Goal: Information Seeking & Learning: Learn about a topic

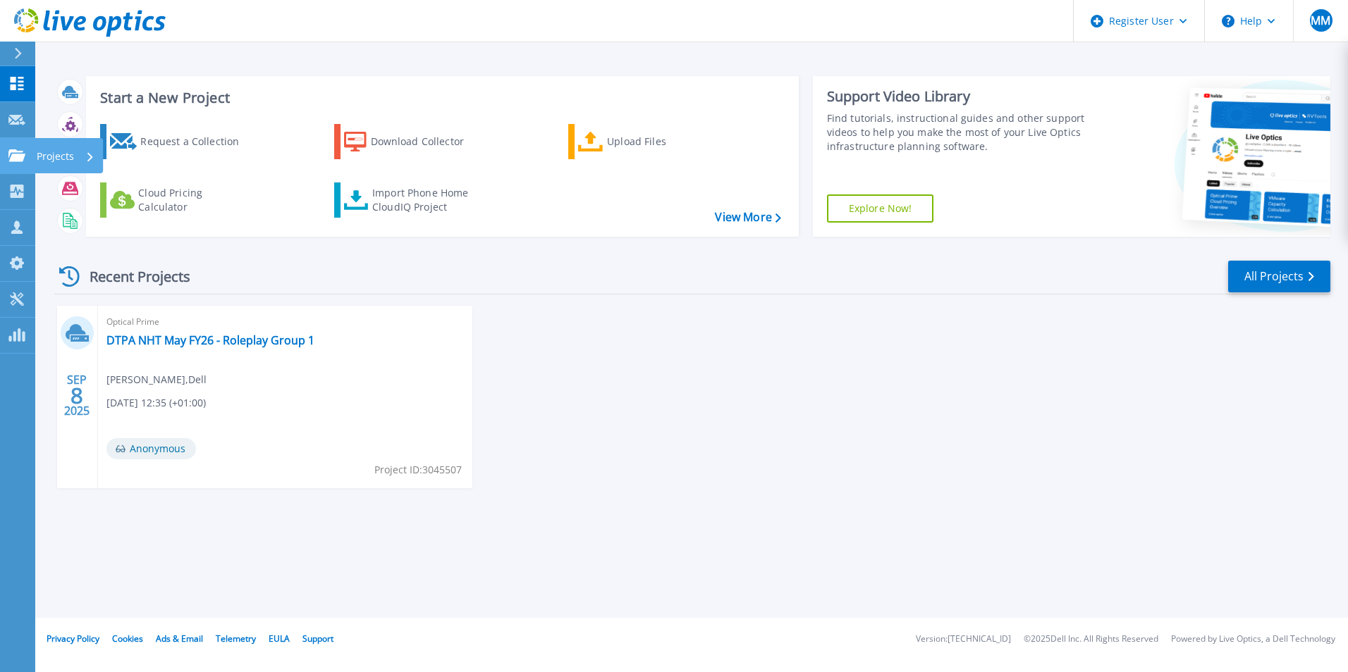
click at [10, 166] on link "Projects Projects" at bounding box center [17, 156] width 35 height 36
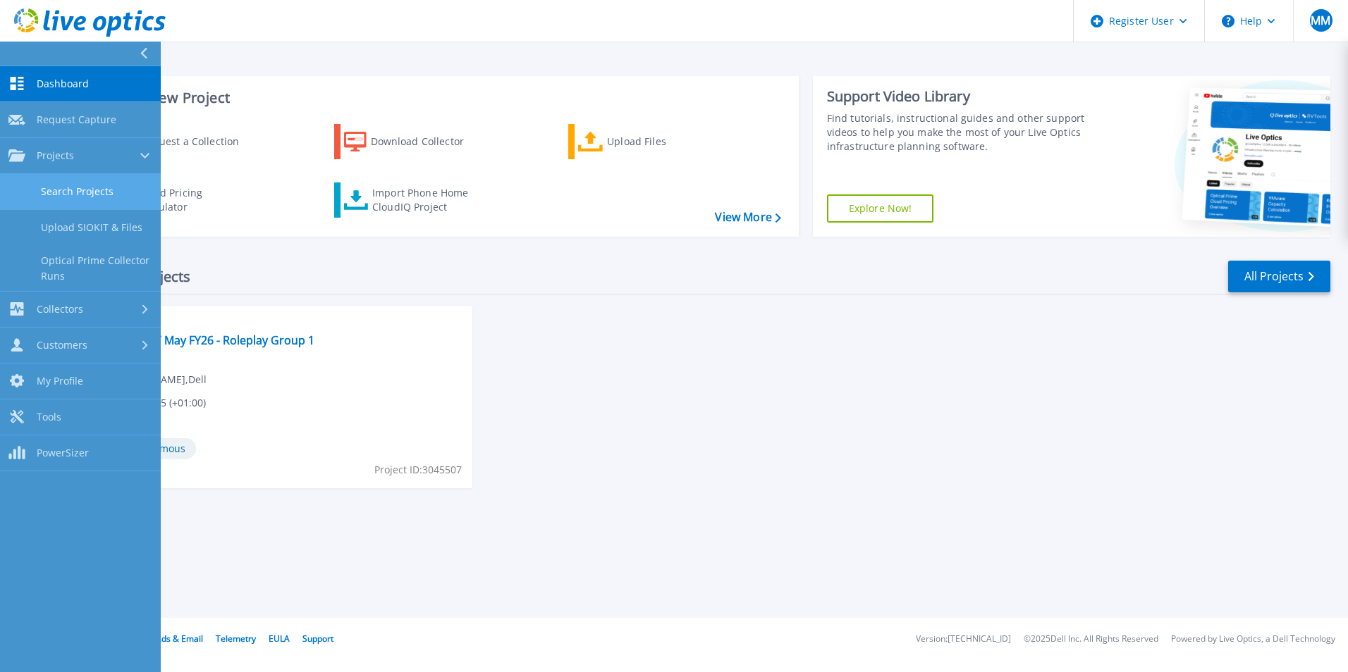
click at [72, 199] on link "Search Projects" at bounding box center [80, 192] width 161 height 36
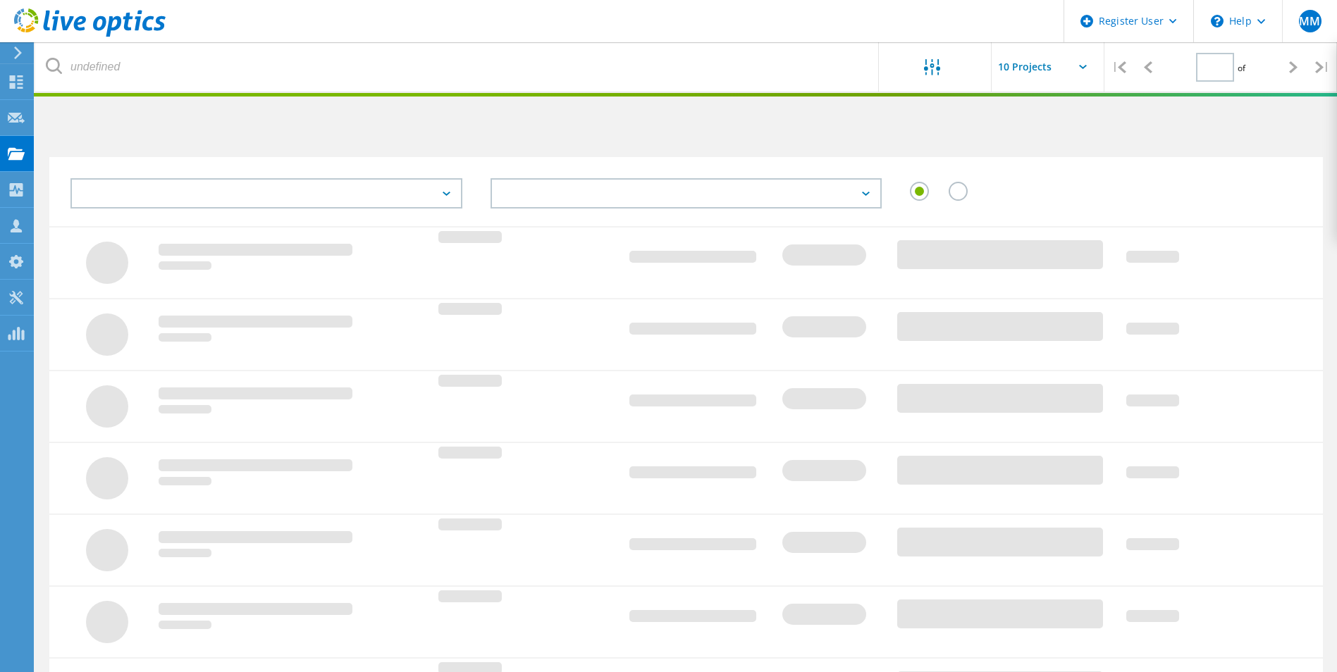
type input "1"
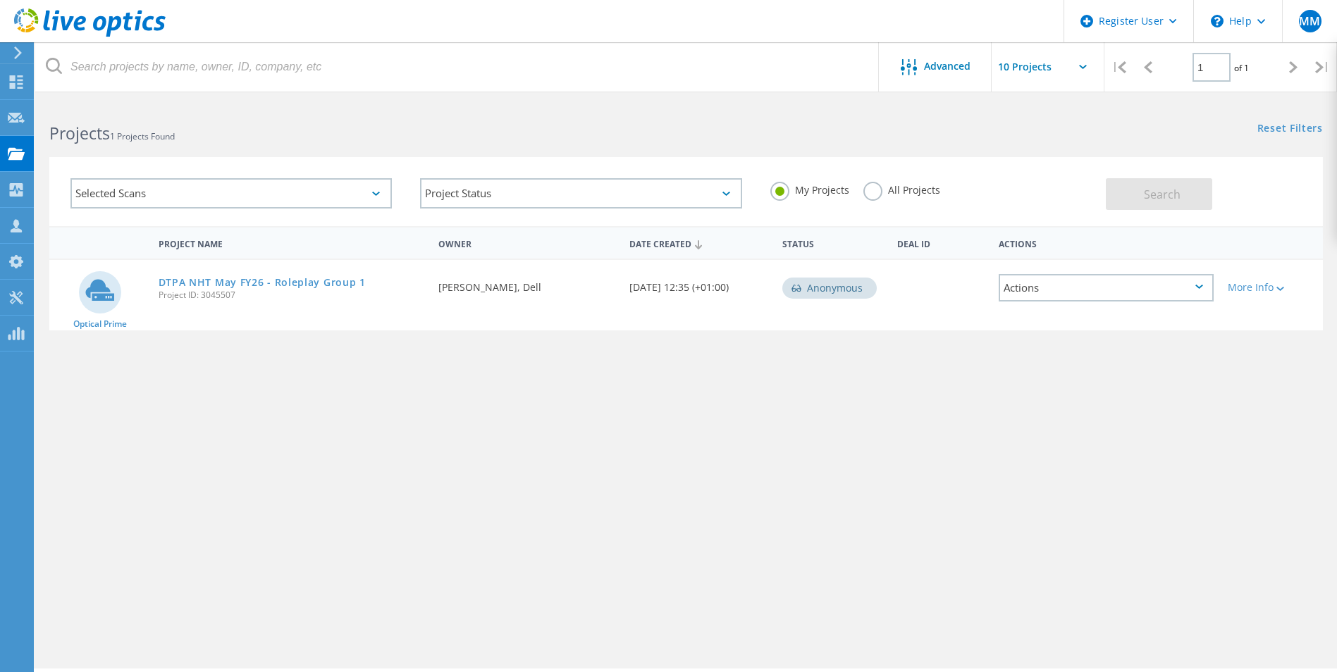
click at [231, 194] on div "Selected Scans" at bounding box center [230, 193] width 321 height 30
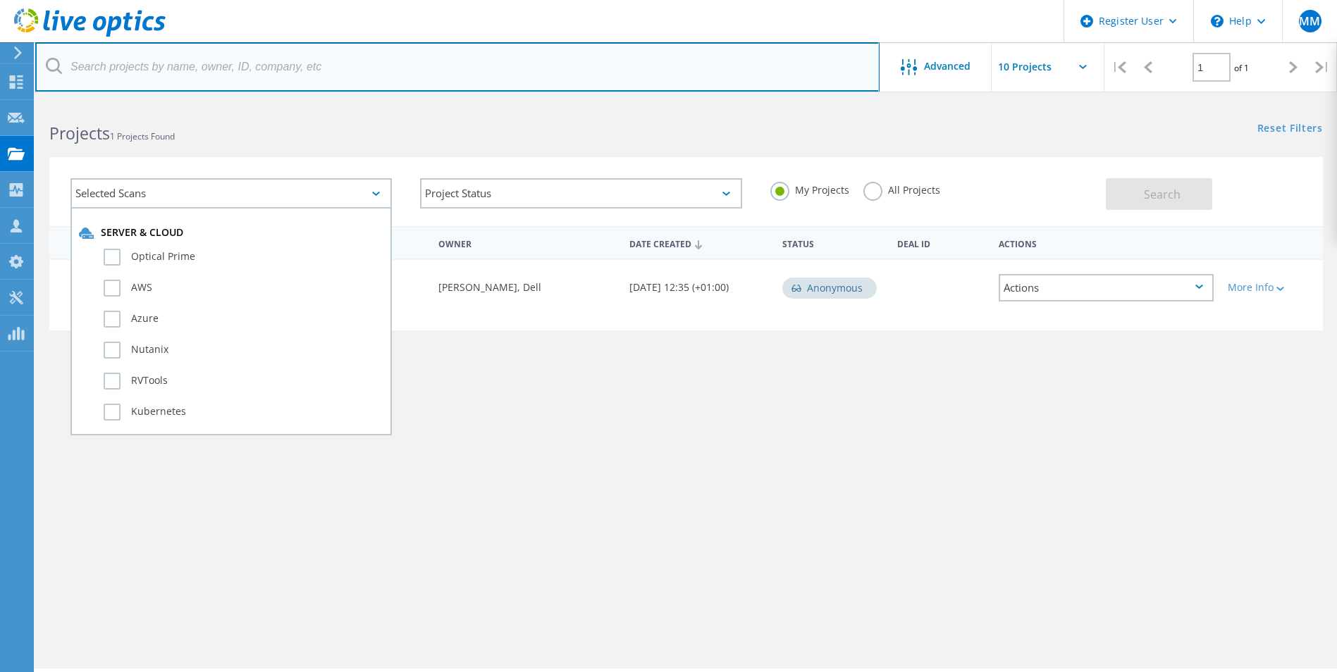
click at [316, 80] on input "text" at bounding box center [457, 66] width 844 height 49
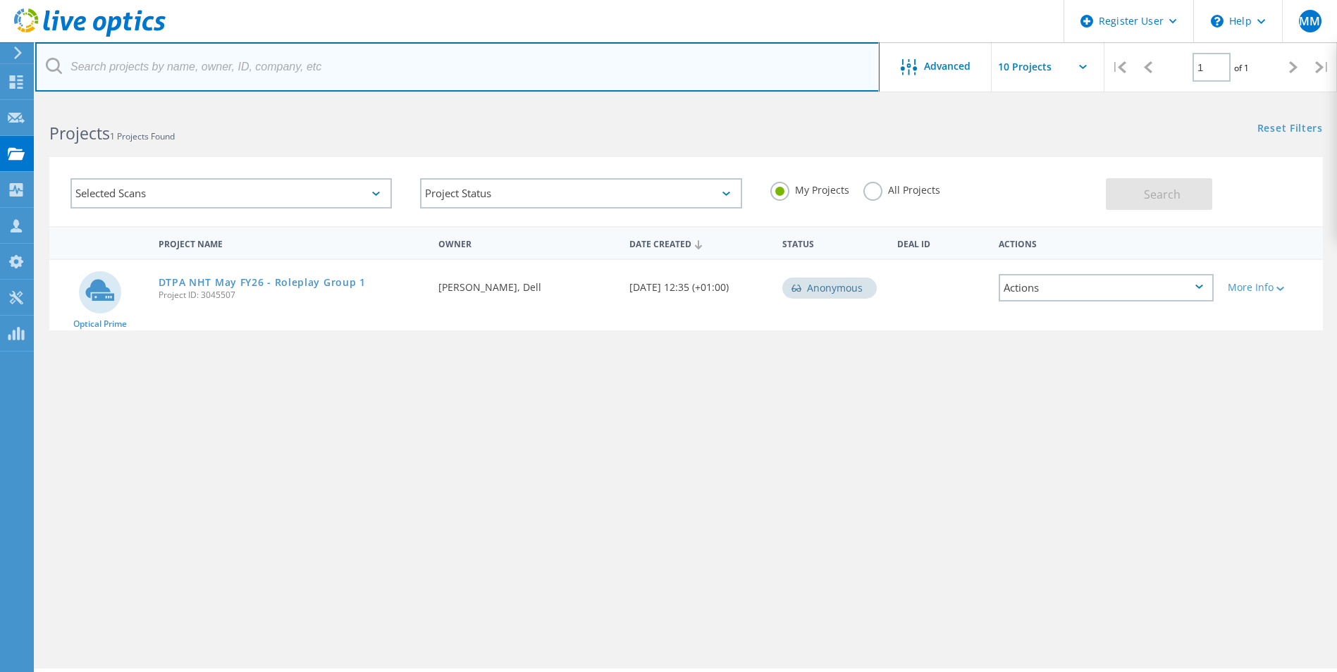
paste input "307000"
type input "3070008"
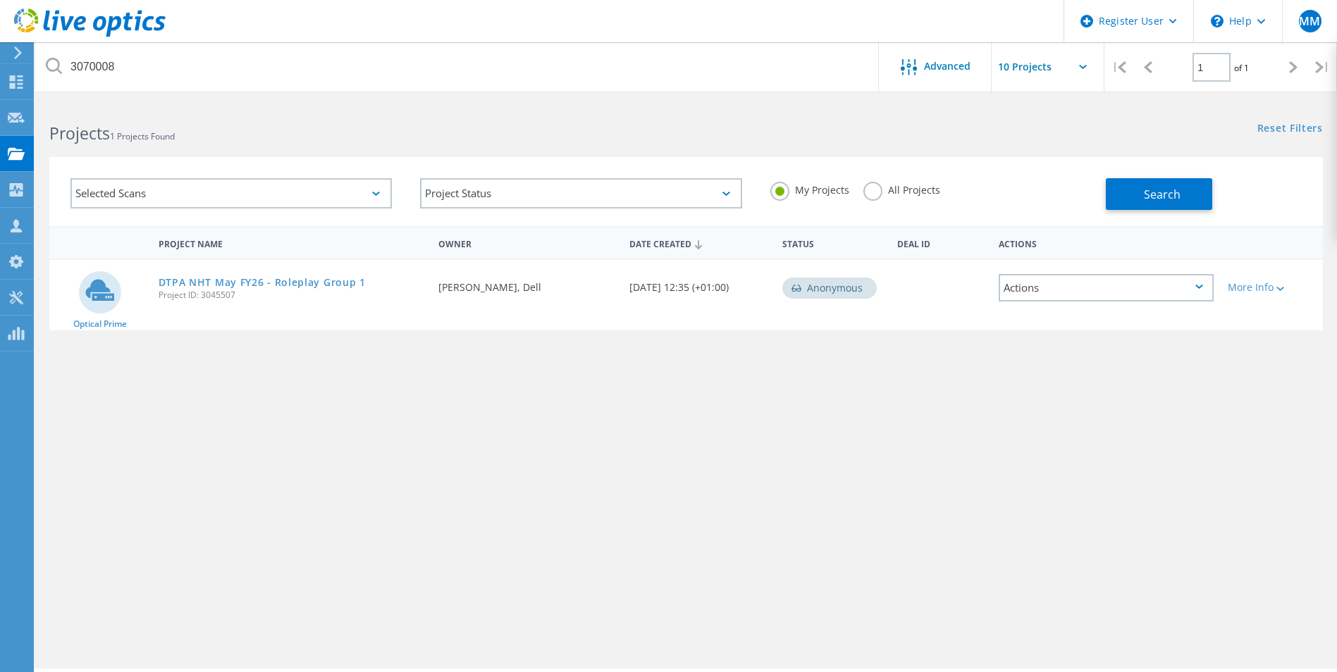
click at [897, 190] on label "All Projects" at bounding box center [901, 188] width 77 height 13
click at [0, 0] on input "All Projects" at bounding box center [0, 0] width 0 height 0
click at [1150, 198] on span "Search" at bounding box center [1162, 195] width 37 height 16
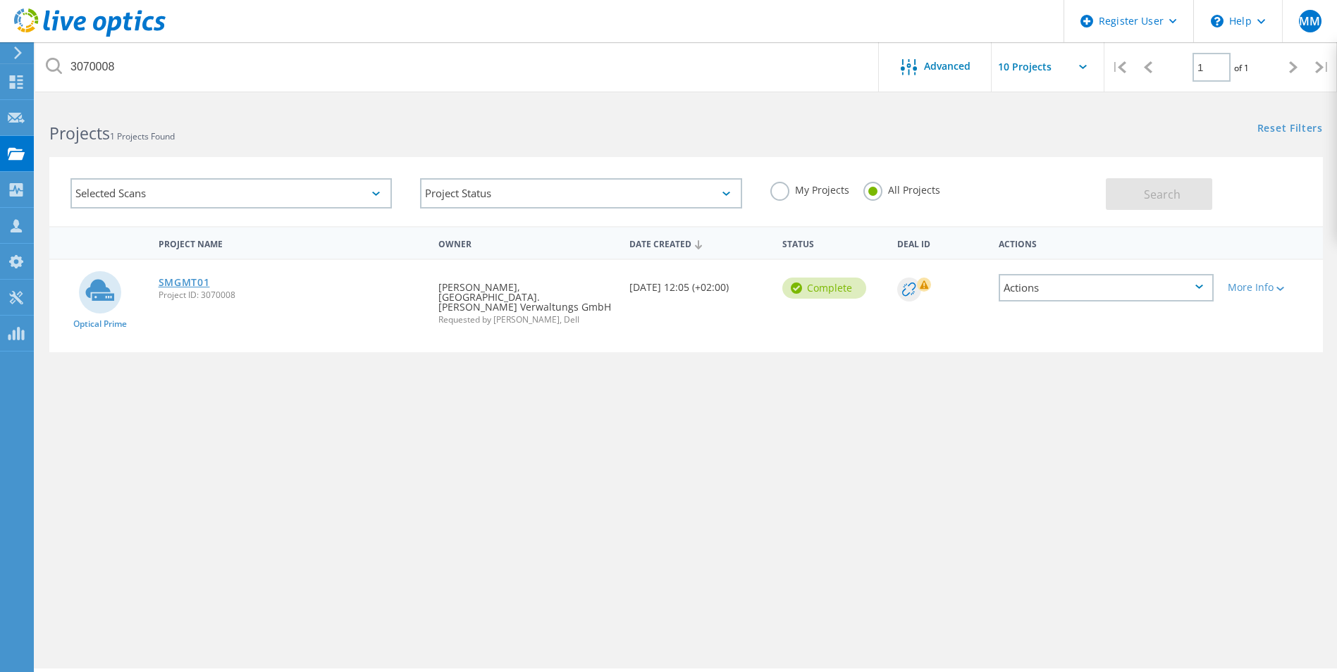
click at [172, 278] on link "SMGMT01" at bounding box center [184, 283] width 51 height 10
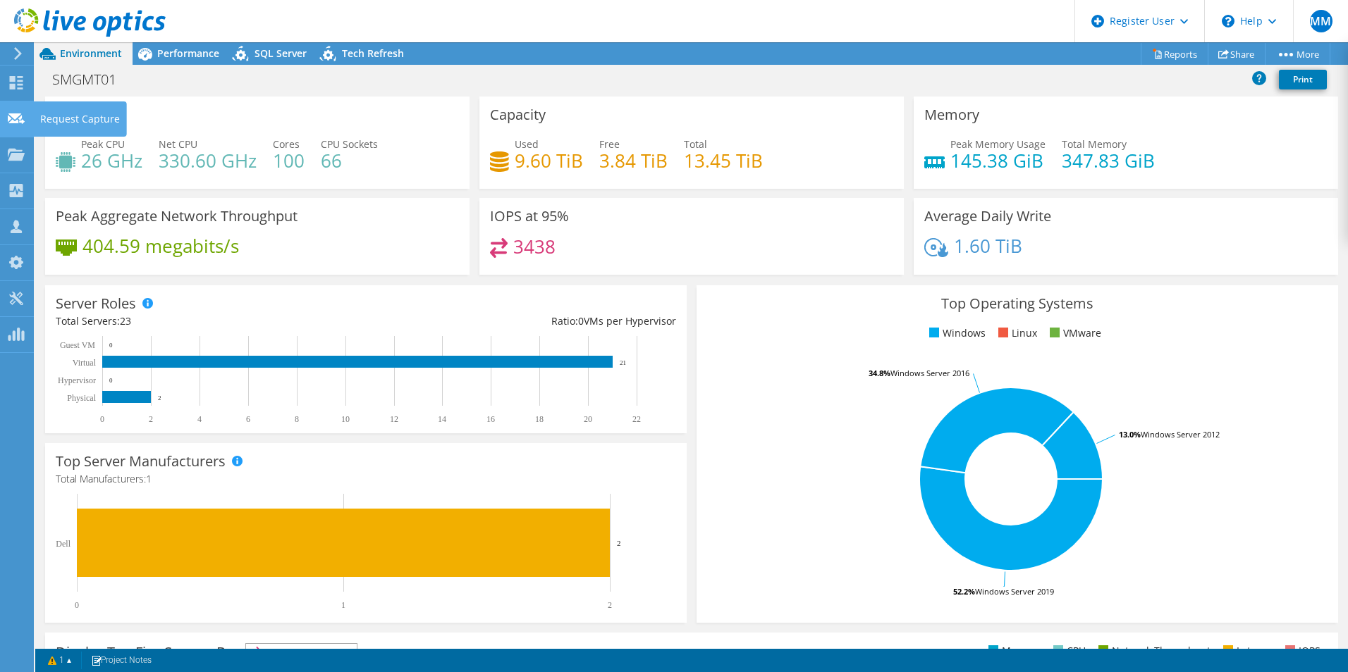
click at [15, 121] on icon at bounding box center [16, 118] width 17 height 13
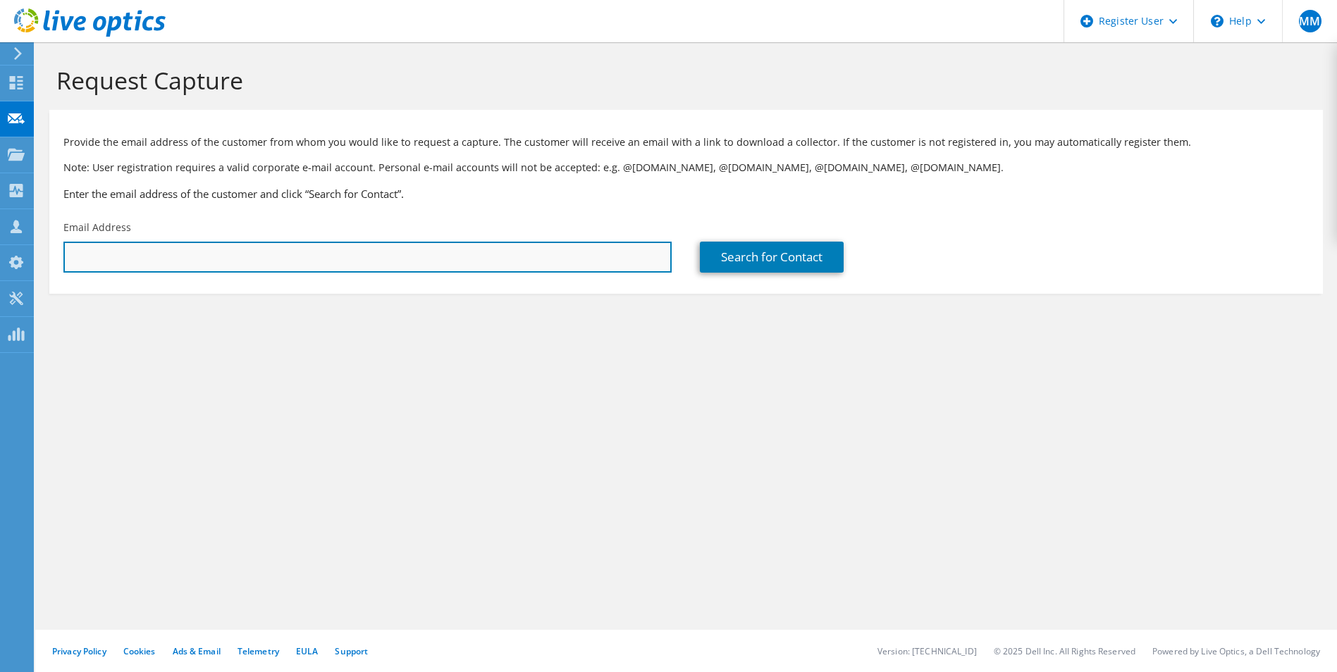
click at [341, 259] on input "text" at bounding box center [367, 257] width 608 height 31
type input "[EMAIL_ADDRESS][PERSON_NAME][DOMAIN_NAME]"
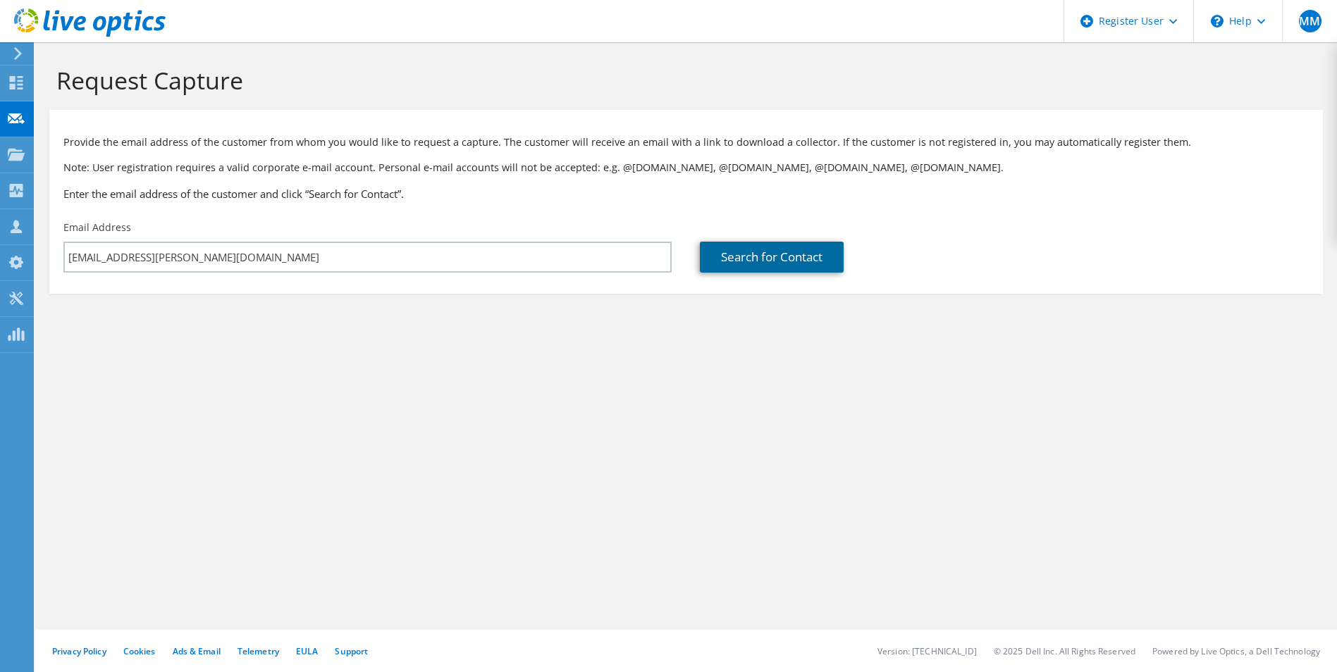
click at [752, 256] on link "Search for Contact" at bounding box center [772, 257] width 144 height 31
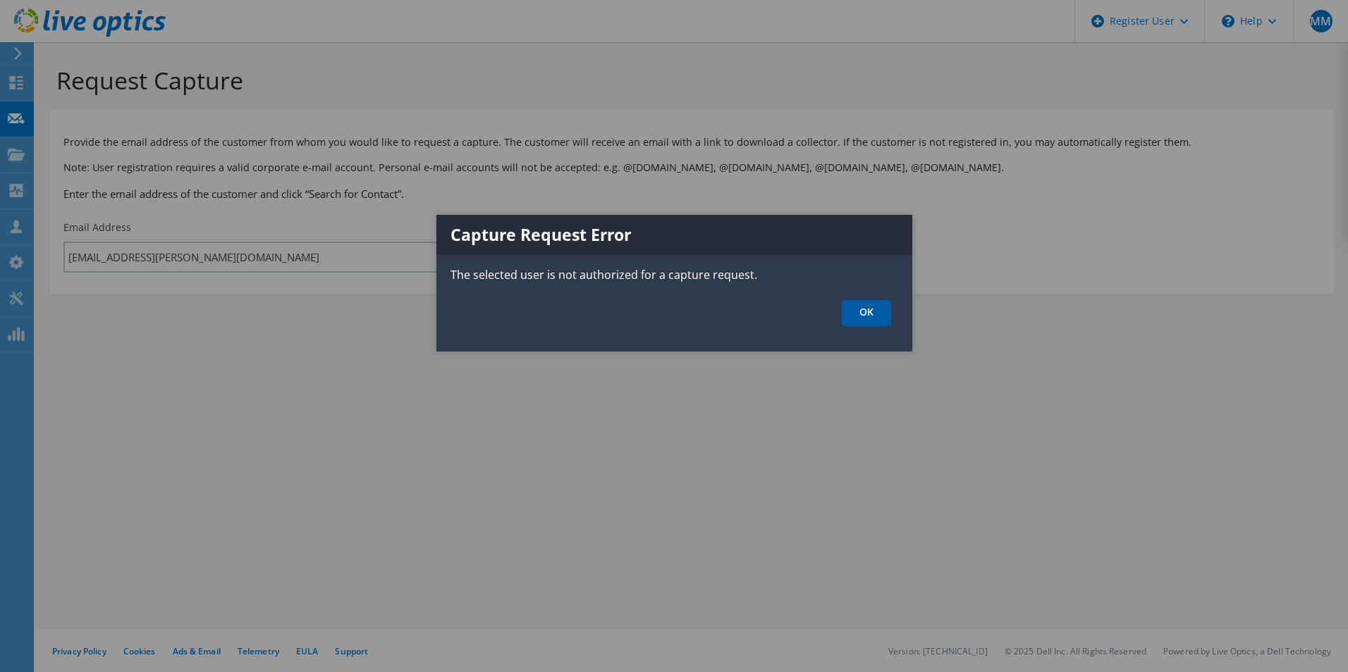
click at [868, 309] on link "OK" at bounding box center [866, 313] width 49 height 26
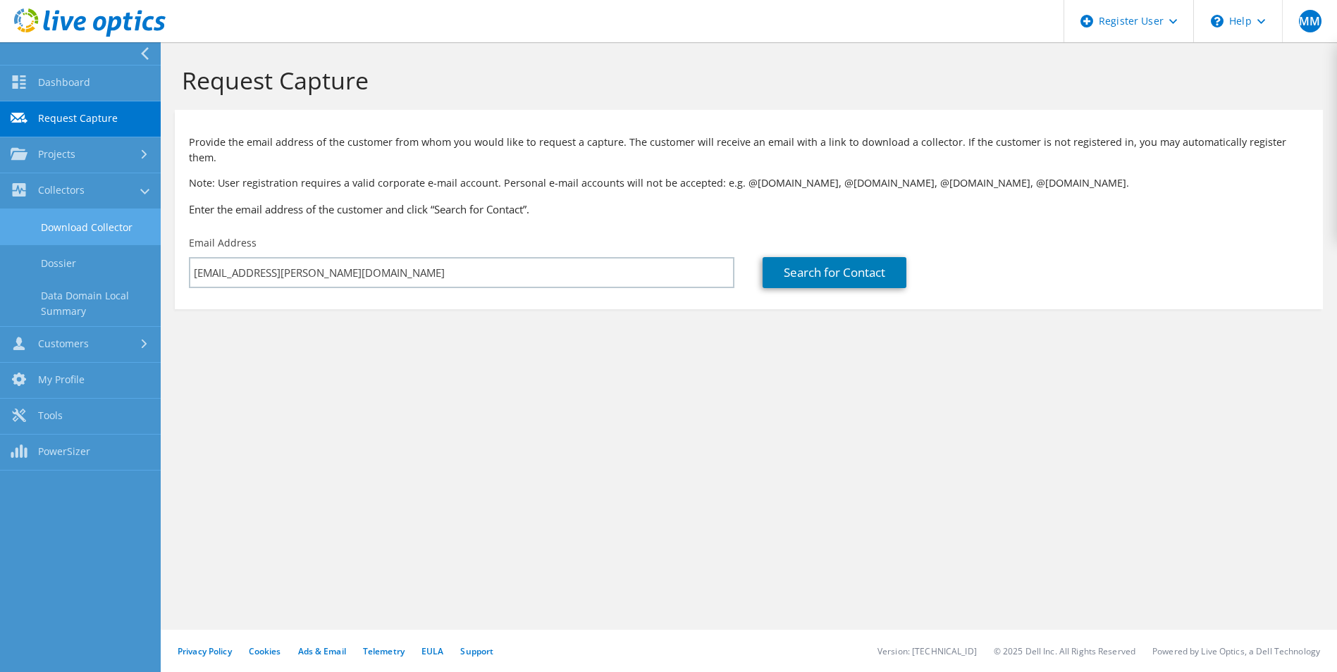
click at [78, 226] on link "Download Collector" at bounding box center [80, 227] width 161 height 36
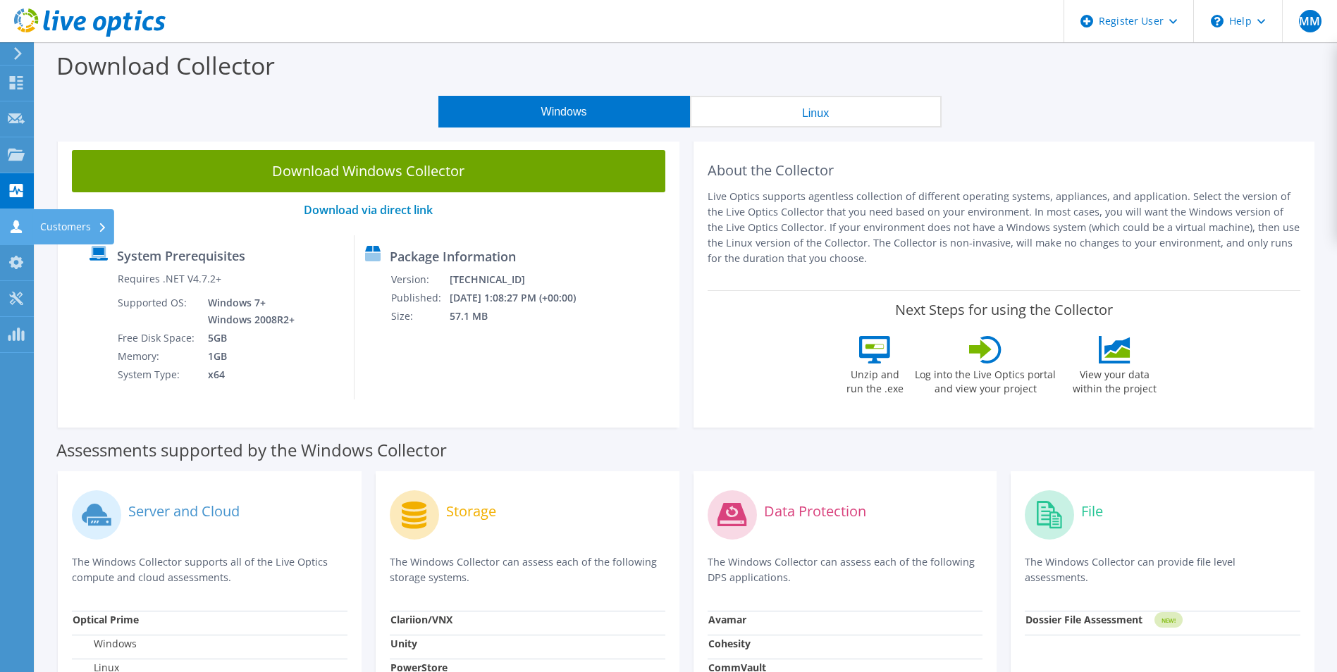
click at [9, 233] on div at bounding box center [16, 229] width 17 height 16
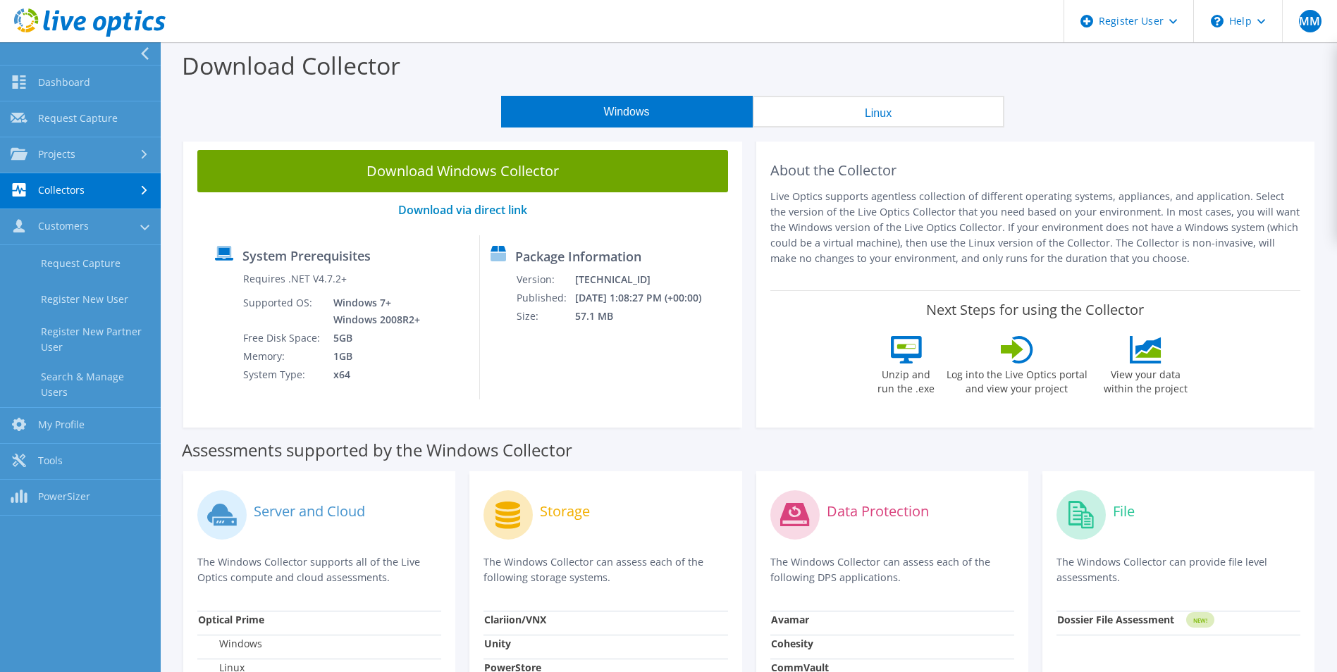
click at [147, 188] on icon at bounding box center [145, 190] width 6 height 9
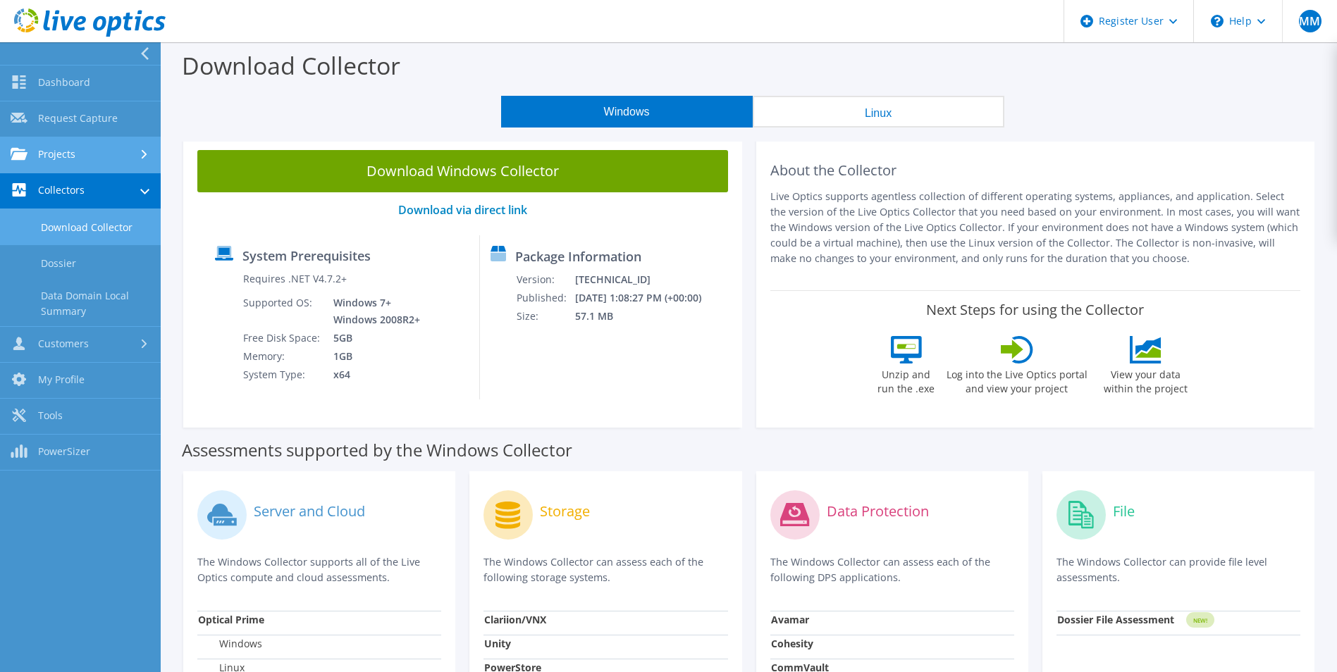
click at [142, 156] on icon at bounding box center [145, 154] width 6 height 9
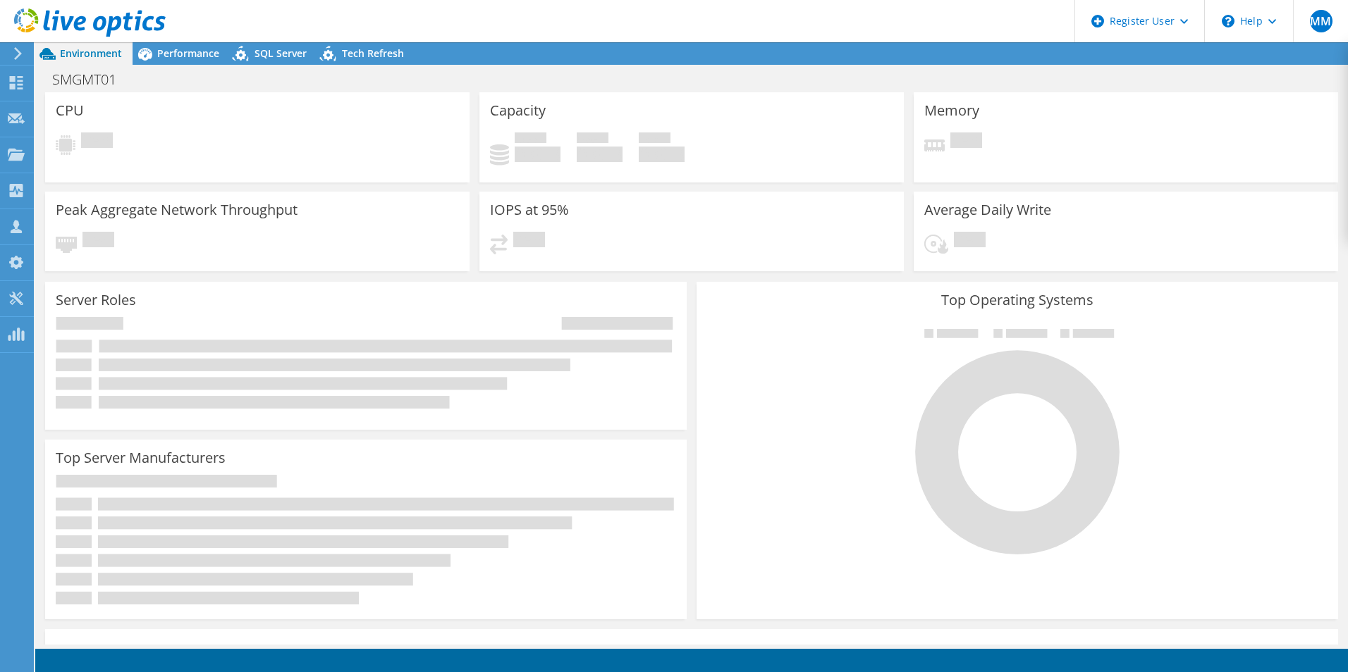
drag, startPoint x: 0, startPoint y: 0, endPoint x: 719, endPoint y: 18, distance: 719.1
click at [719, 18] on header "MM Dell User Mark Motta Mark.Motta@dell.com Dell My Profile Log Out \n Help Exp…" at bounding box center [674, 21] width 1348 height 42
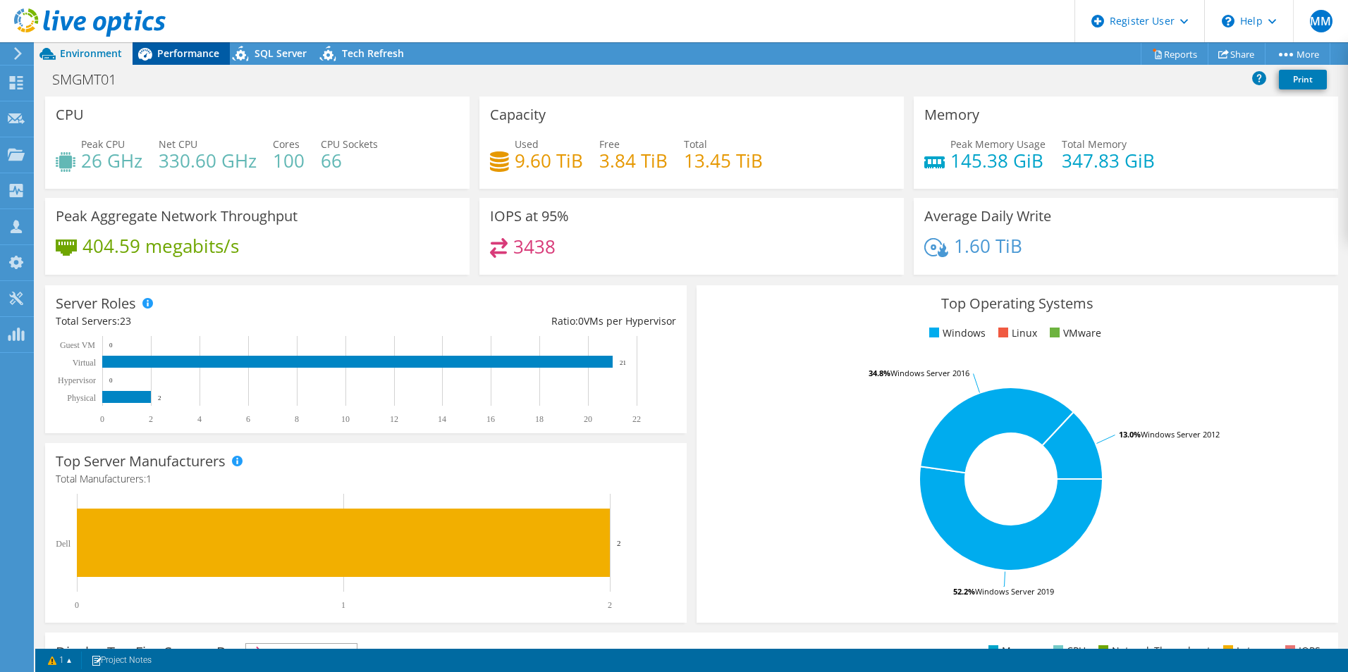
click at [202, 50] on span "Performance" at bounding box center [188, 53] width 62 height 13
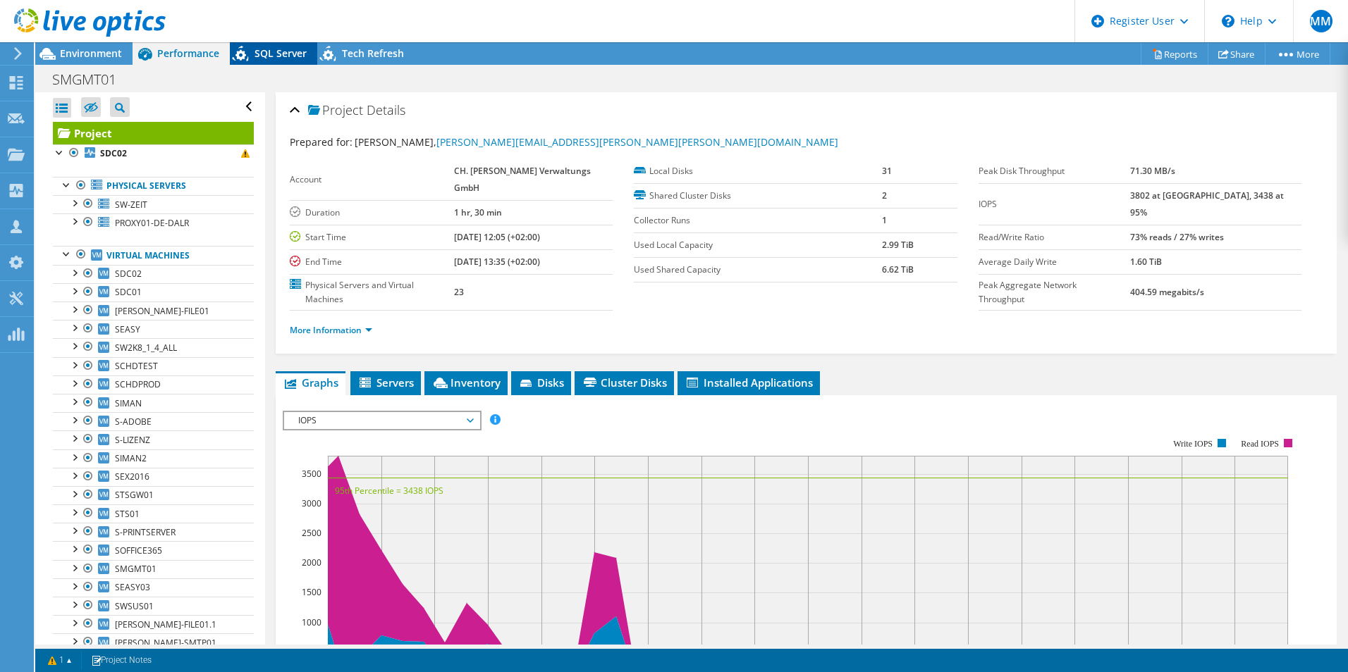
click at [256, 47] on span "SQL Server" at bounding box center [280, 53] width 52 height 13
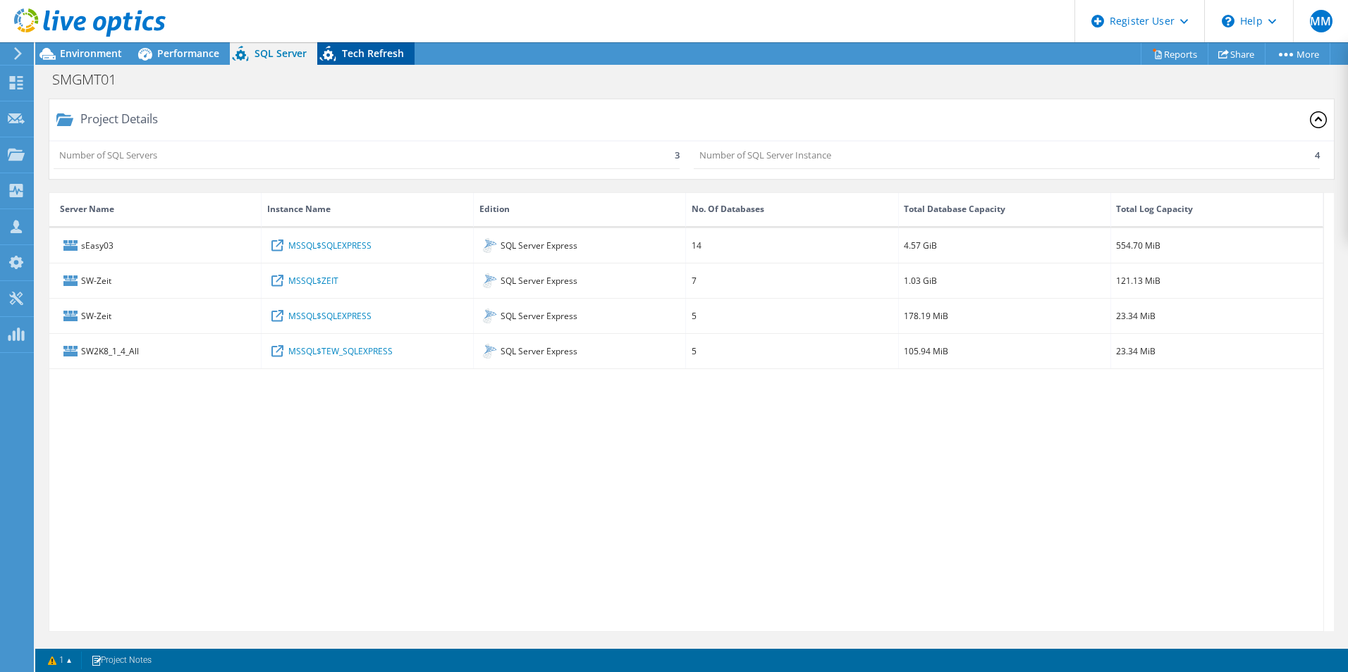
click at [352, 56] on span "Tech Refresh" at bounding box center [373, 53] width 62 height 13
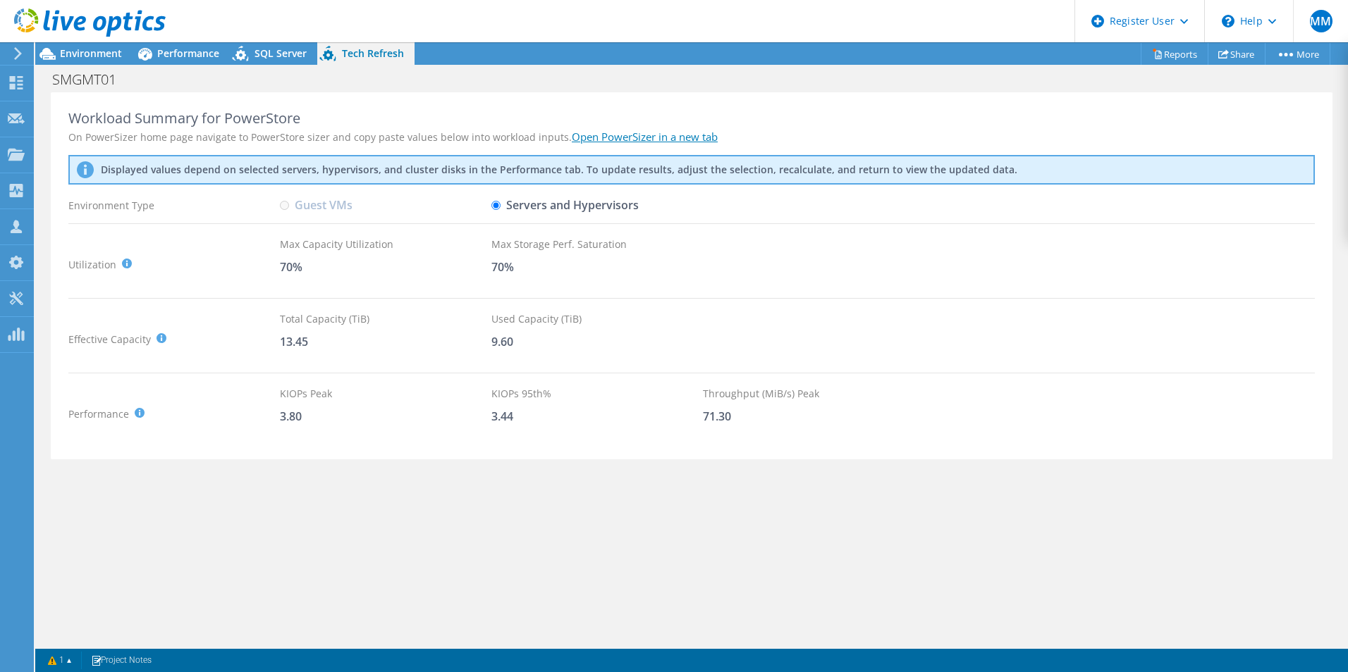
click at [285, 198] on label "Guest VMs" at bounding box center [316, 205] width 73 height 25
click at [149, 53] on icon at bounding box center [145, 54] width 25 height 25
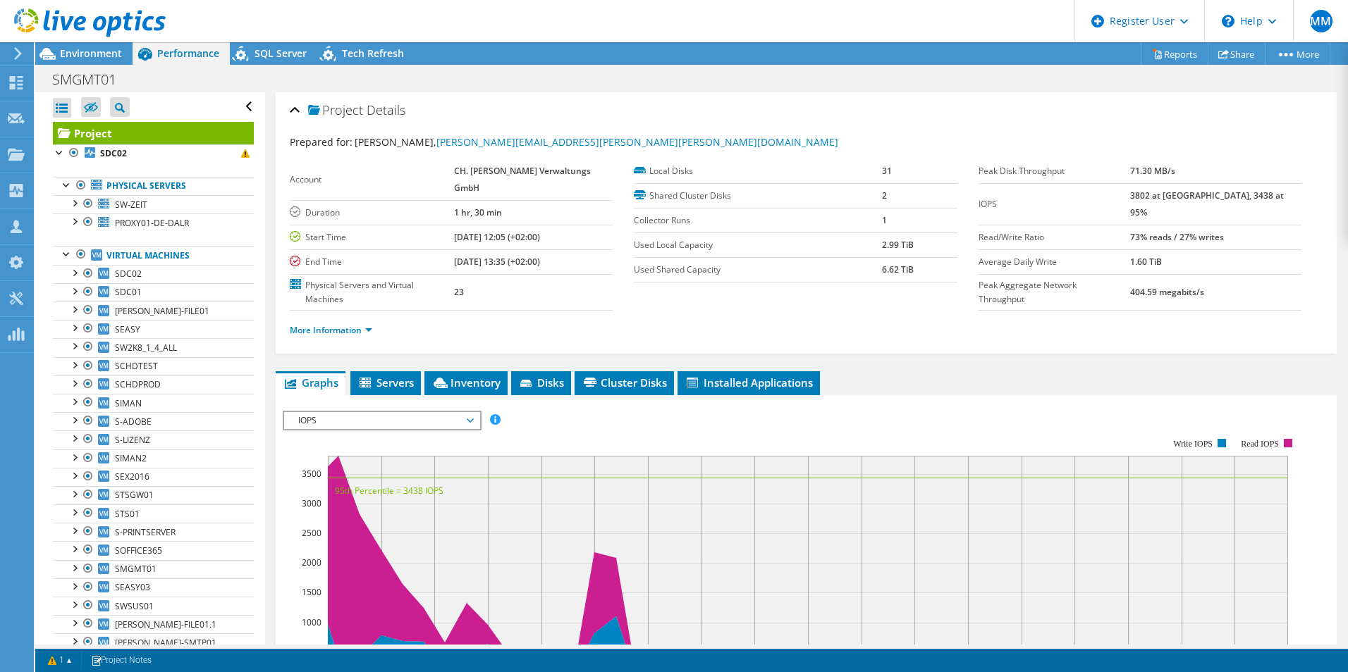
click at [386, 336] on div "Project Details Prepared for: Kevin Weidner, kevin.weidner@dahlinger.com Accoun…" at bounding box center [806, 540] width 1082 height 897
click at [394, 376] on span "Servers" at bounding box center [385, 383] width 56 height 14
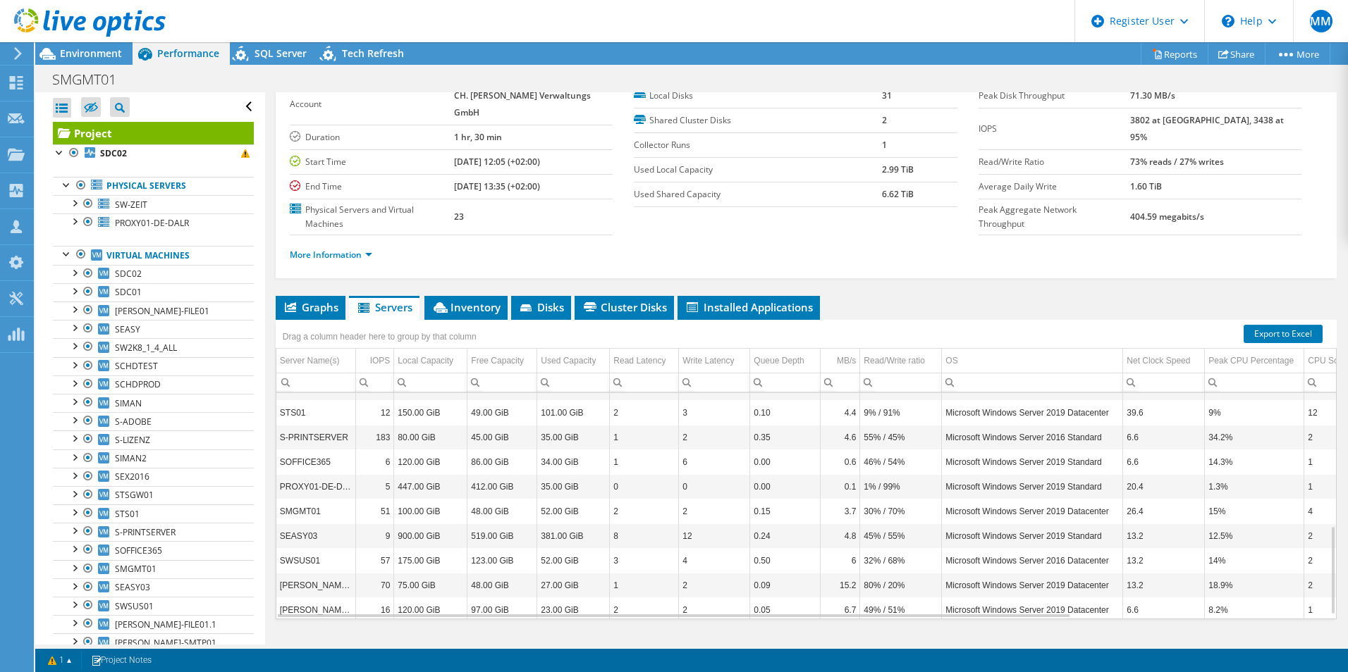
scroll to position [348, 0]
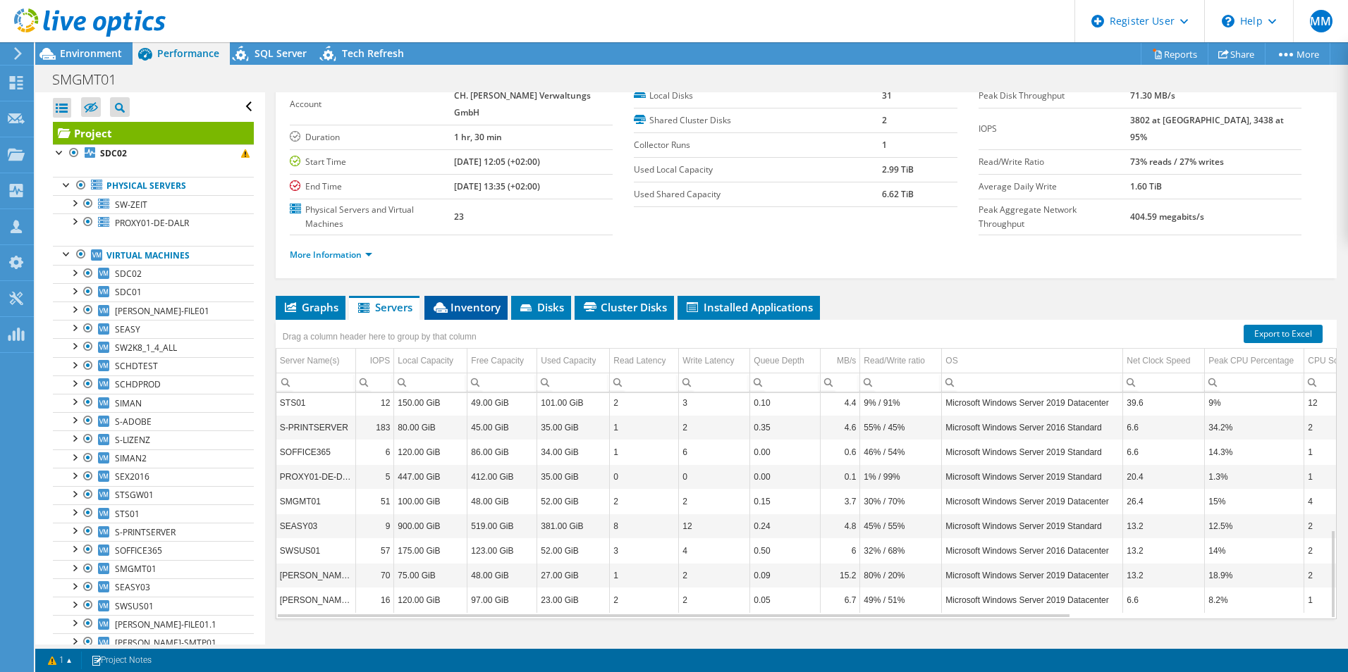
click at [467, 300] on span "Inventory" at bounding box center [465, 307] width 69 height 14
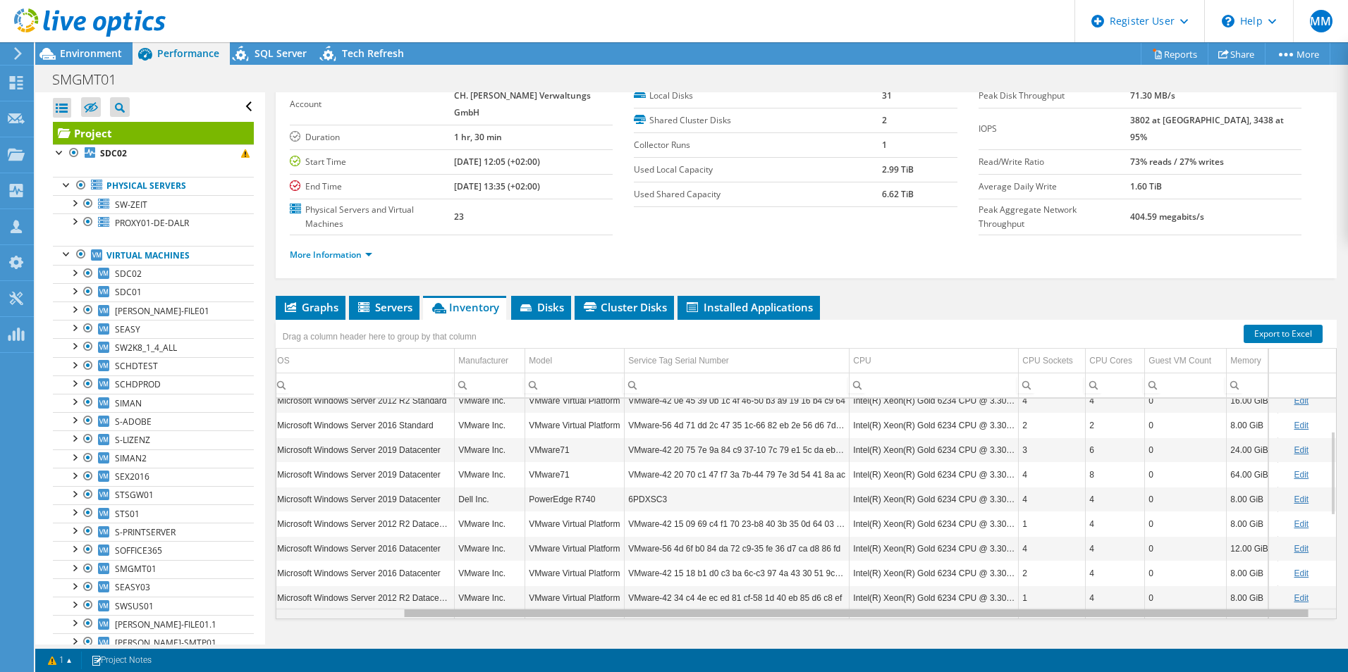
scroll to position [0, 0]
drag, startPoint x: 701, startPoint y: 589, endPoint x: 882, endPoint y: 584, distance: 181.9
click at [882, 584] on body "MM Dell User Mark Motta Mark.Motta@dell.com Dell My Profile Log Out \n Help Exp…" at bounding box center [674, 336] width 1348 height 672
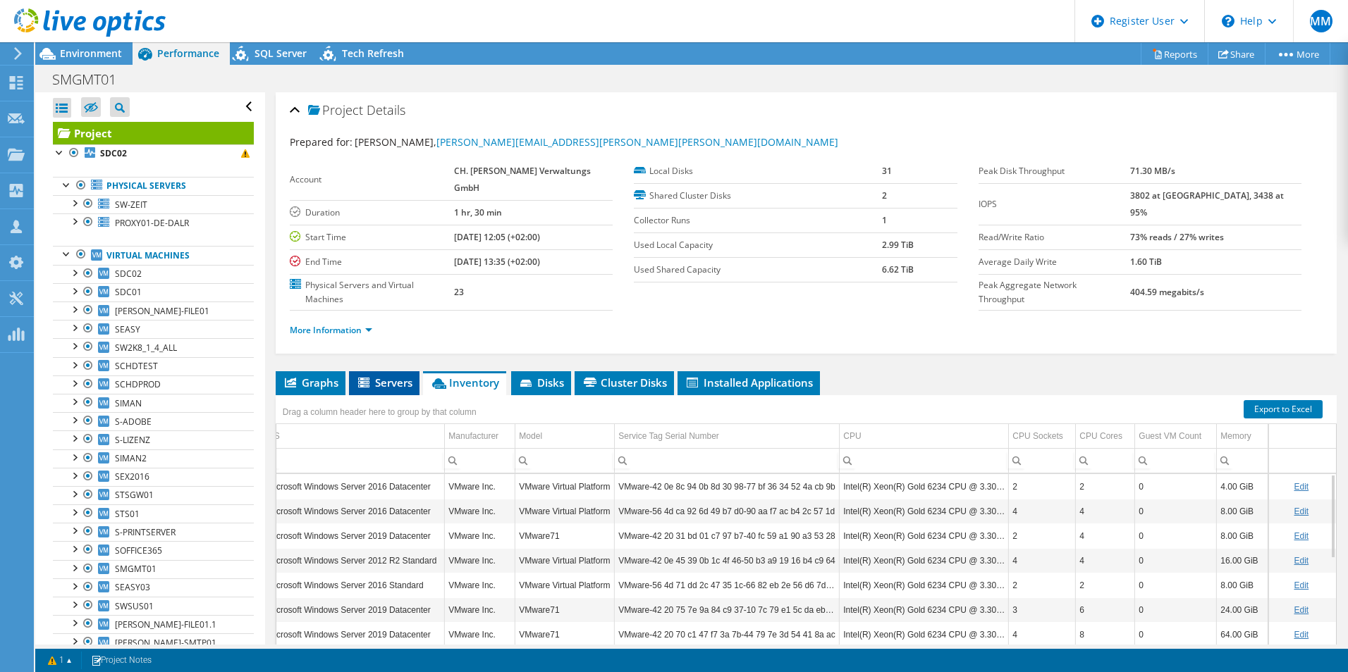
click at [393, 376] on span "Servers" at bounding box center [384, 383] width 56 height 14
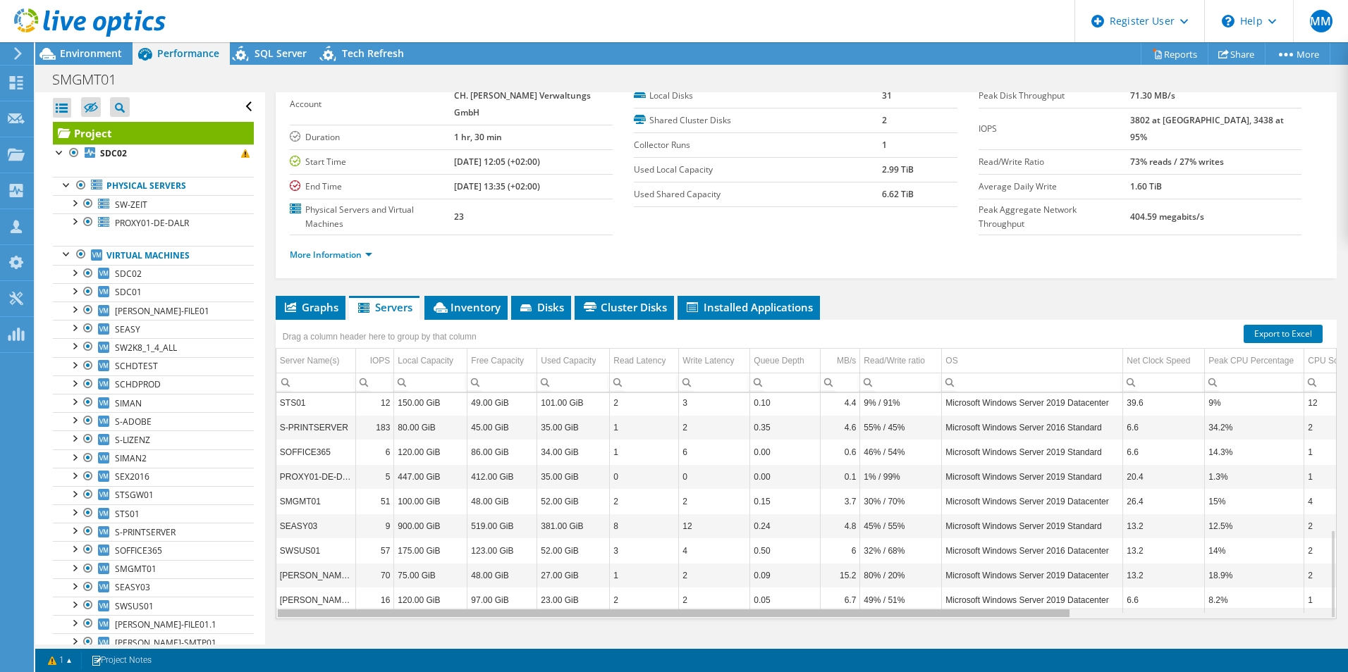
drag, startPoint x: 607, startPoint y: 589, endPoint x: 536, endPoint y: 586, distance: 71.2
click at [536, 586] on body "MM Dell User Mark Motta Mark.Motta@dell.com Dell My Profile Log Out \n Help Exp…" at bounding box center [674, 336] width 1348 height 672
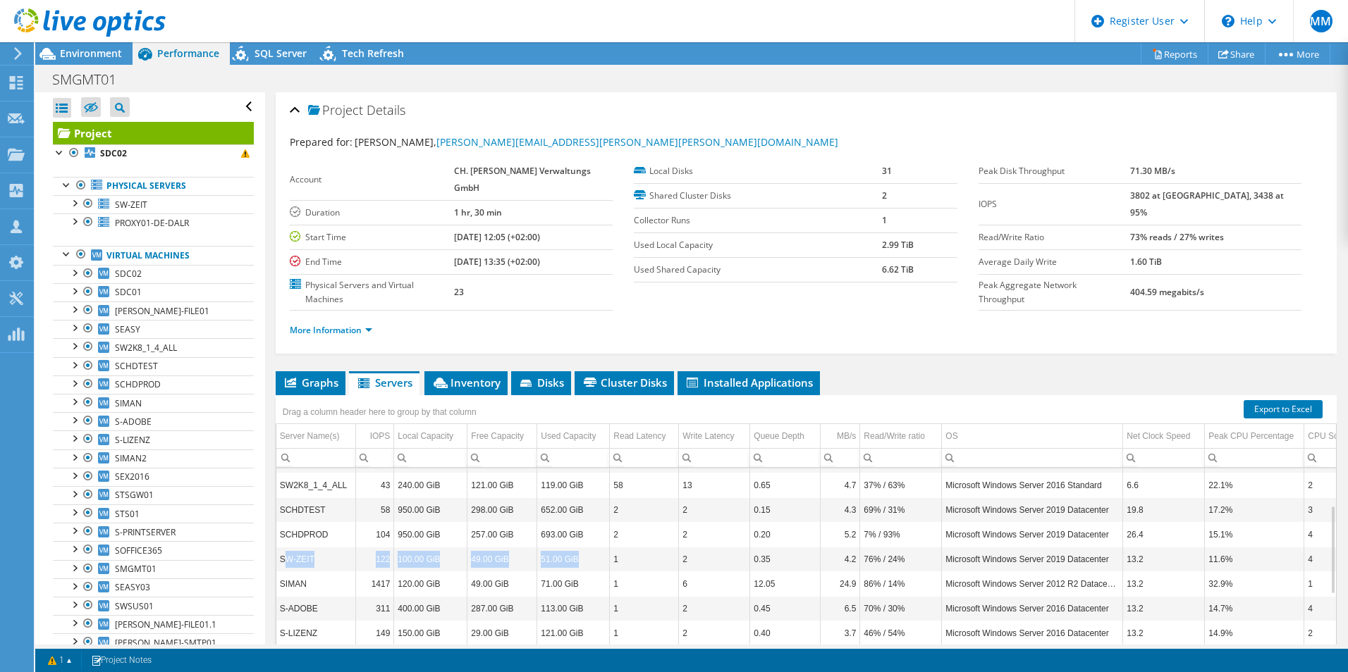
drag, startPoint x: 285, startPoint y: 531, endPoint x: 584, endPoint y: 534, distance: 298.8
click at [584, 547] on tr "SW-ZEIT 122 100.00 GiB 49.00 GiB 51.00 GiB 1 2 0.35 4.2 76% / 24% Microsoft Win…" at bounding box center [968, 559] width 1385 height 25
click at [420, 547] on td "100.00 GiB" at bounding box center [430, 559] width 73 height 25
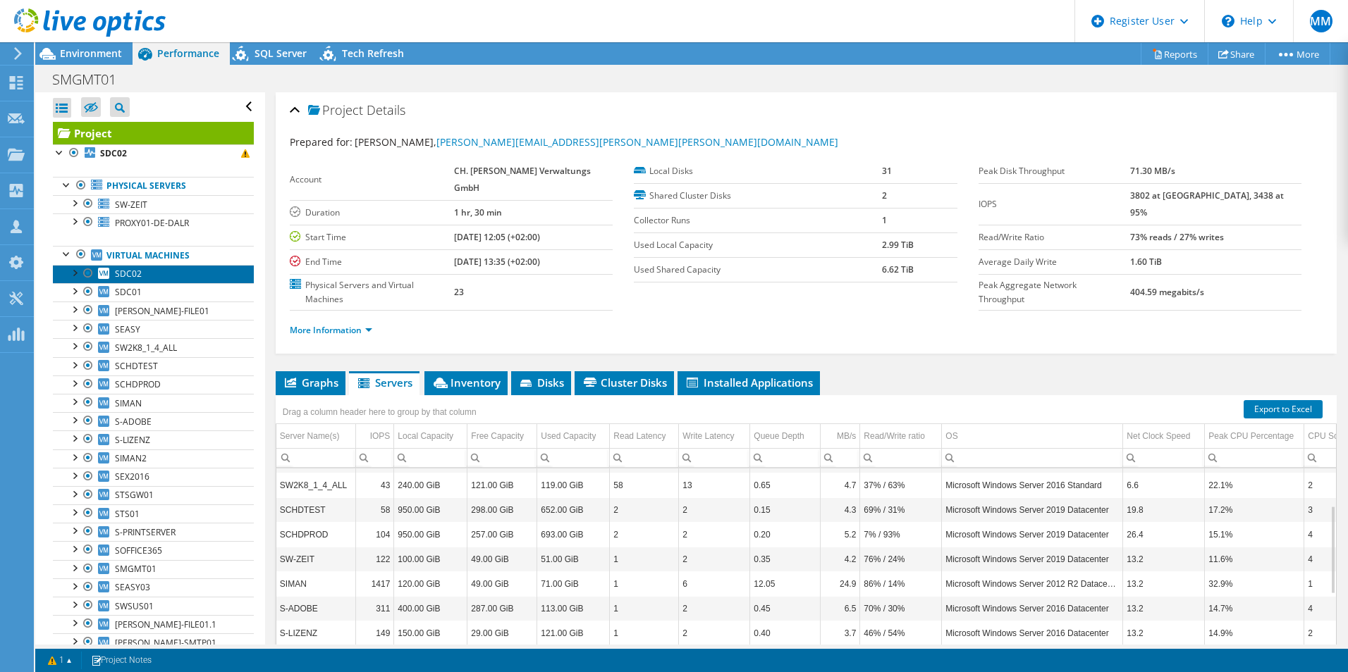
click at [161, 281] on link "SDC02" at bounding box center [153, 274] width 201 height 18
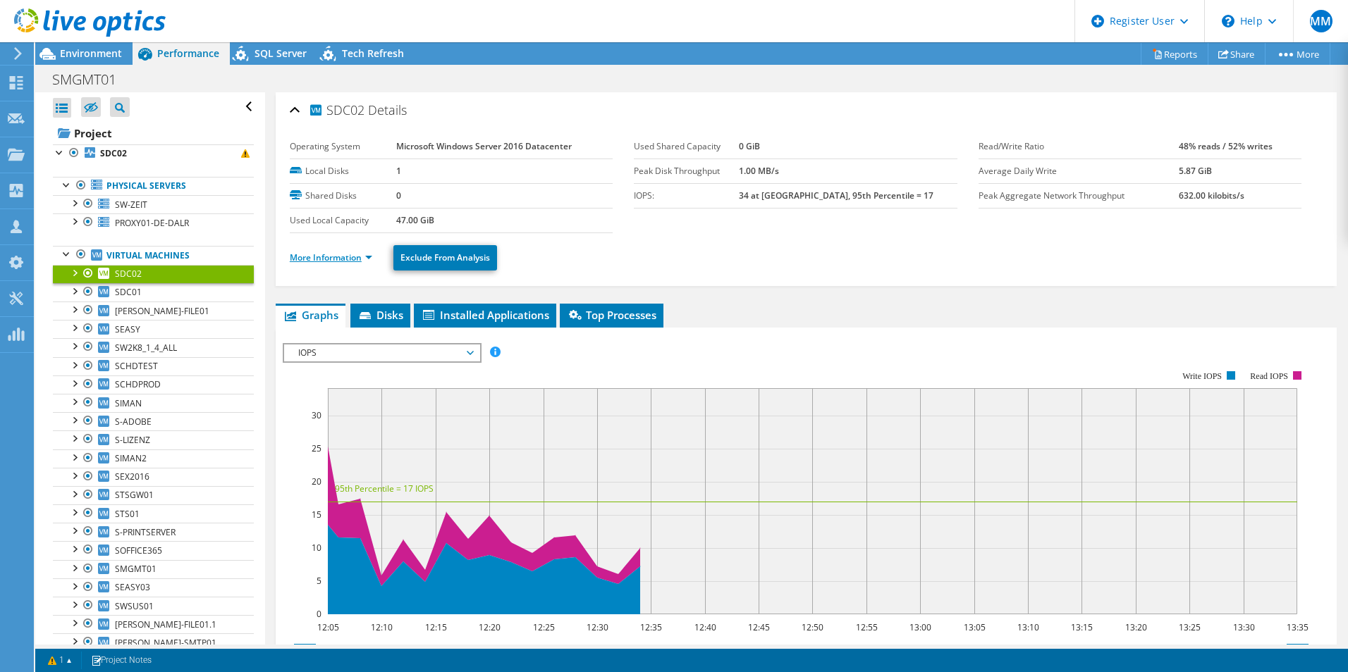
click at [307, 257] on link "More Information" at bounding box center [331, 258] width 82 height 12
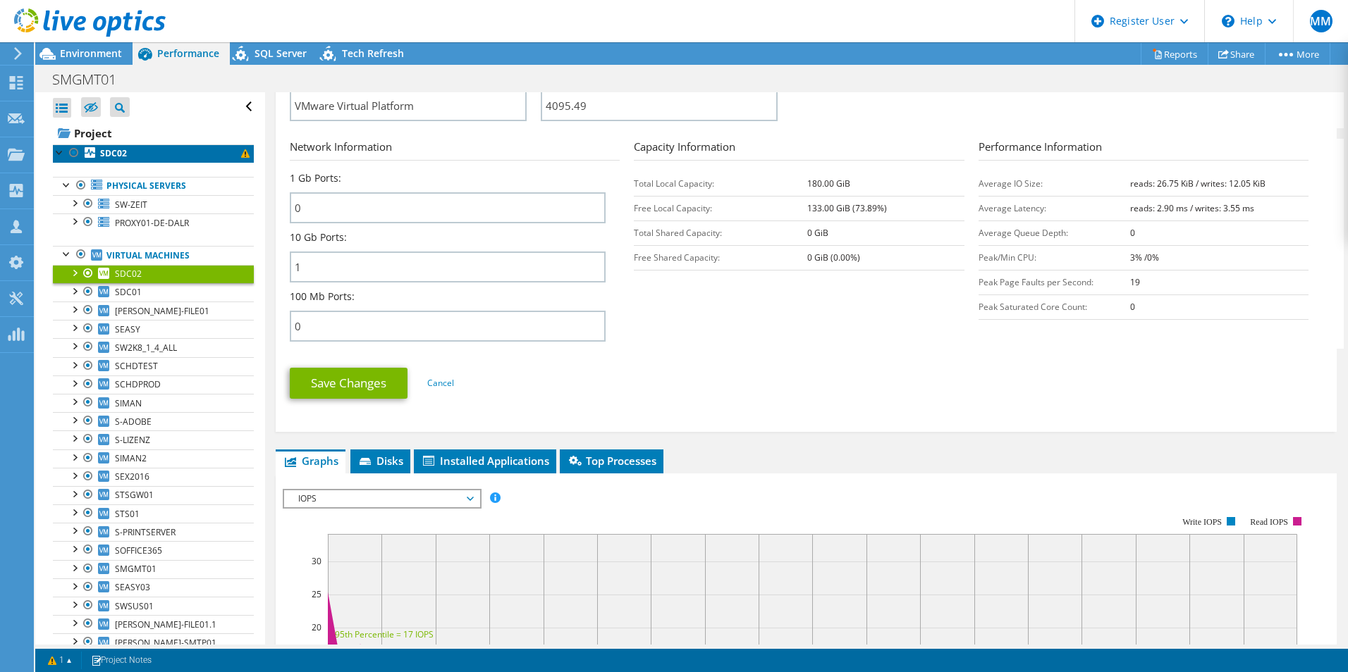
click at [140, 148] on link "SDC02" at bounding box center [153, 153] width 201 height 18
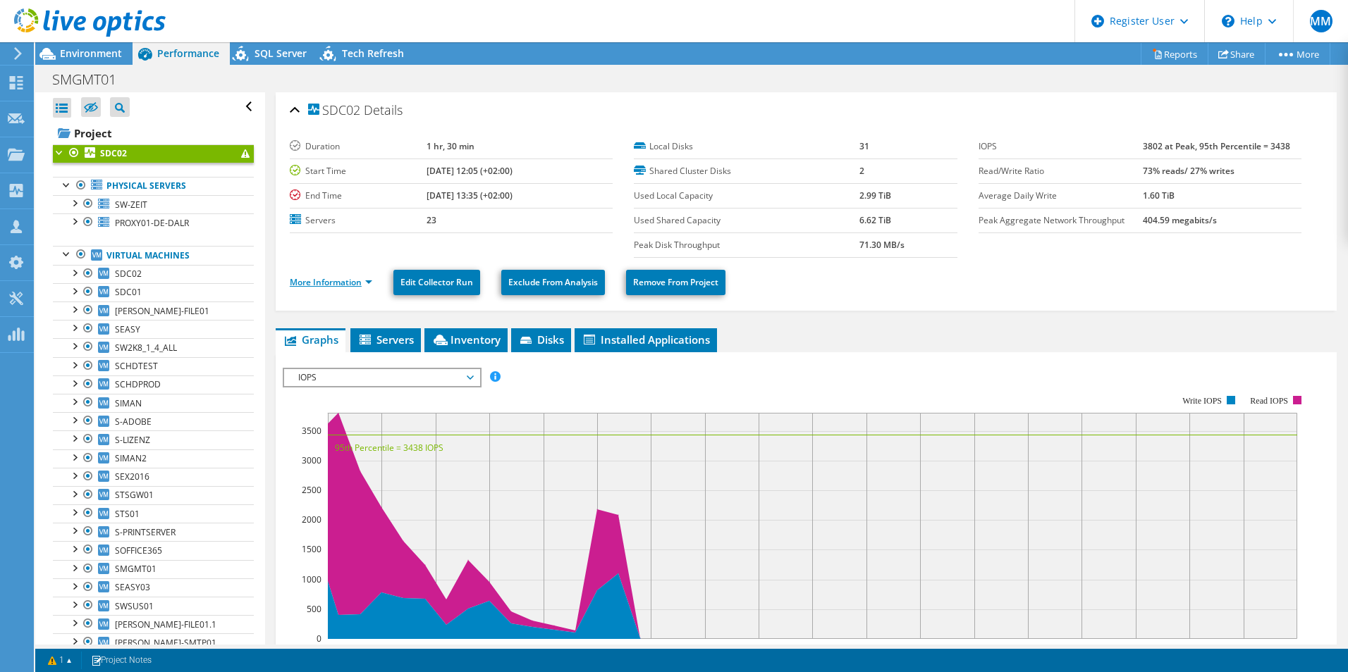
click at [333, 284] on link "More Information" at bounding box center [331, 282] width 82 height 12
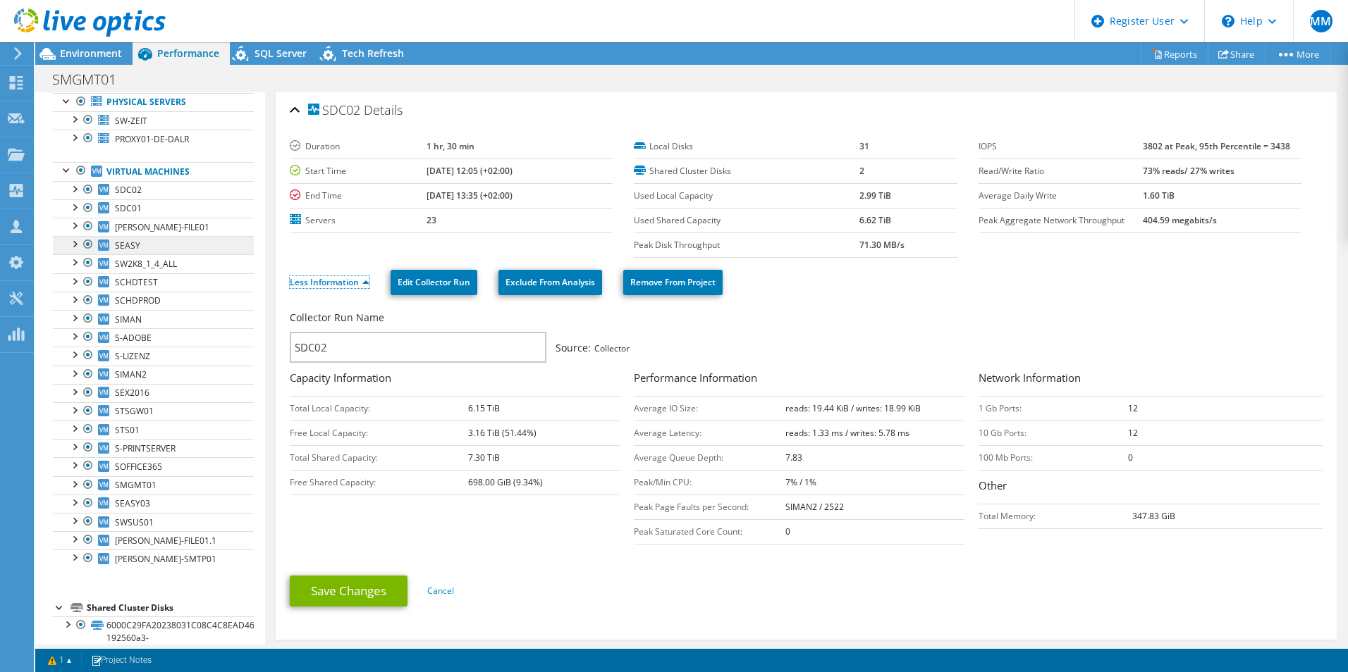
scroll to position [135, 0]
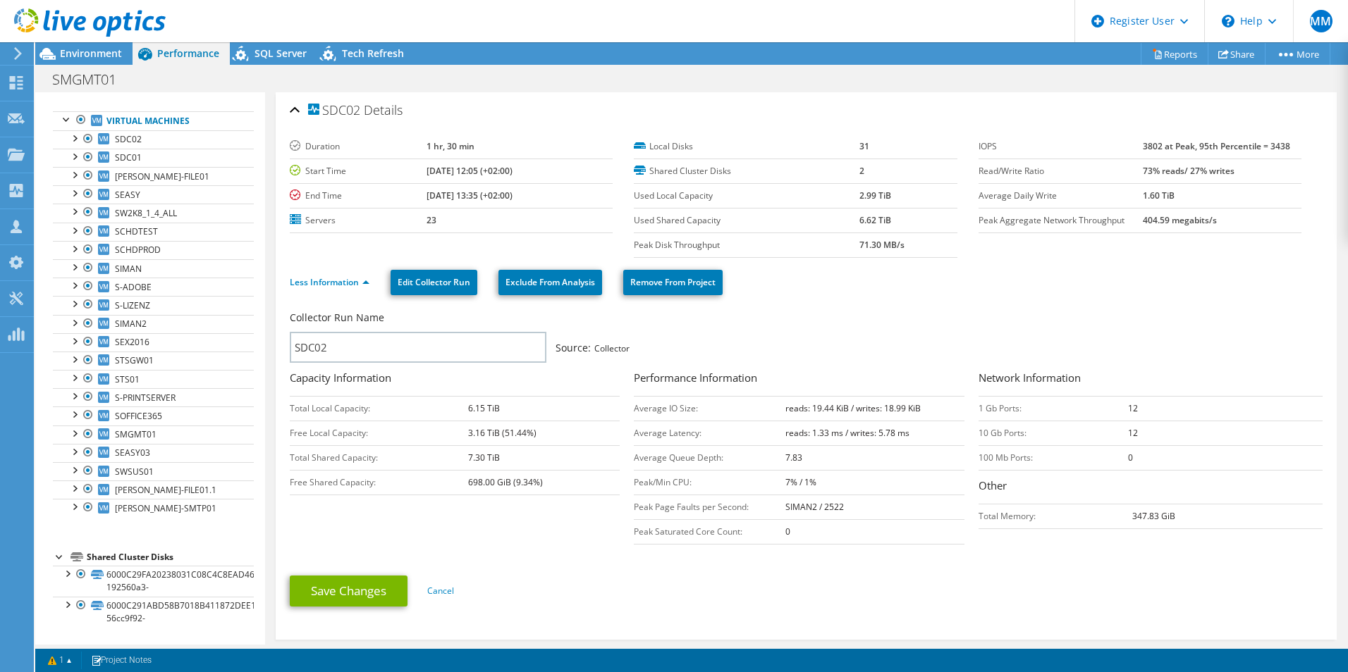
click at [180, 555] on div "Shared Cluster Disks" at bounding box center [170, 557] width 167 height 17
click at [168, 582] on link "6000C29FA20238031C08C4C8EAD46935-192560a3-" at bounding box center [153, 581] width 201 height 31
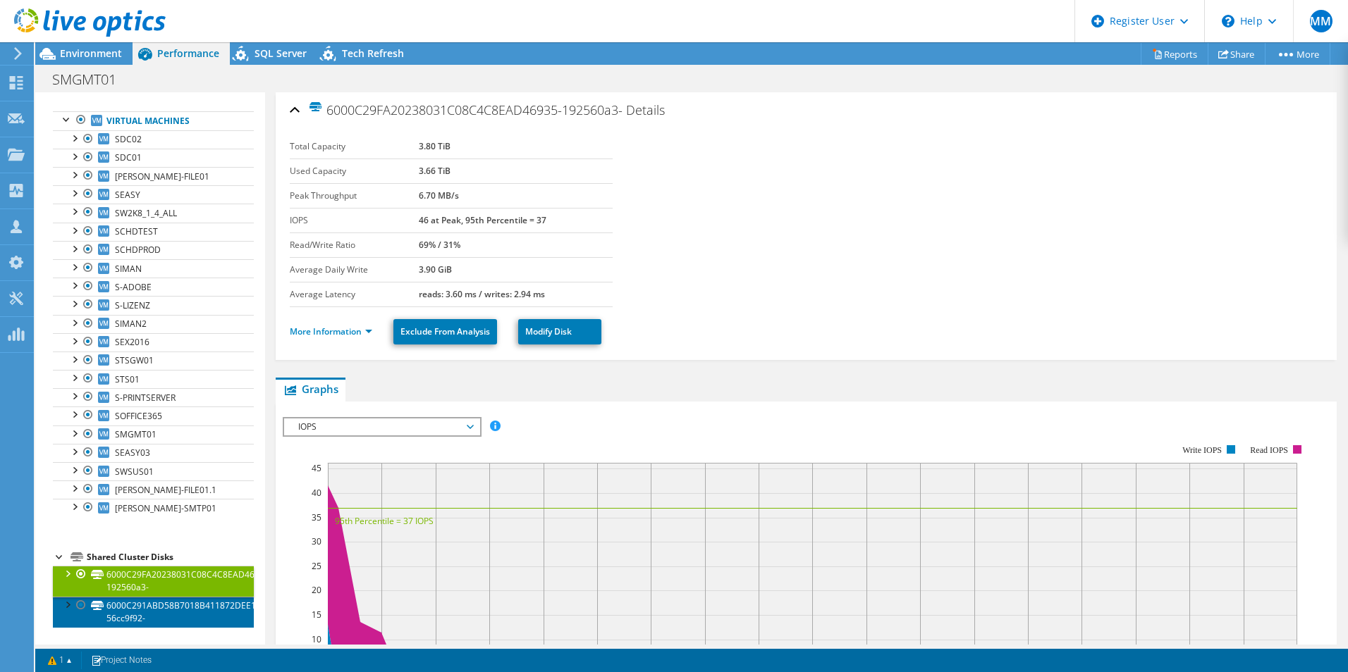
click at [169, 613] on link "6000C291ABD58B7018B411872DEE1CB2-56cc9f92-" at bounding box center [153, 612] width 201 height 31
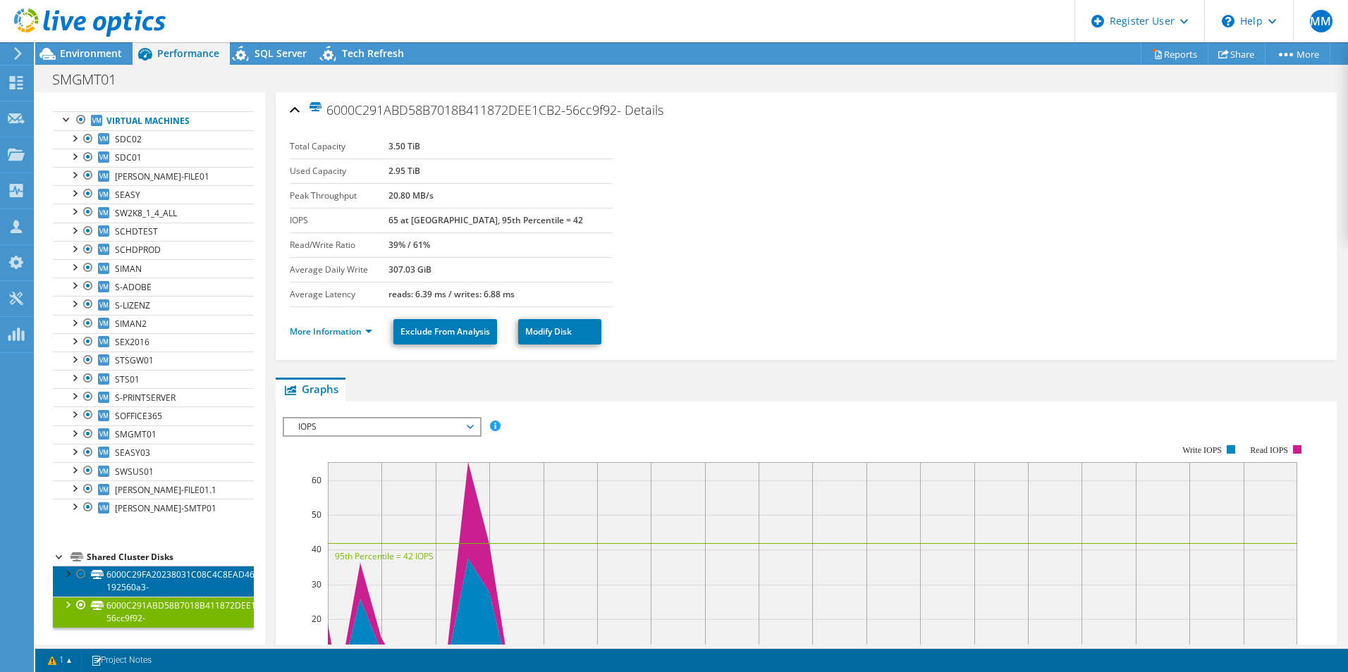
click at [163, 574] on link "6000C29FA20238031C08C4C8EAD46935-192560a3-" at bounding box center [153, 581] width 201 height 31
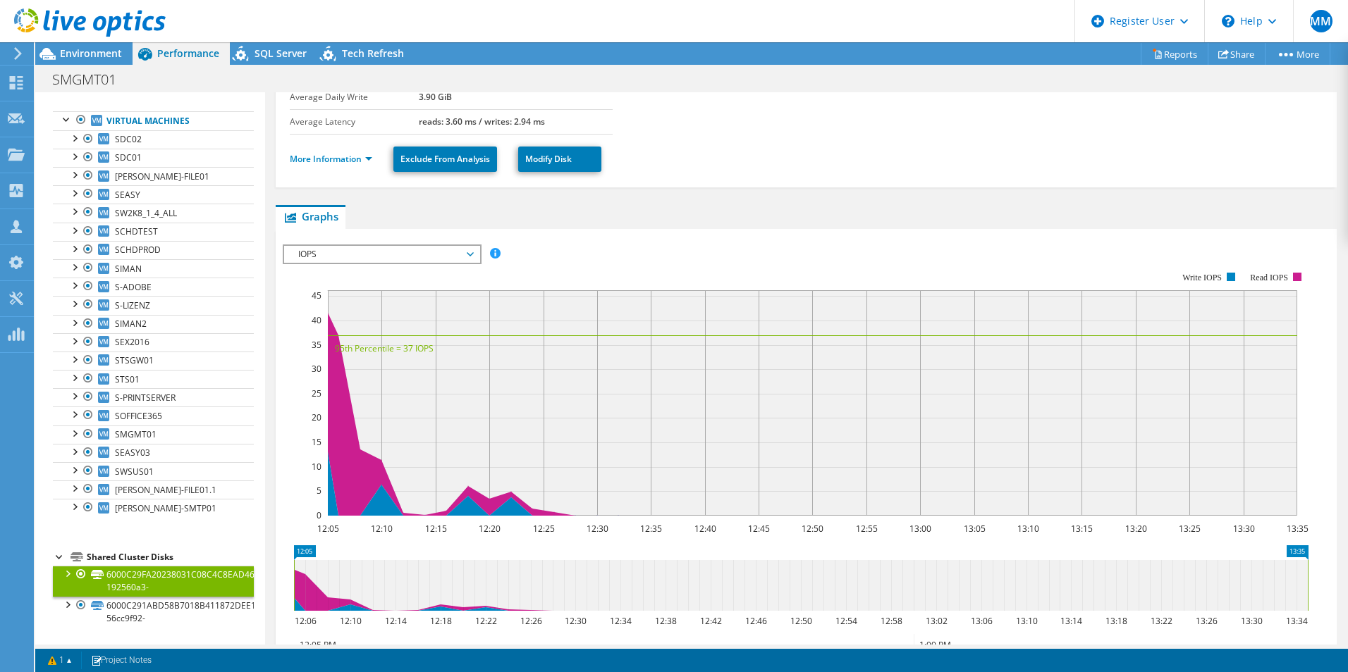
scroll to position [0, 0]
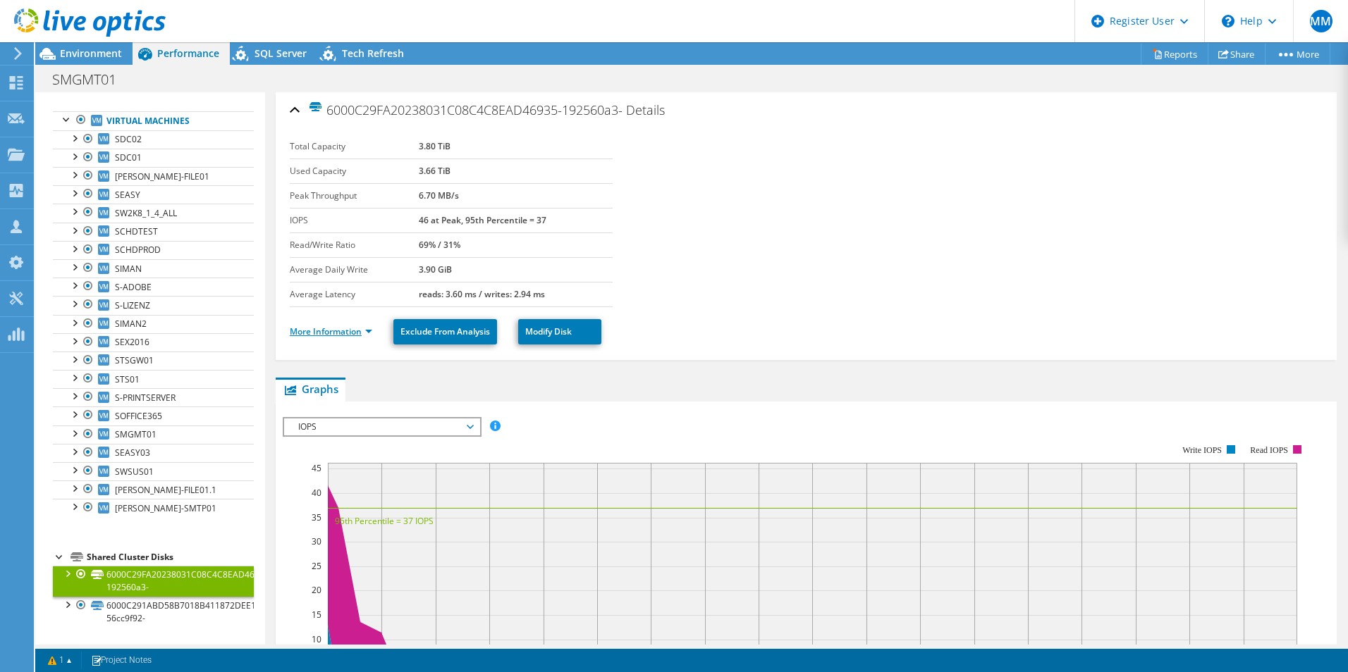
click at [329, 332] on link "More Information" at bounding box center [331, 332] width 82 height 12
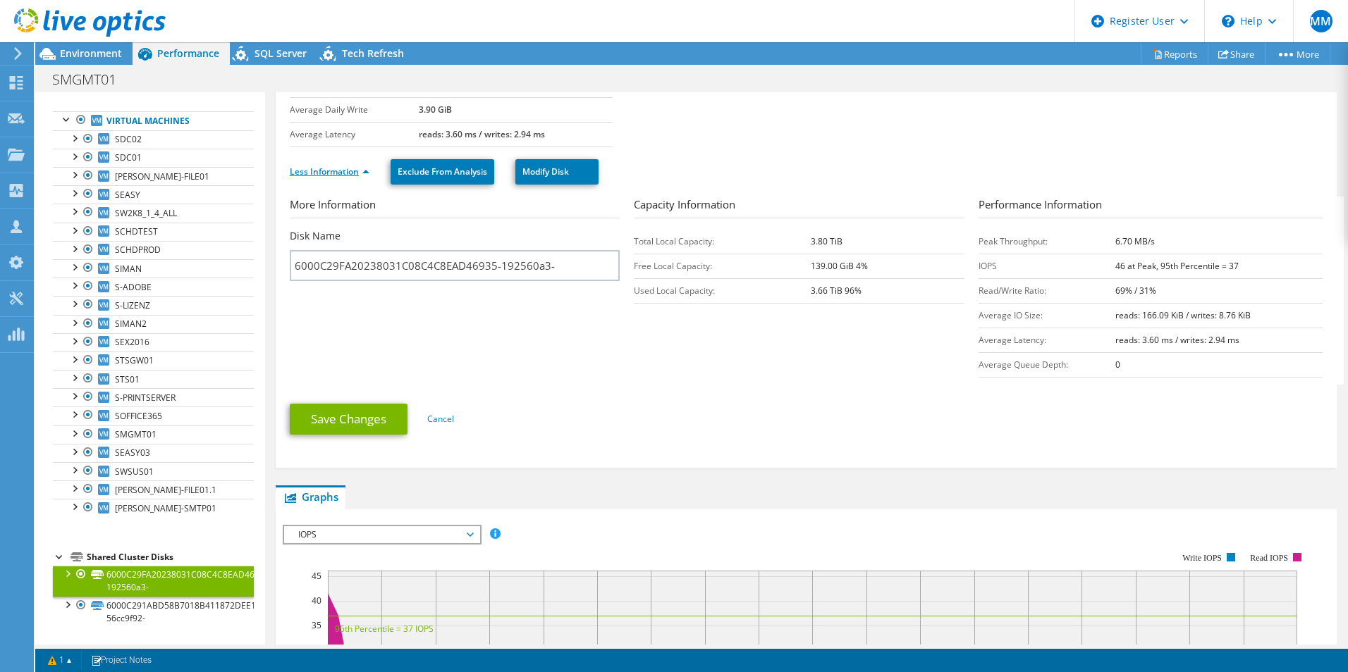
scroll to position [211, 0]
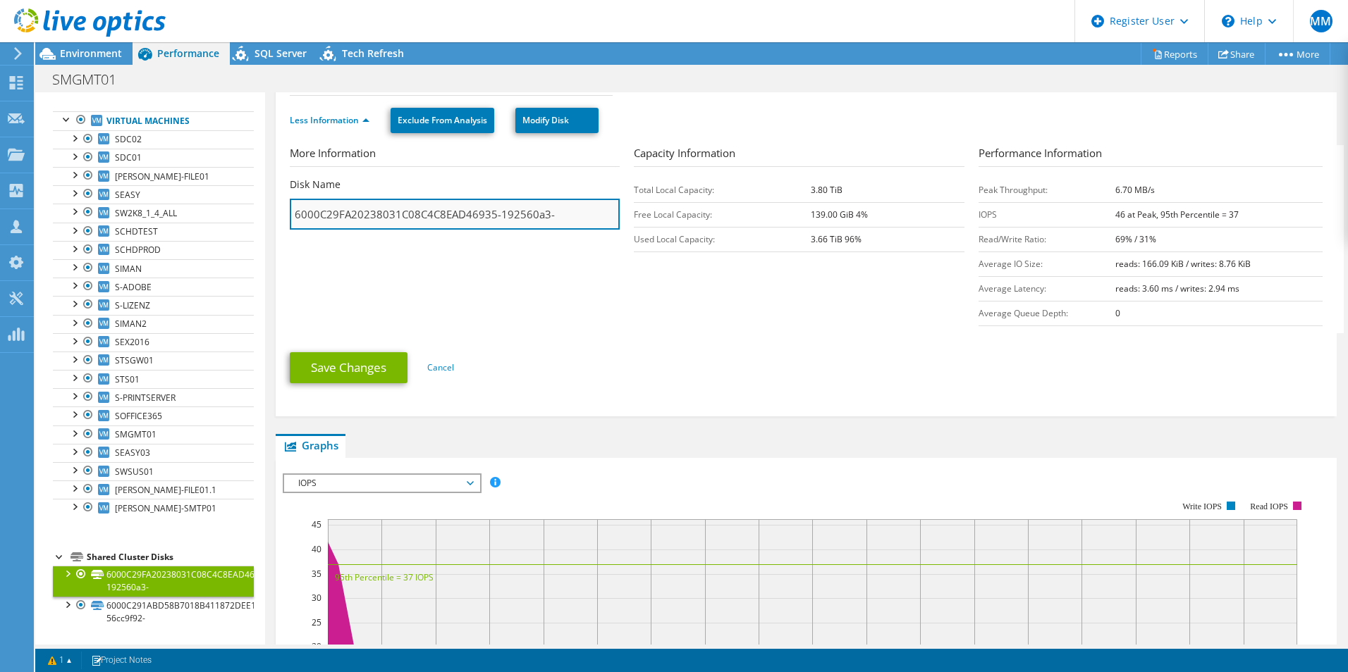
click at [359, 218] on input "6000C29FA20238031C08C4C8EAD46935-192560a3-" at bounding box center [455, 214] width 330 height 31
drag, startPoint x: 491, startPoint y: 218, endPoint x: 572, endPoint y: 217, distance: 80.4
click at [572, 217] on input "6000C29FA20238031C08C4C8EAD46935-192560a3-" at bounding box center [455, 214] width 330 height 31
click at [564, 302] on section "More Information Disk Name 6000C29FA20238031C08C4C8EAD46935-192560a3- Capacity …" at bounding box center [810, 239] width 1040 height 188
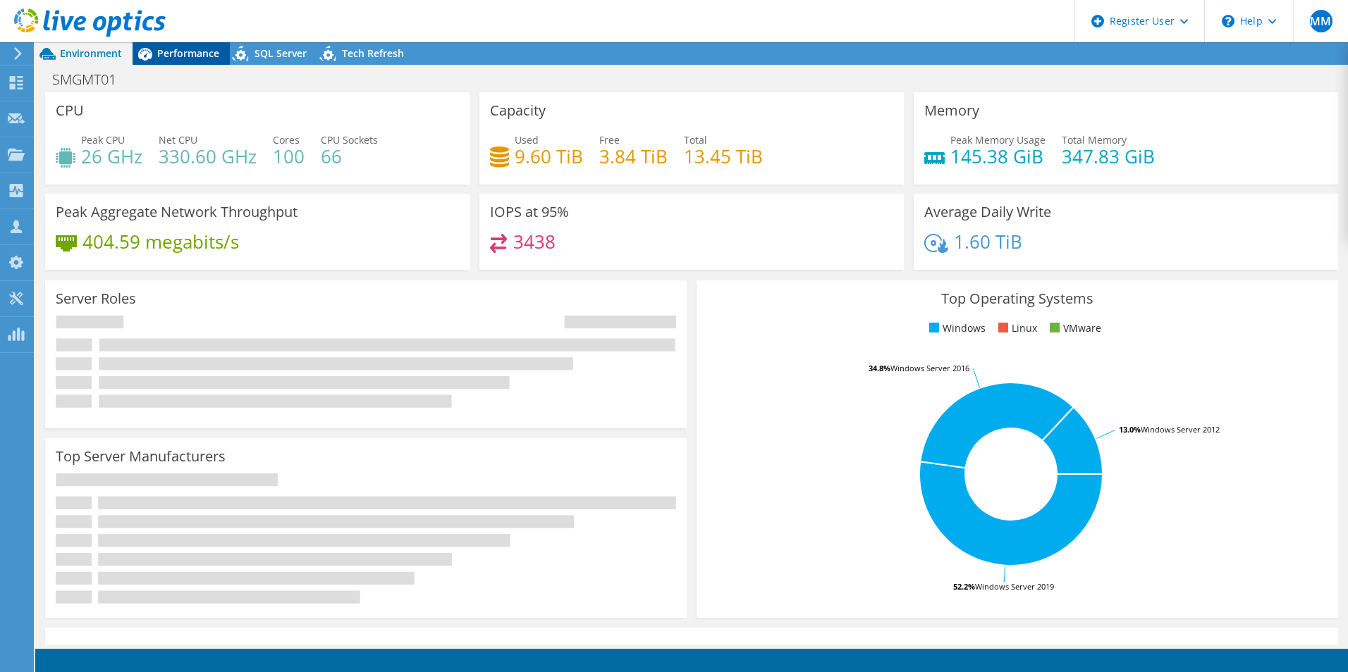
click at [180, 53] on span "Performance" at bounding box center [188, 53] width 62 height 13
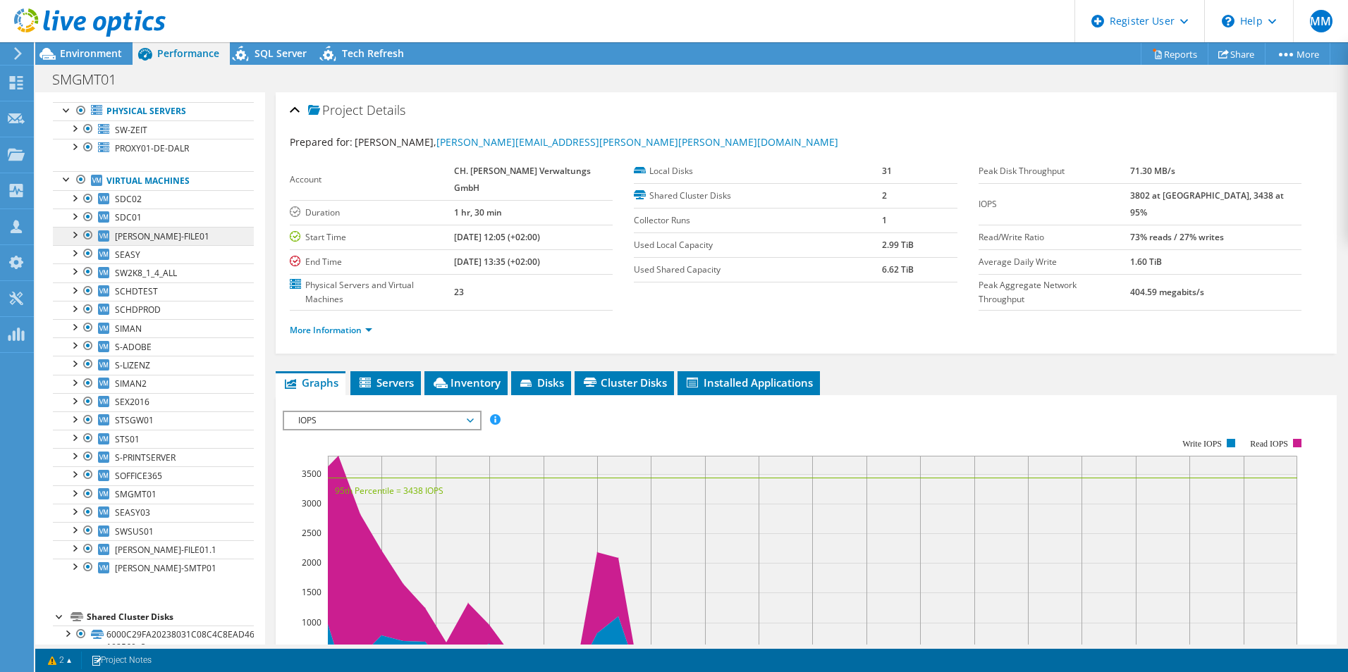
scroll to position [135, 0]
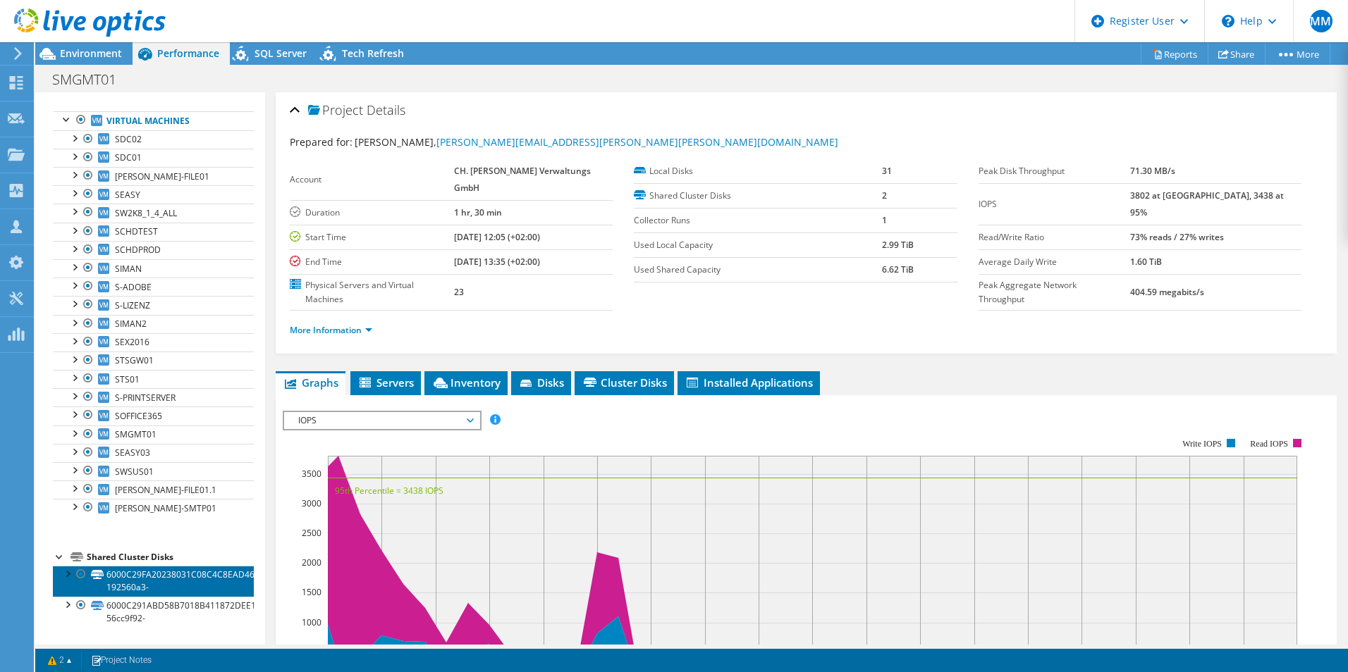
click at [146, 575] on link "6000C29FA20238031C08C4C8EAD46935-192560a3-" at bounding box center [153, 581] width 201 height 31
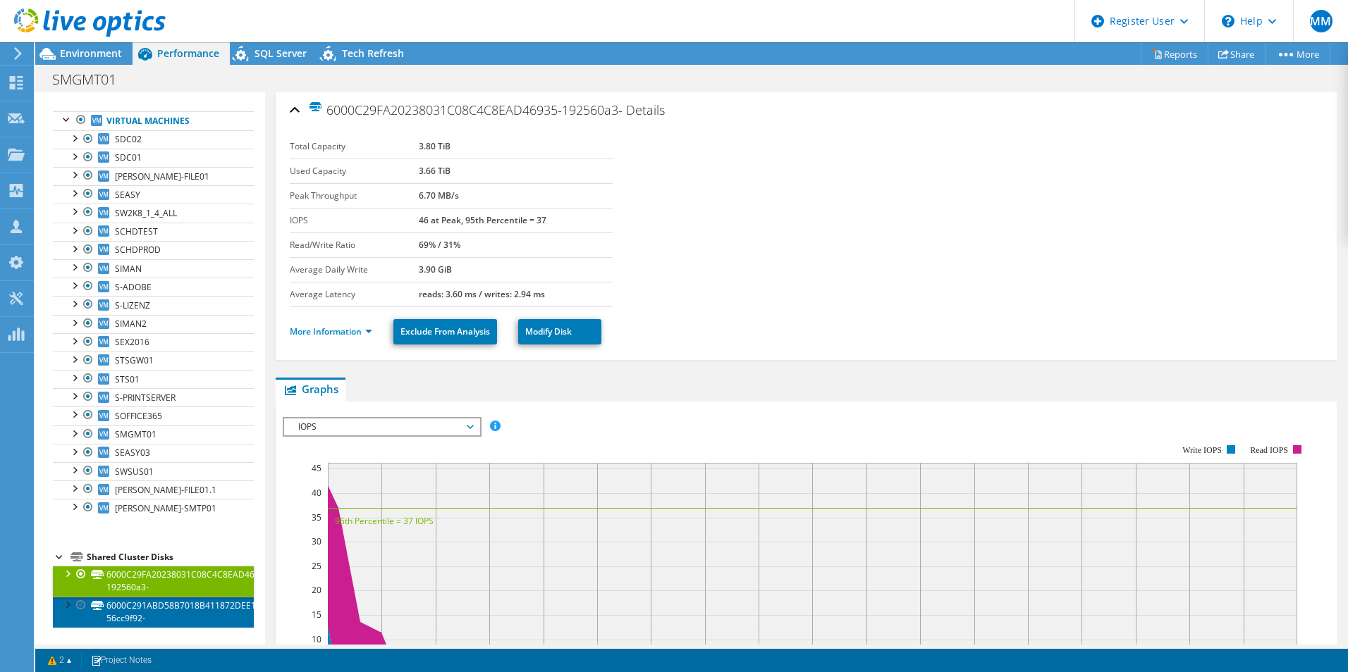
click at [140, 615] on link "6000C291ABD58B7018B411872DEE1CB2-56cc9f92-" at bounding box center [153, 612] width 201 height 31
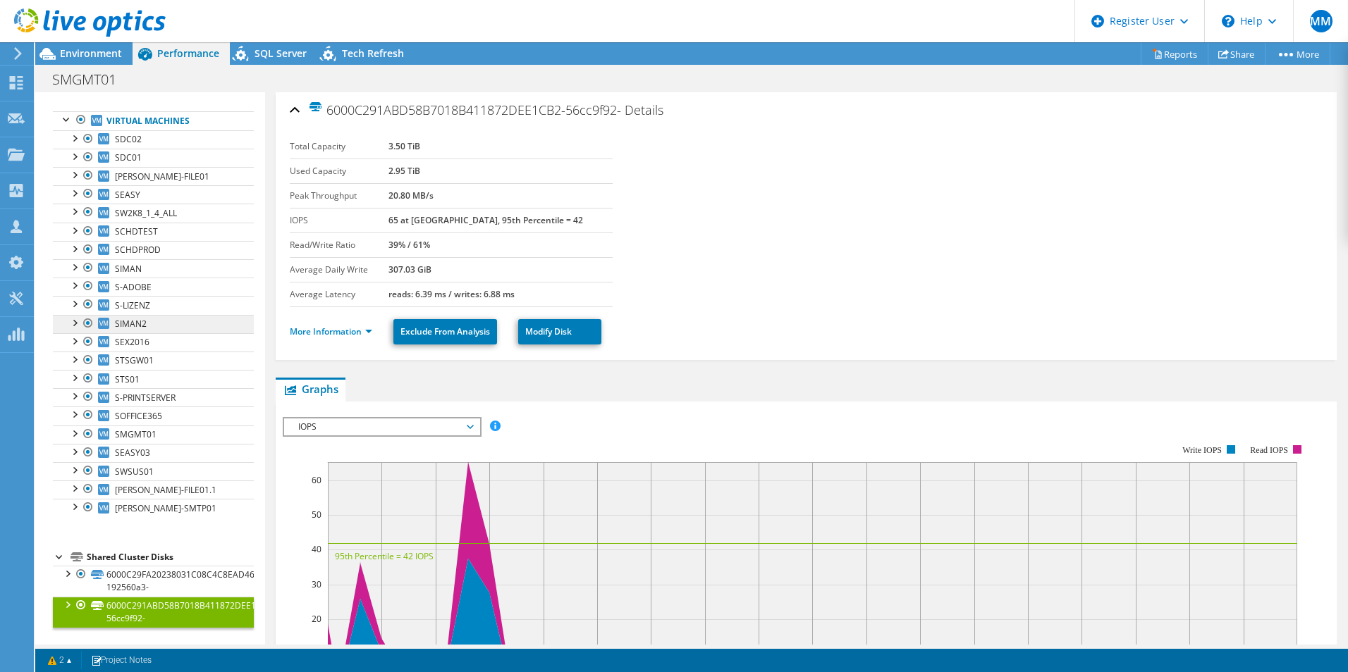
scroll to position [0, 0]
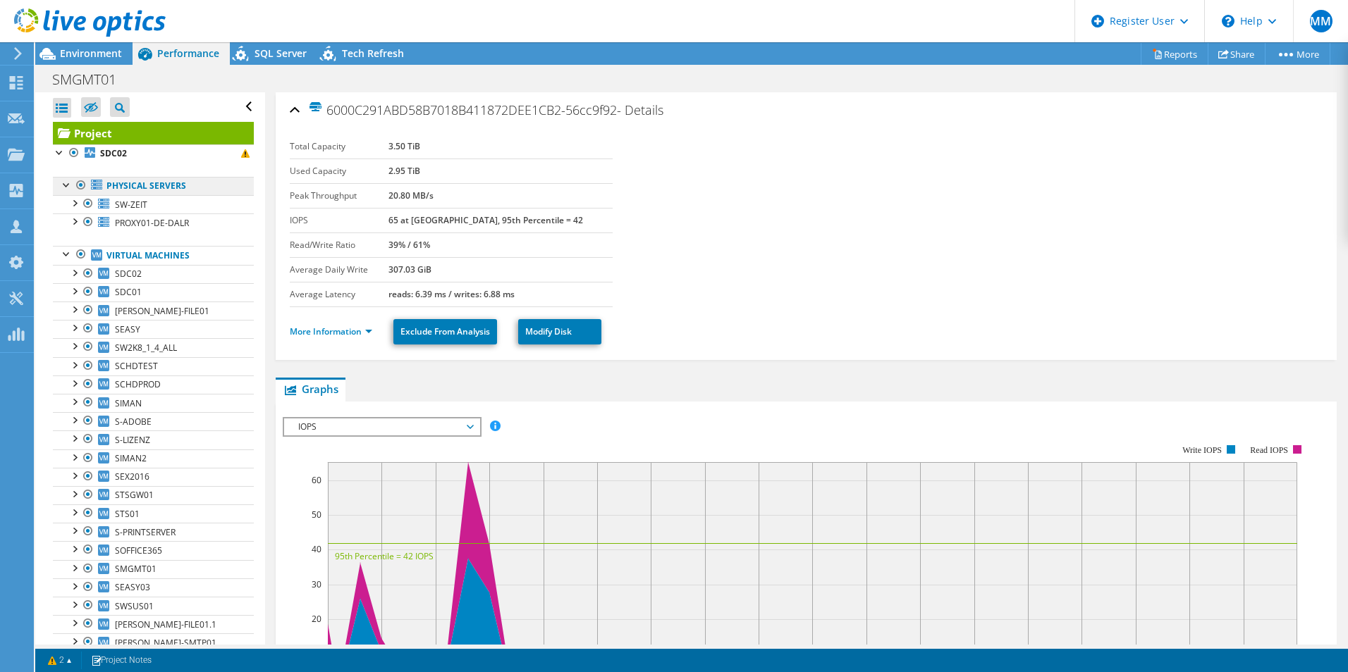
click at [166, 184] on link "Physical Servers" at bounding box center [153, 186] width 201 height 18
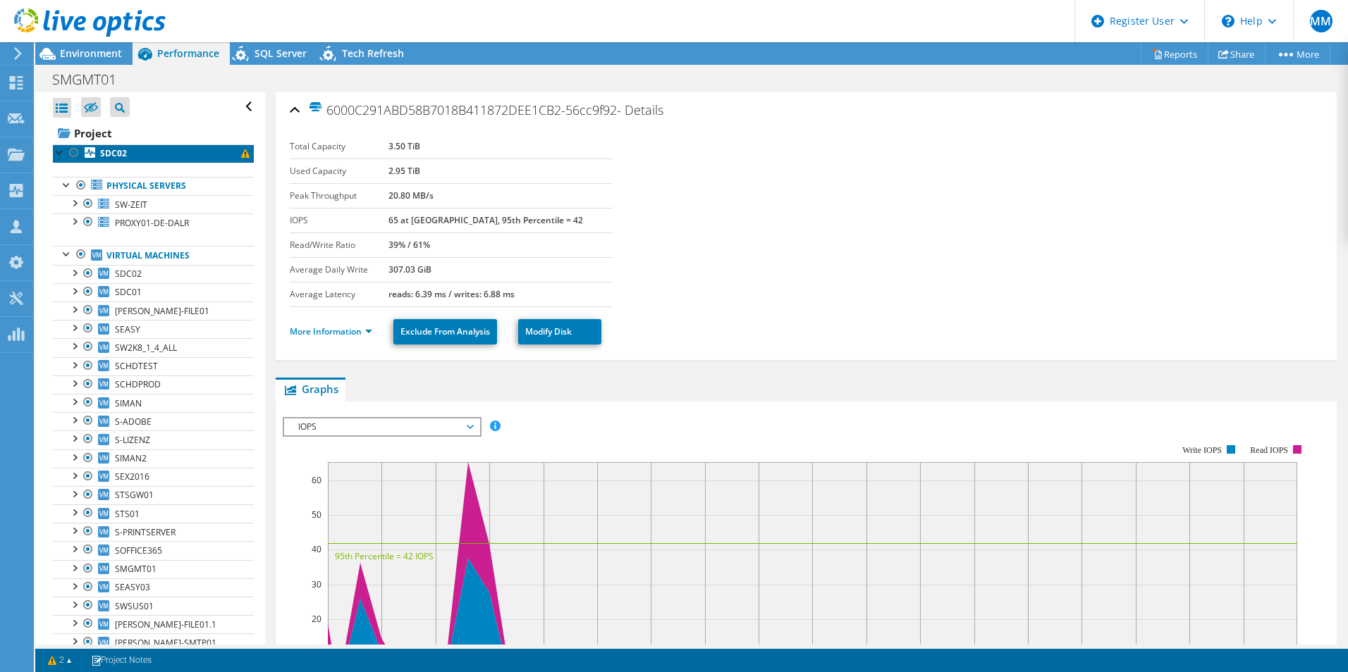
click at [93, 148] on icon at bounding box center [90, 152] width 11 height 11
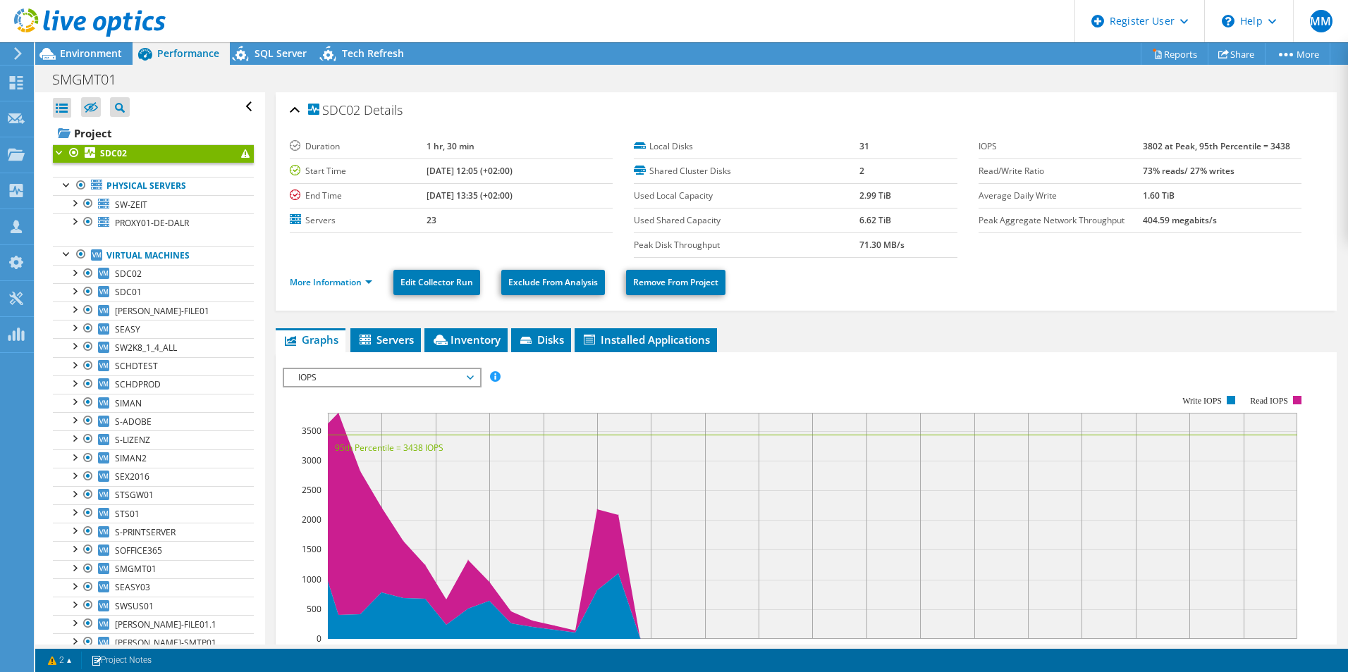
click at [241, 151] on span at bounding box center [245, 153] width 8 height 8
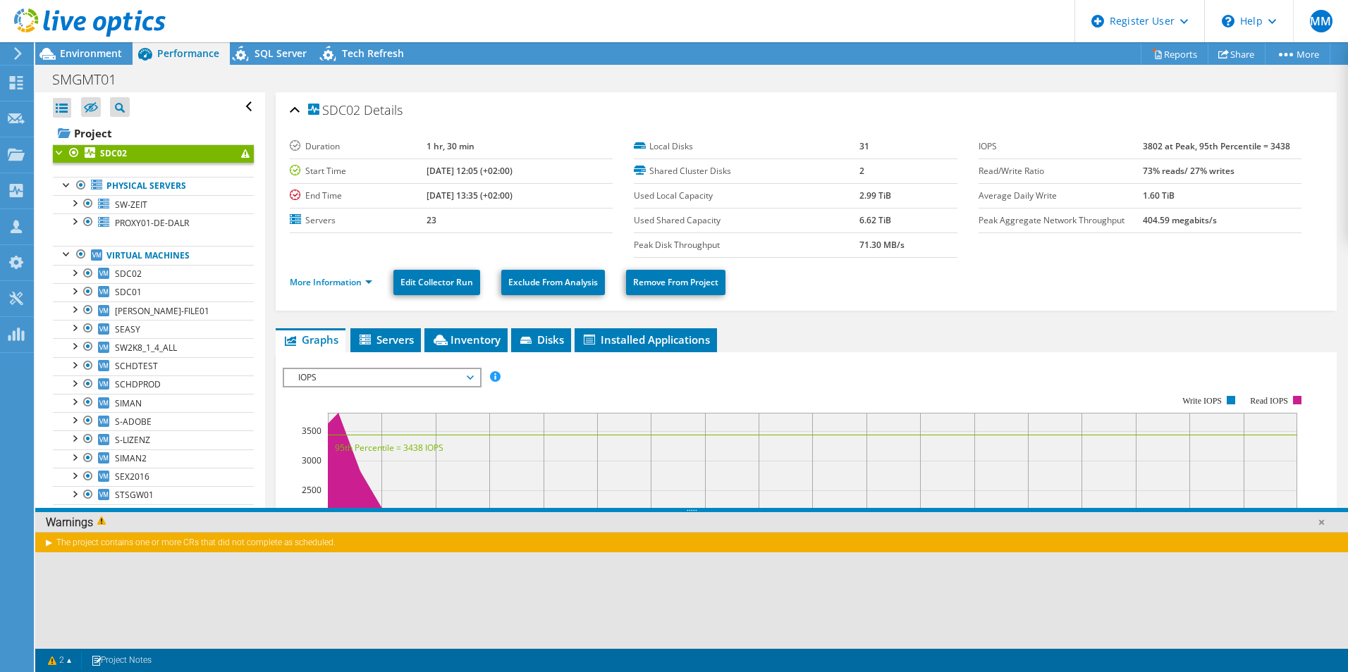
click at [45, 546] on div "The project contains one or more CRs that did not complete as scheduled." at bounding box center [691, 542] width 1312 height 20
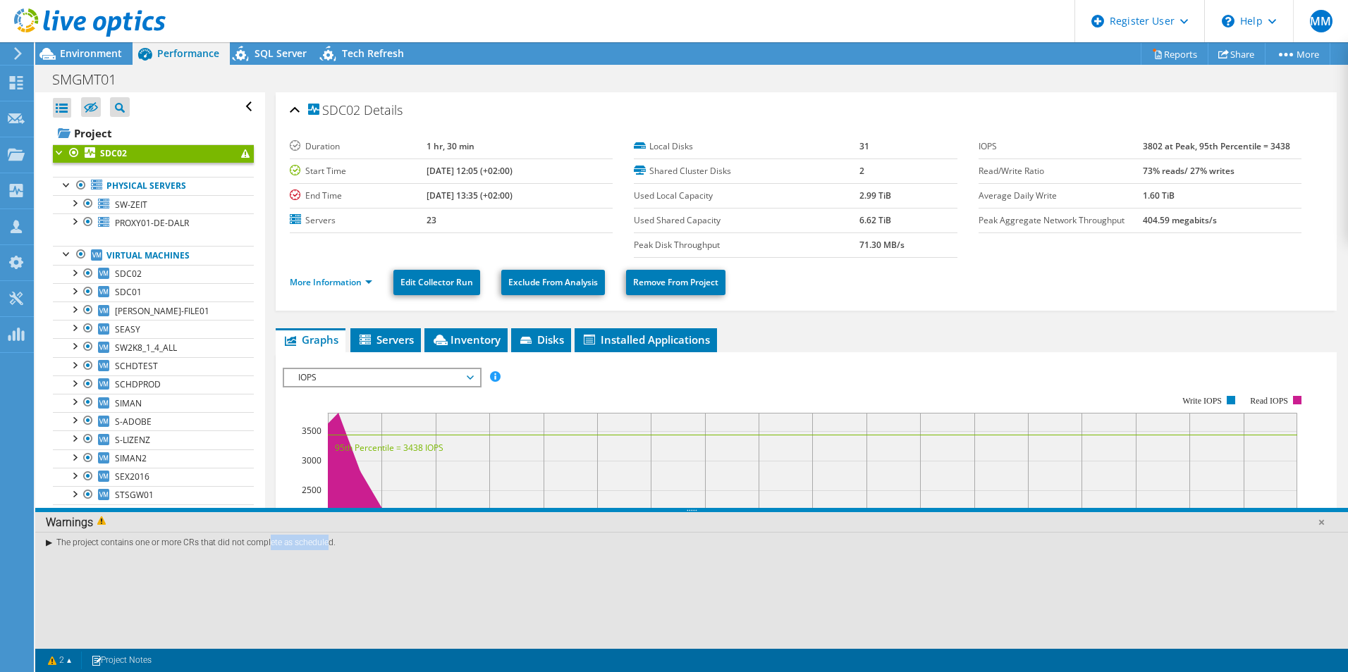
drag, startPoint x: 222, startPoint y: 538, endPoint x: 277, endPoint y: 540, distance: 55.0
click at [277, 540] on div "The project contains one or more CRs that did not complete as scheduled." at bounding box center [691, 542] width 1312 height 20
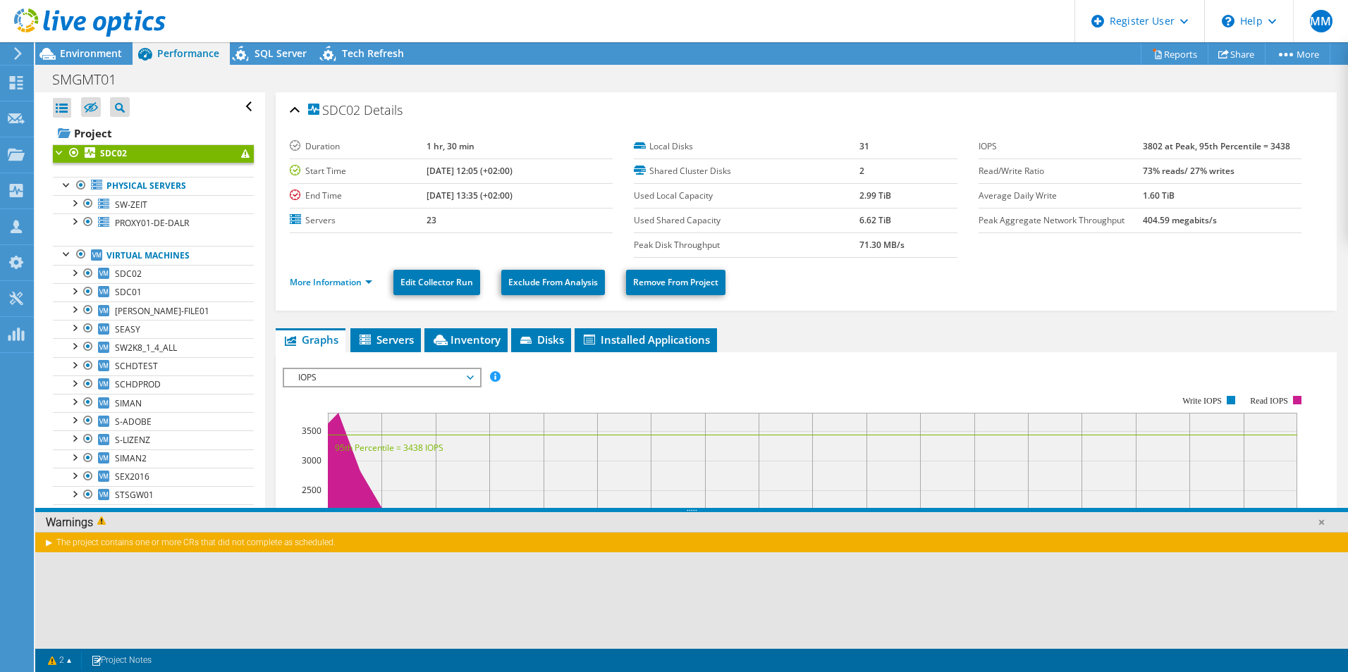
drag, startPoint x: 277, startPoint y: 540, endPoint x: 136, endPoint y: 550, distance: 141.3
click at [168, 543] on div "The project contains one or more CRs that did not complete as scheduled." at bounding box center [691, 542] width 1312 height 20
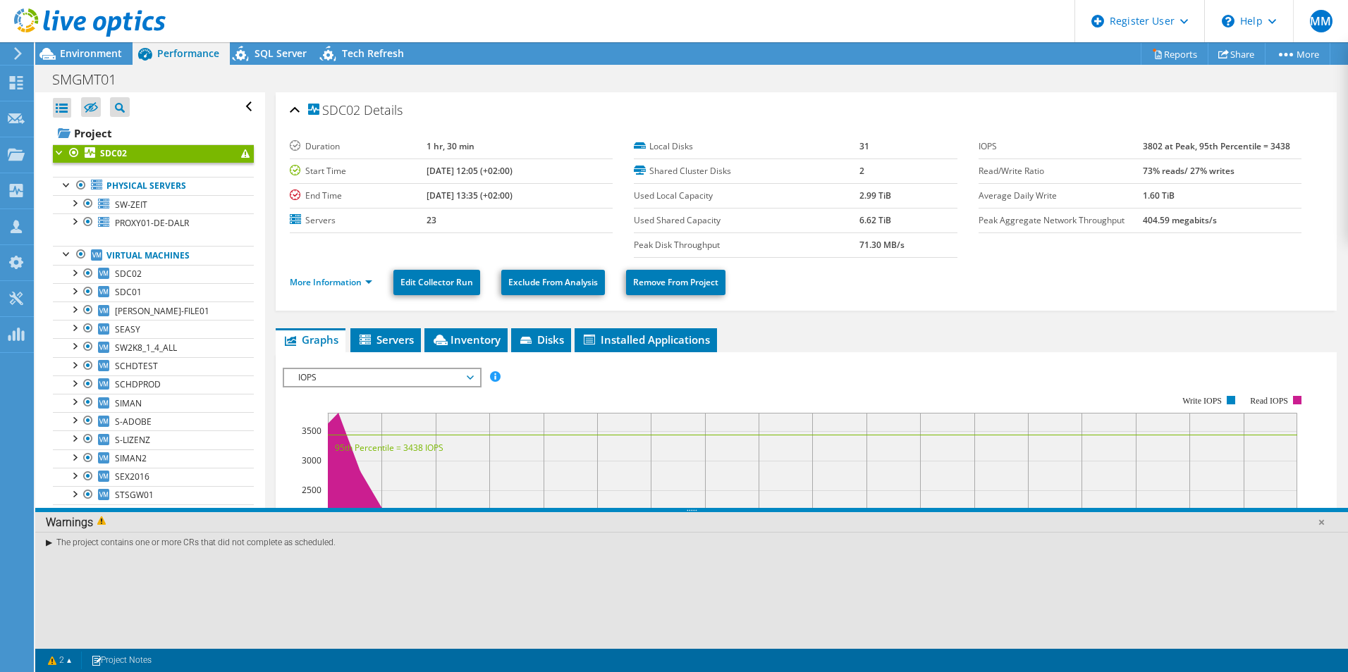
click at [49, 541] on div "The project contains one or more CRs that did not complete as scheduled." at bounding box center [691, 542] width 1312 height 20
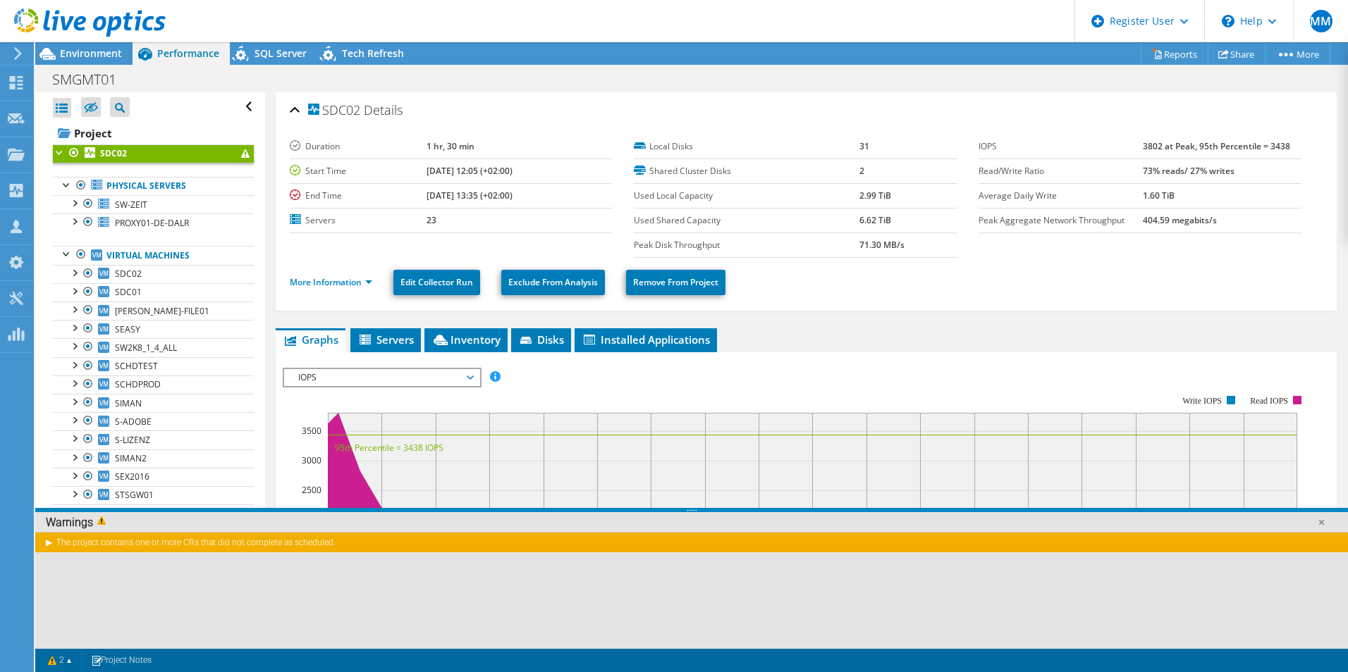
click at [49, 542] on div "The project contains one or more CRs that did not complete as scheduled." at bounding box center [691, 542] width 1312 height 20
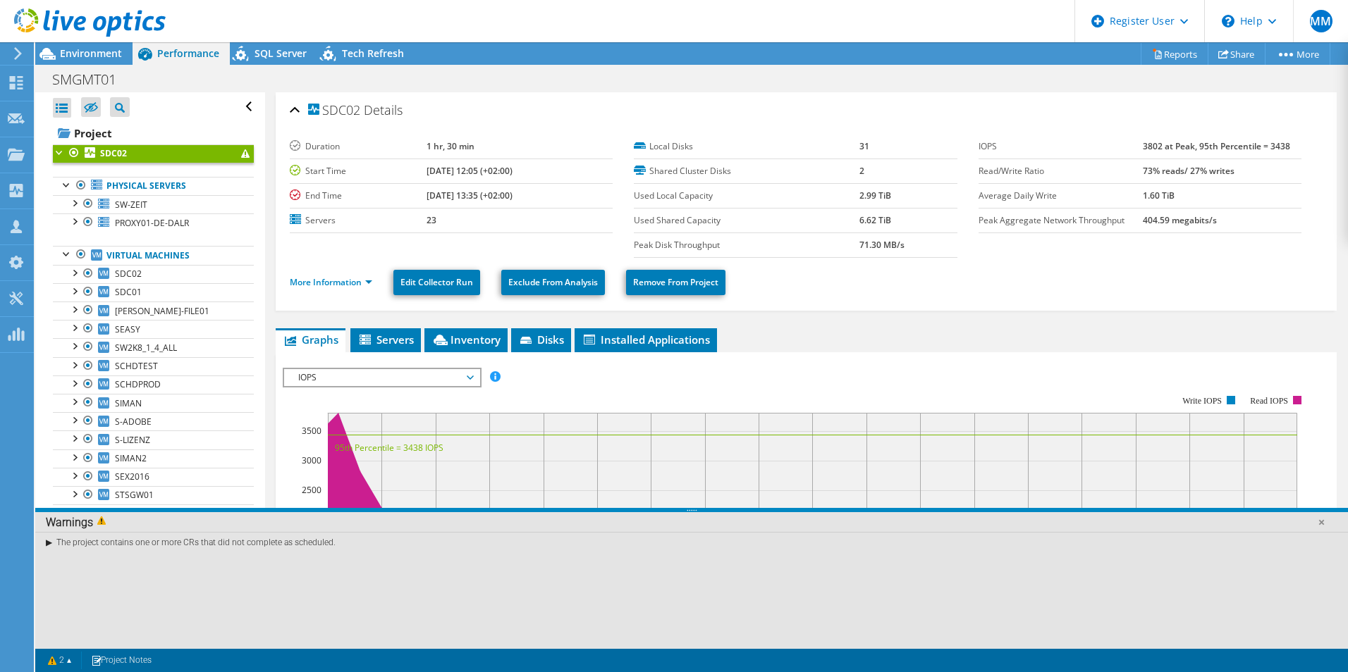
click at [49, 543] on div "The project contains one or more CRs that did not complete as scheduled." at bounding box center [691, 542] width 1312 height 20
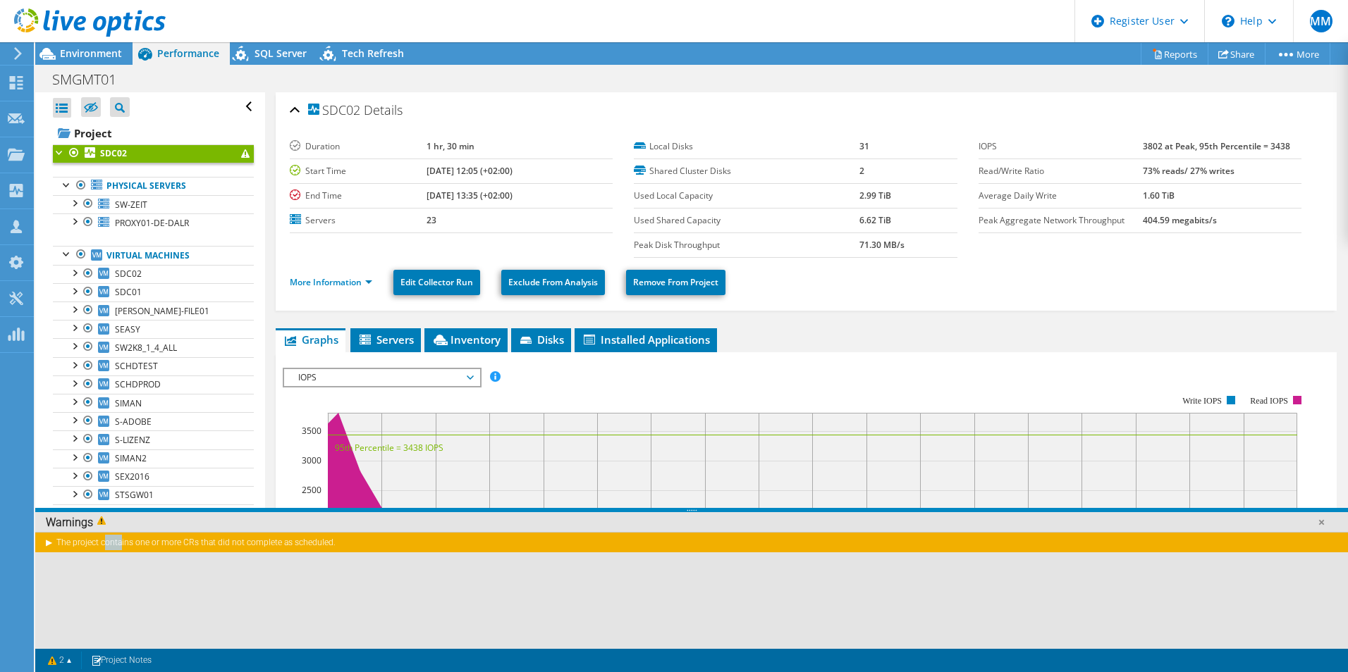
click at [49, 543] on div "The project contains one or more CRs that did not complete as scheduled." at bounding box center [691, 542] width 1312 height 20
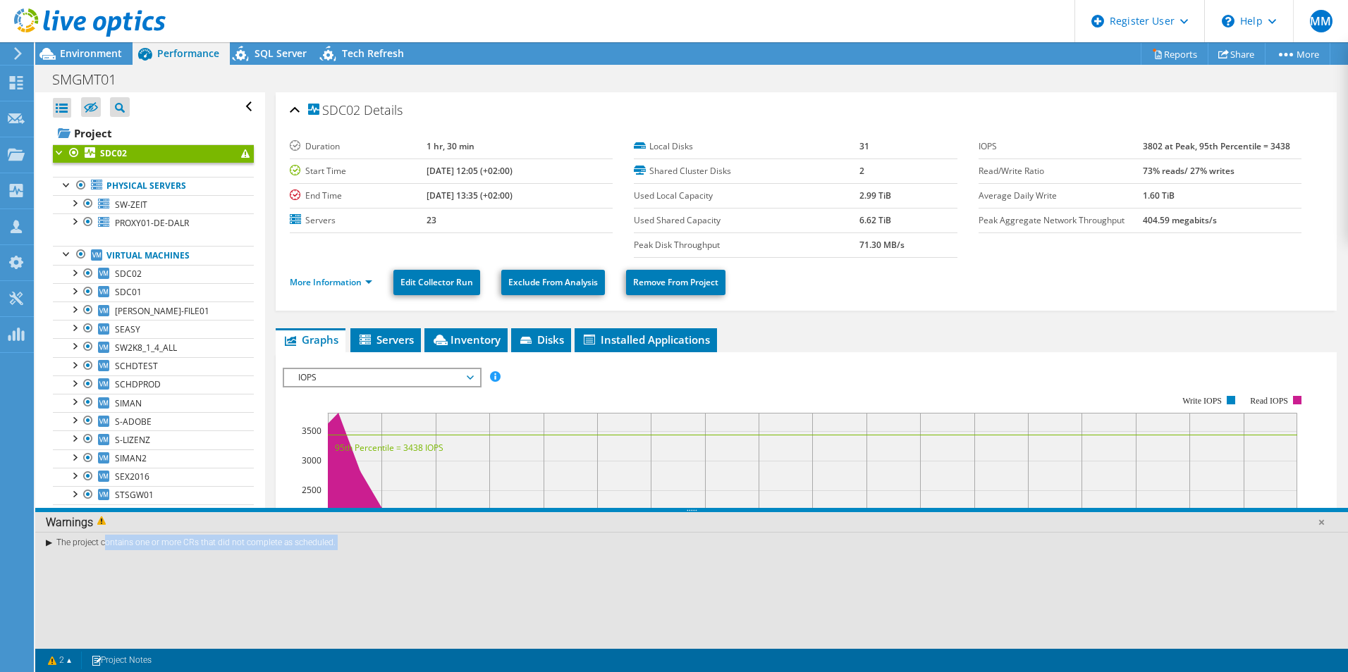
click at [49, 543] on div "The project contains one or more CRs that did not complete as scheduled." at bounding box center [691, 542] width 1312 height 20
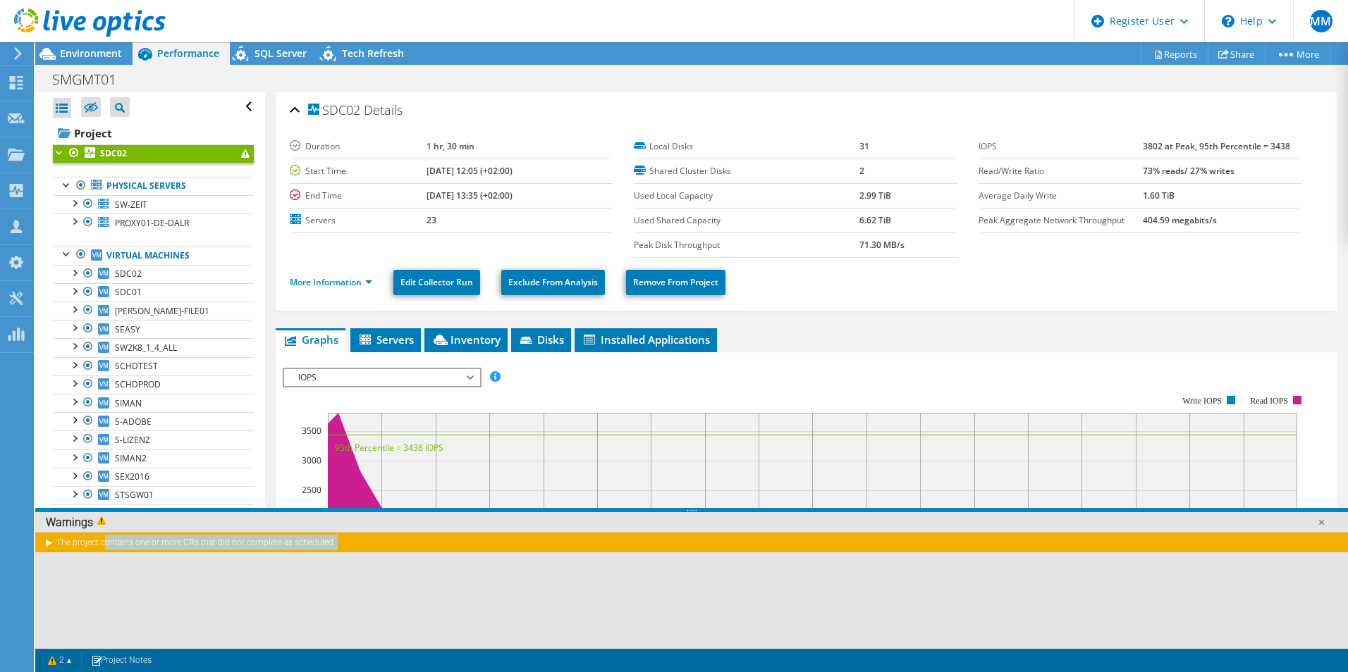
click at [49, 543] on div "The project contains one or more CRs that did not complete as scheduled." at bounding box center [691, 542] width 1312 height 20
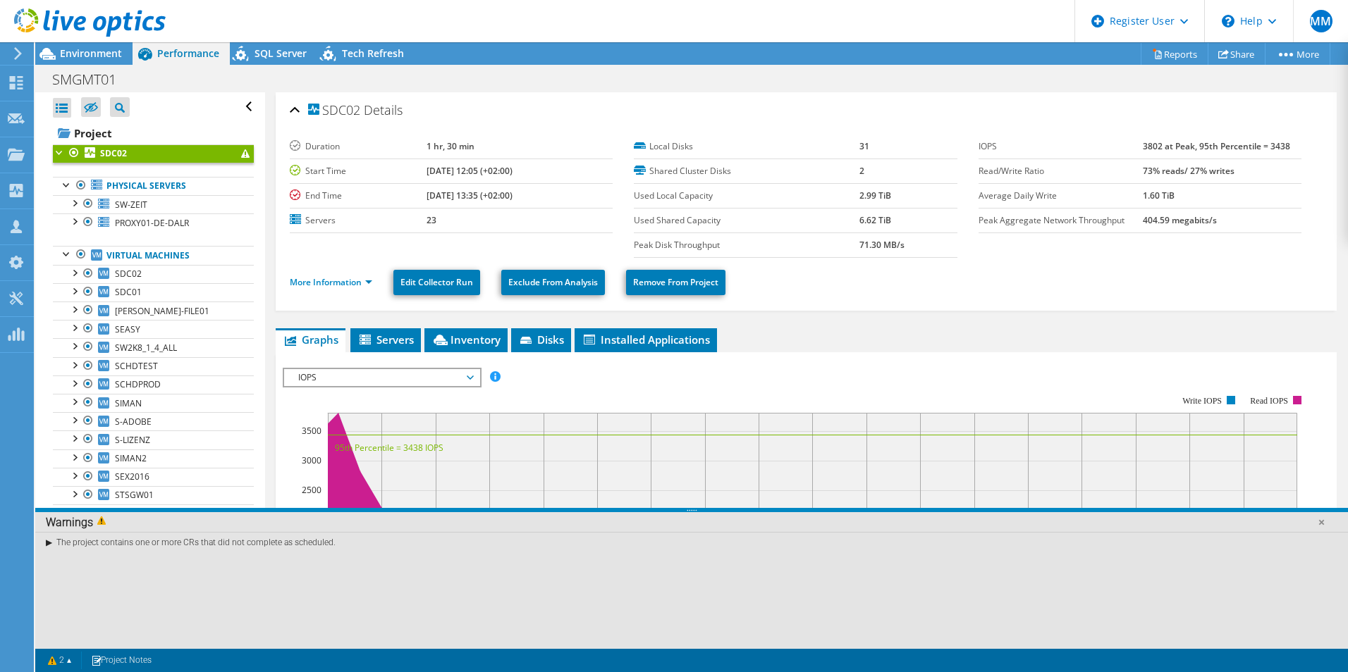
click at [49, 543] on div "The project contains one or more CRs that did not complete as scheduled." at bounding box center [691, 542] width 1312 height 20
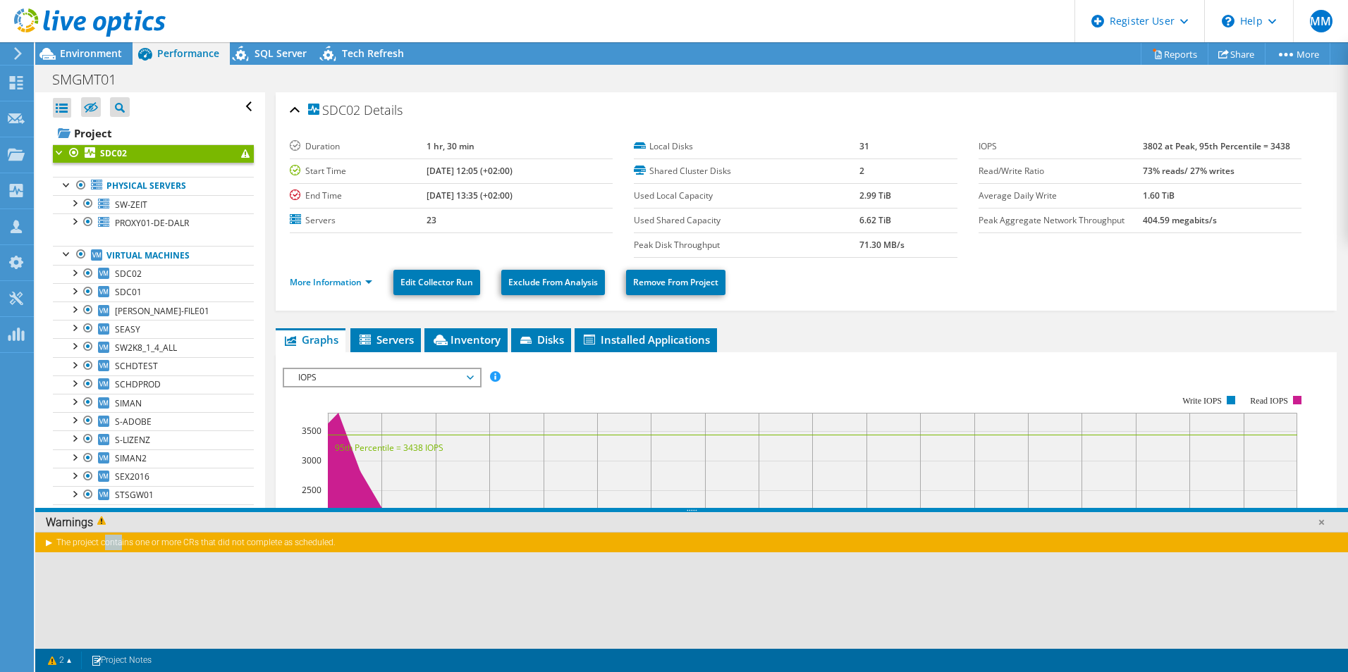
click at [49, 543] on div "The project contains one or more CRs that did not complete as scheduled." at bounding box center [691, 542] width 1312 height 20
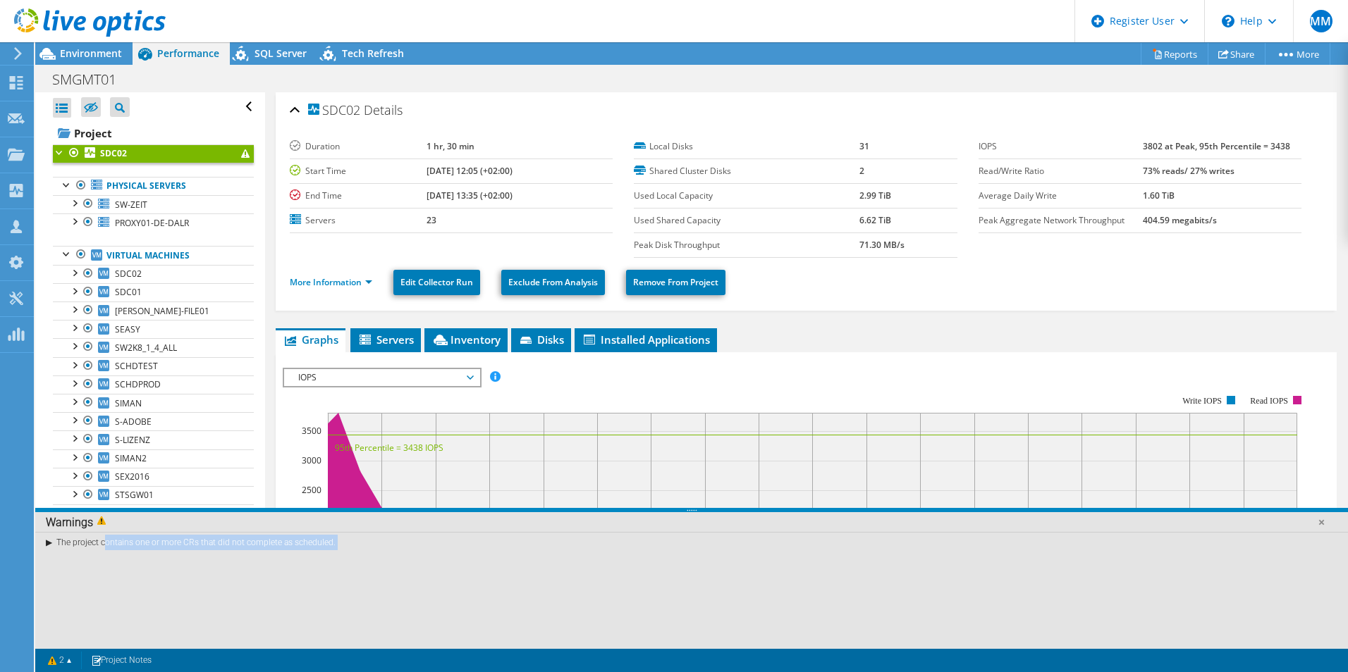
click at [49, 543] on div "The project contains one or more CRs that did not complete as scheduled." at bounding box center [691, 542] width 1312 height 20
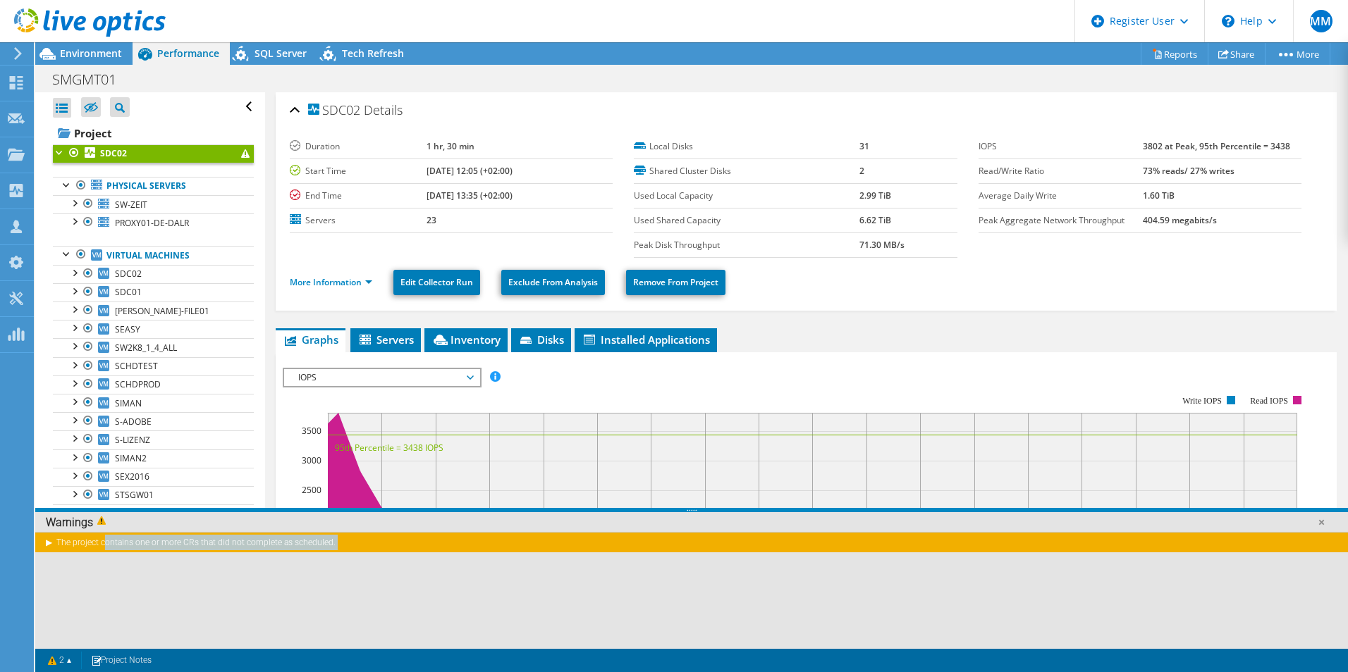
copy div "The project contains one or more CRs that did not complete as scheduled. Messag…"
click at [1013, 250] on section "Duration 1 hr, 30 min Start Time [DATE] 12:05 (+02:00) End Time [DATE] 13:35 (+…" at bounding box center [806, 196] width 1033 height 123
click at [1322, 521] on link at bounding box center [1321, 522] width 14 height 14
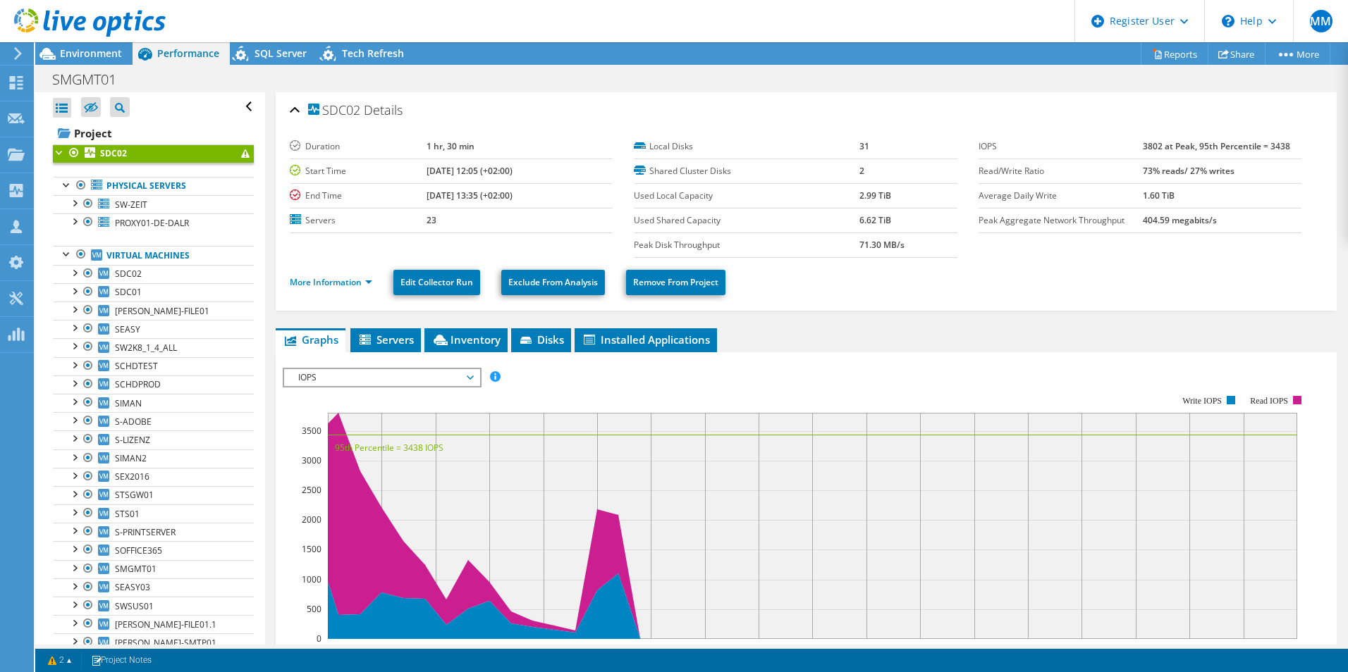
drag, startPoint x: 397, startPoint y: 141, endPoint x: 457, endPoint y: 141, distance: 59.9
click at [457, 141] on tr "Duration 1 hr, 30 min" at bounding box center [451, 147] width 323 height 25
drag, startPoint x: 457, startPoint y: 141, endPoint x: 551, endPoint y: 155, distance: 95.5
click at [551, 155] on td "1 hr, 30 min" at bounding box center [519, 147] width 186 height 25
click at [130, 208] on span "SW-ZEIT" at bounding box center [131, 205] width 32 height 12
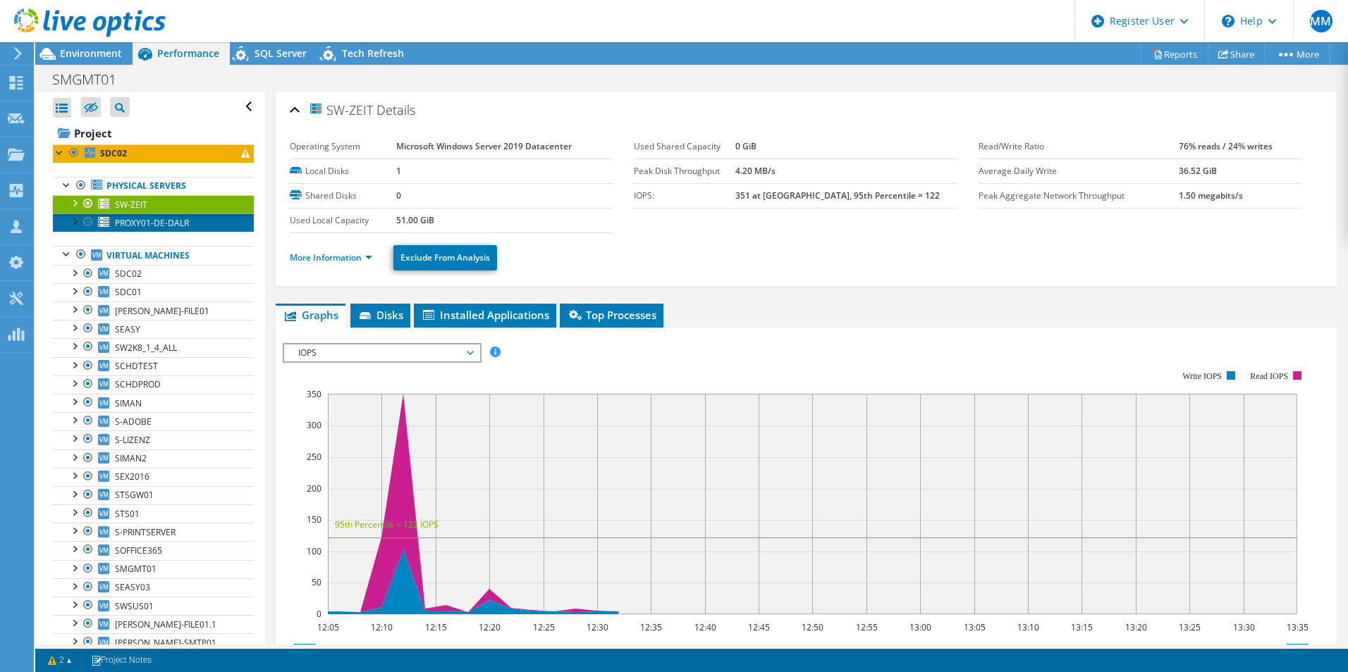
click at [168, 225] on span "PROXY01-DE-DALR" at bounding box center [152, 223] width 74 height 12
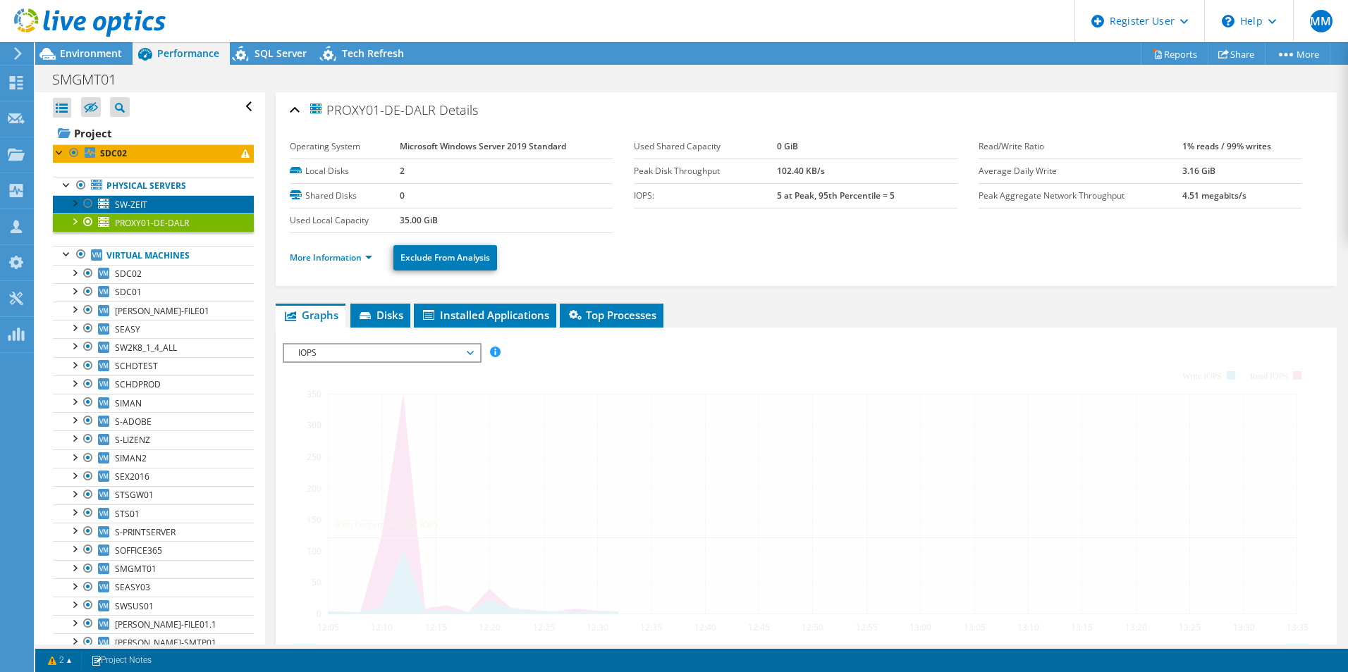
click at [175, 206] on link "SW-ZEIT" at bounding box center [153, 204] width 201 height 18
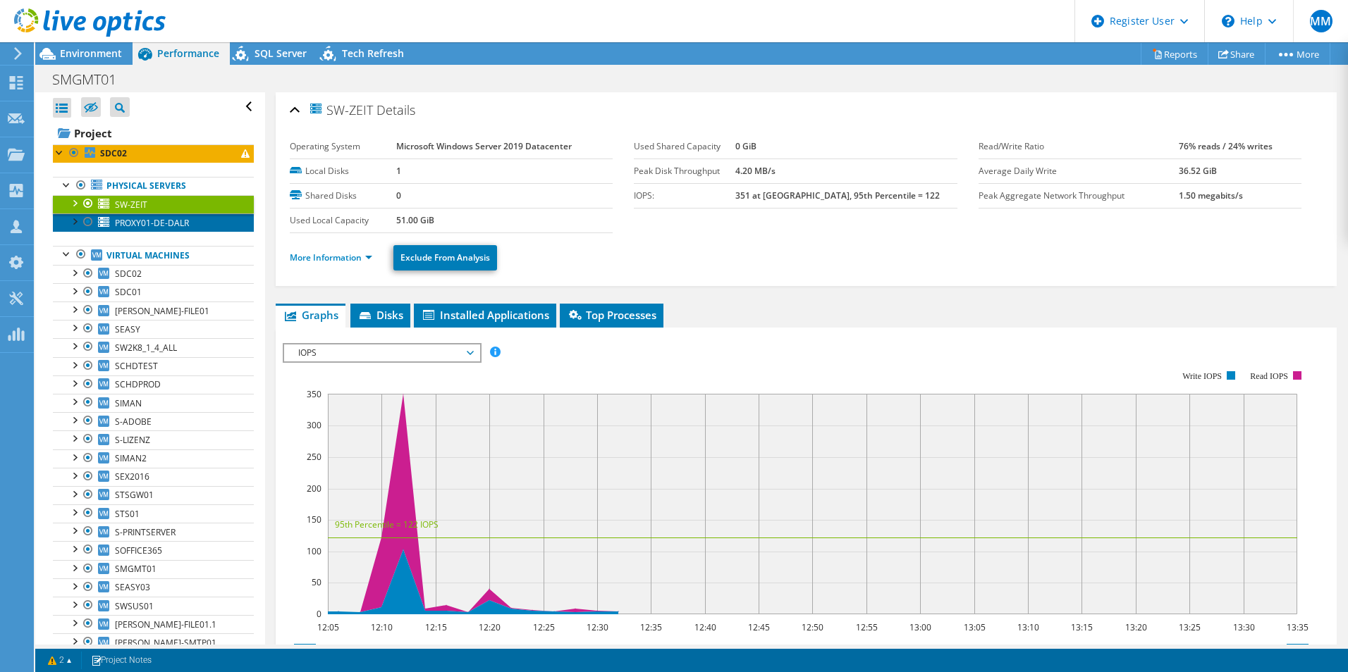
click at [190, 228] on link "PROXY01-DE-DALR" at bounding box center [153, 223] width 201 height 18
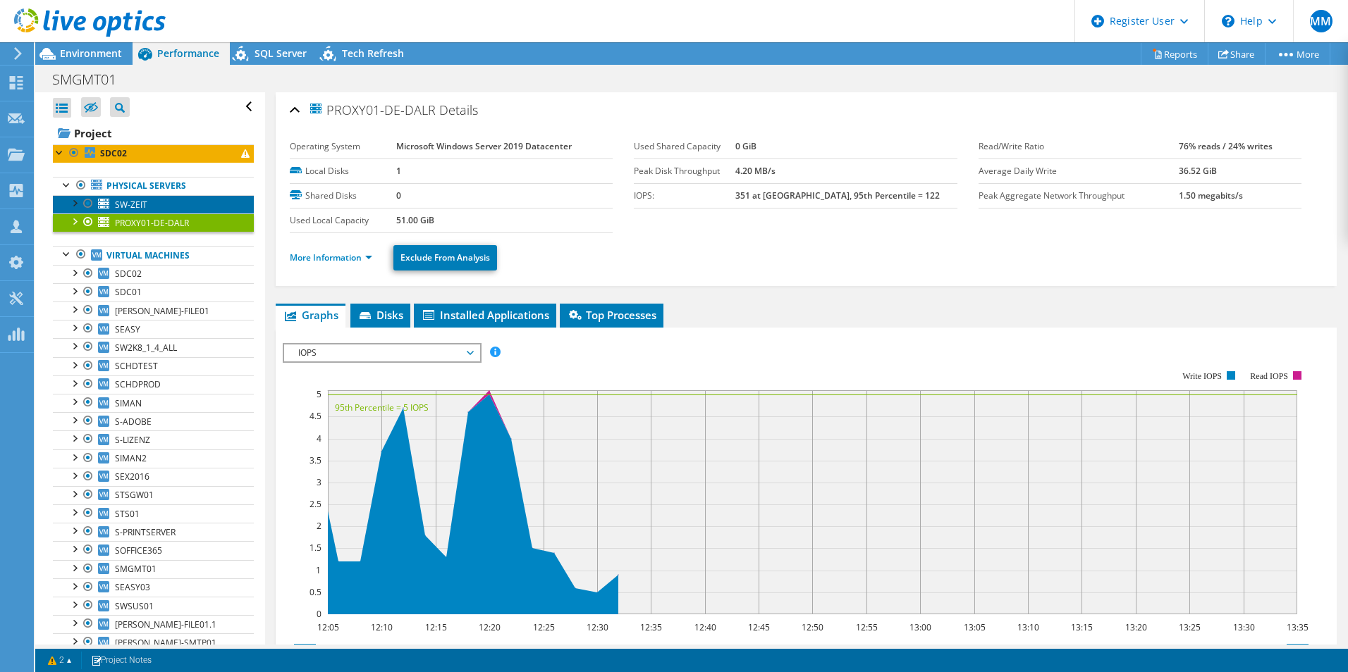
click at [179, 203] on link "SW-ZEIT" at bounding box center [153, 204] width 201 height 18
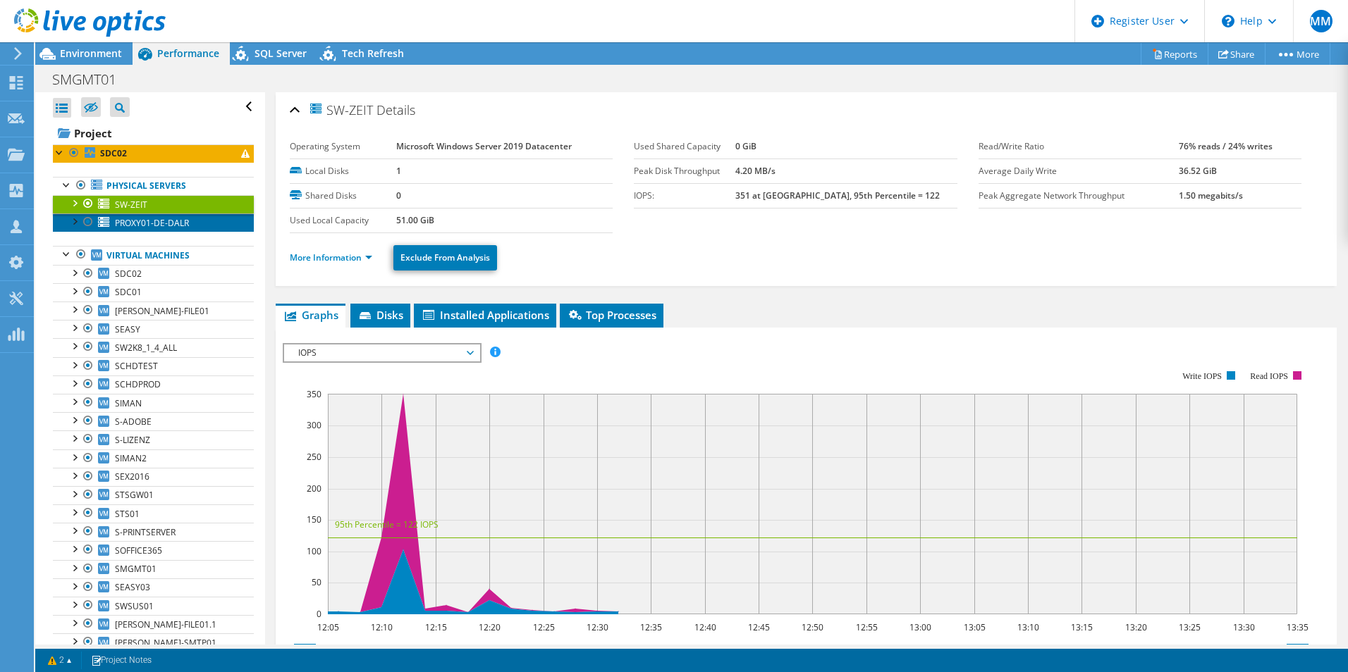
click at [192, 217] on link "PROXY01-DE-DALR" at bounding box center [153, 223] width 201 height 18
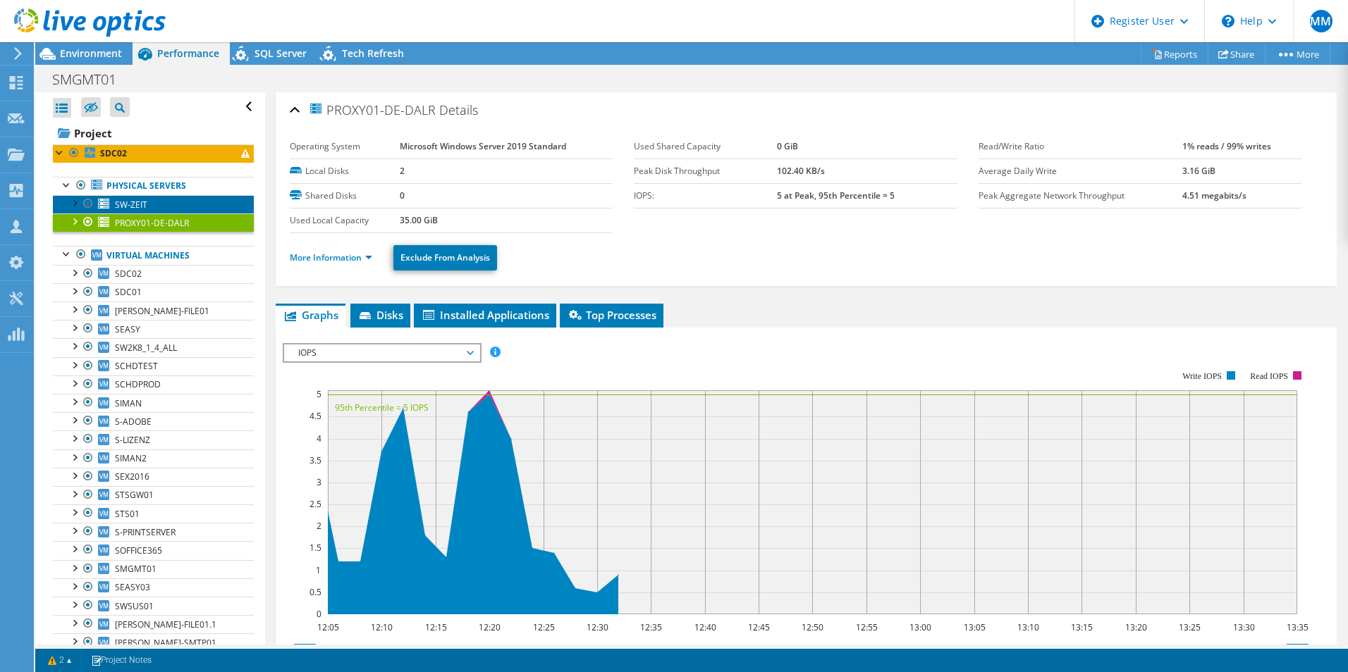
click at [144, 197] on link "SW-ZEIT" at bounding box center [153, 204] width 201 height 18
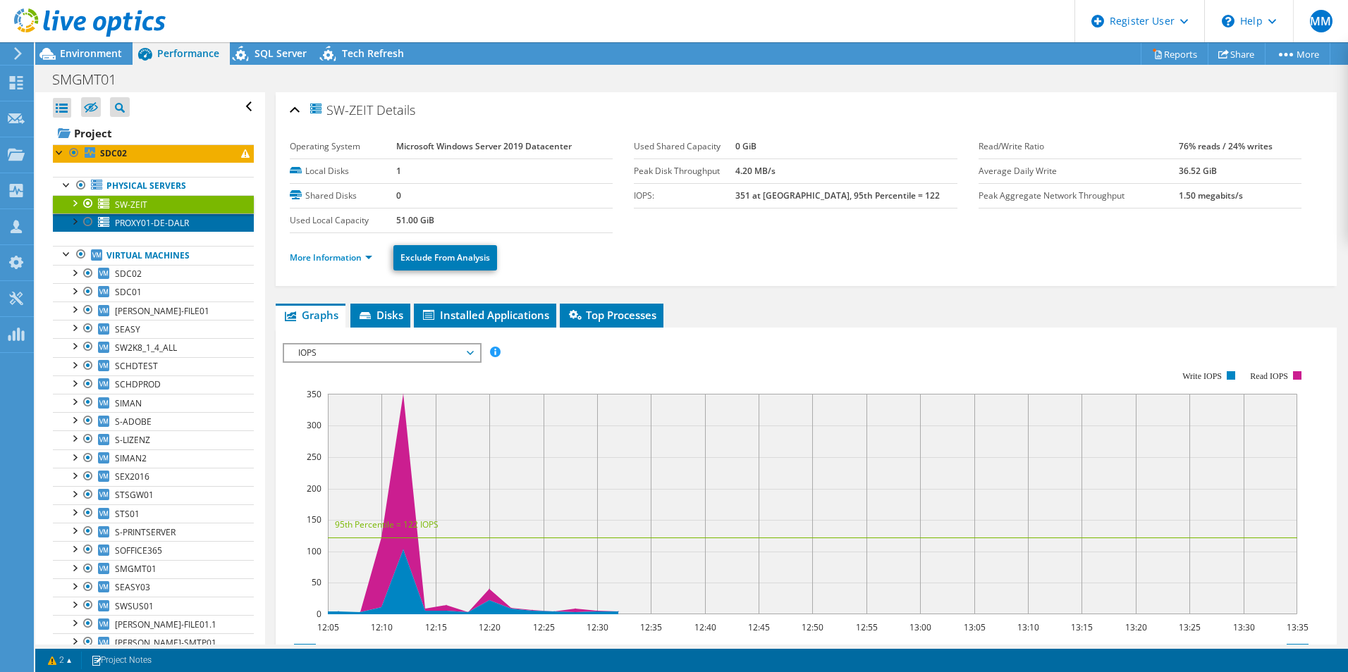
click at [131, 218] on span "PROXY01-DE-DALR" at bounding box center [152, 223] width 74 height 12
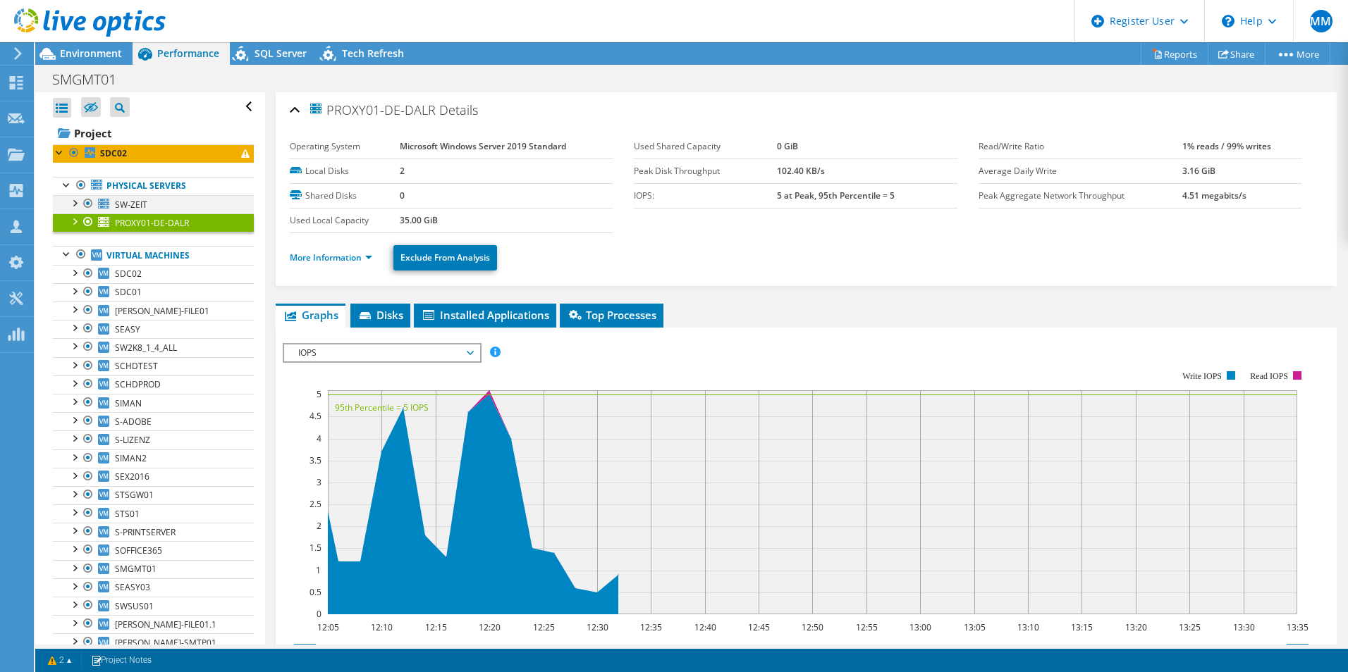
click at [92, 210] on div at bounding box center [88, 203] width 14 height 17
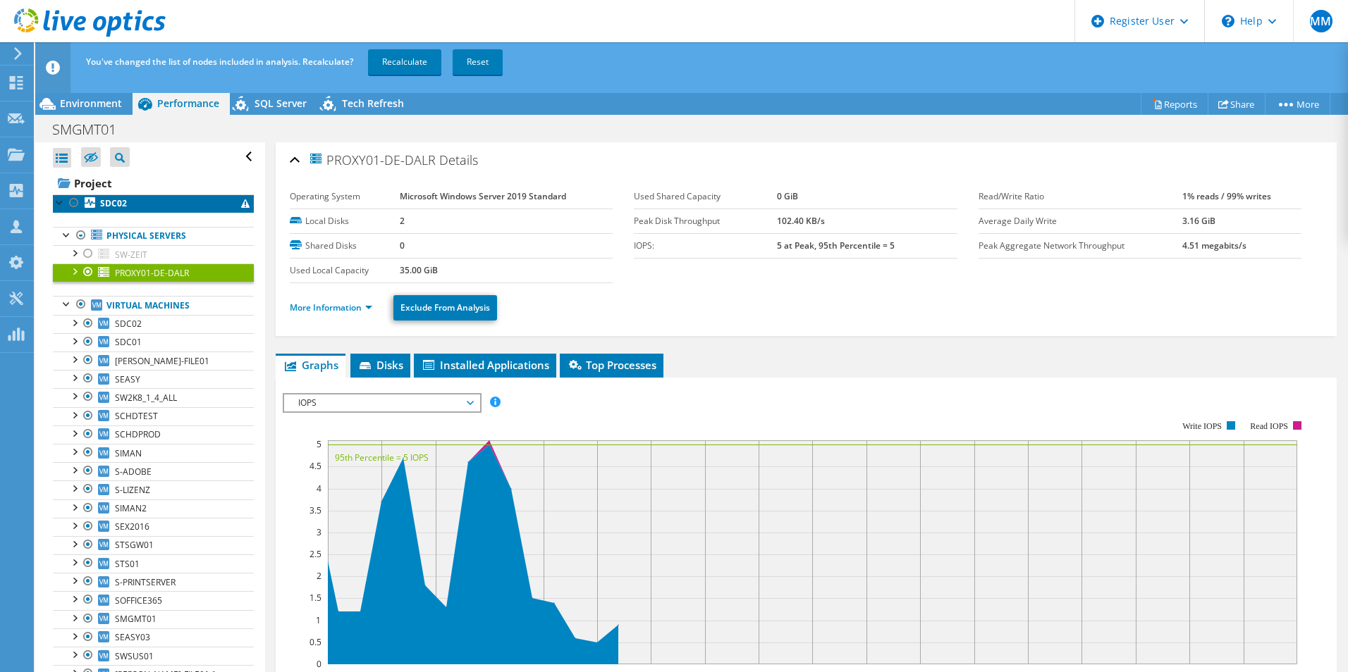
click at [127, 201] on link "SDC02" at bounding box center [153, 204] width 201 height 18
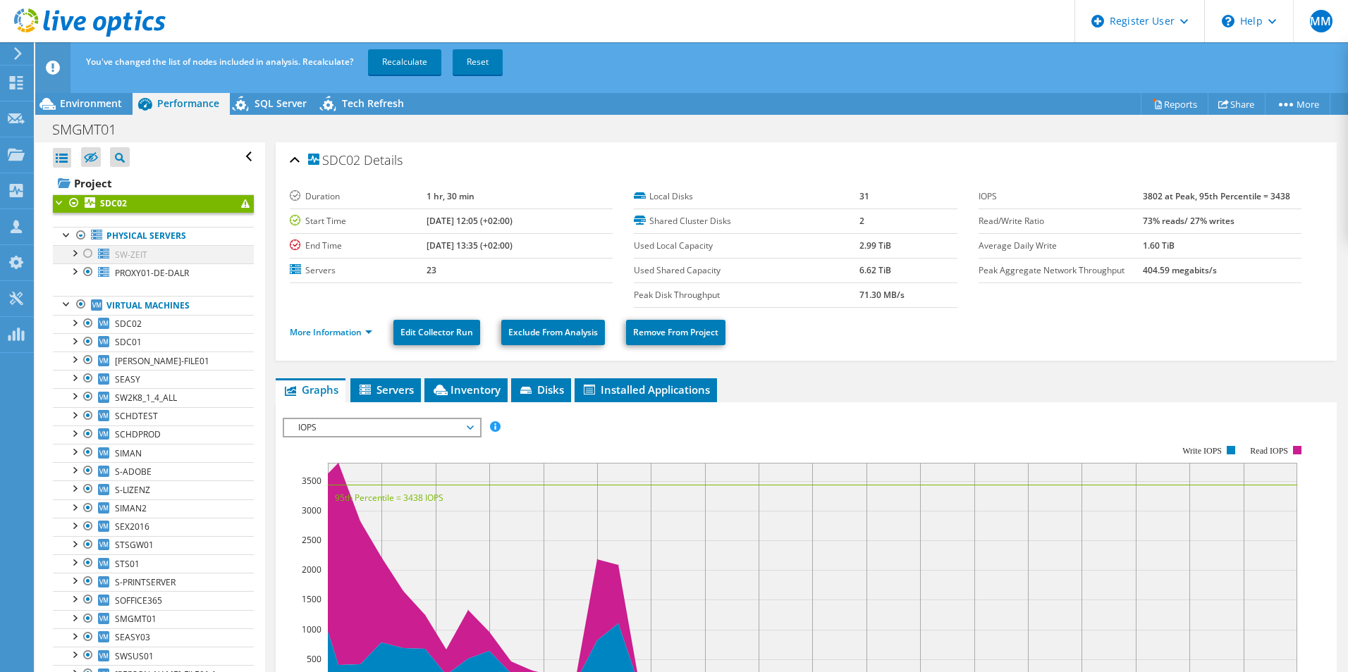
click at [90, 252] on div at bounding box center [88, 253] width 14 height 17
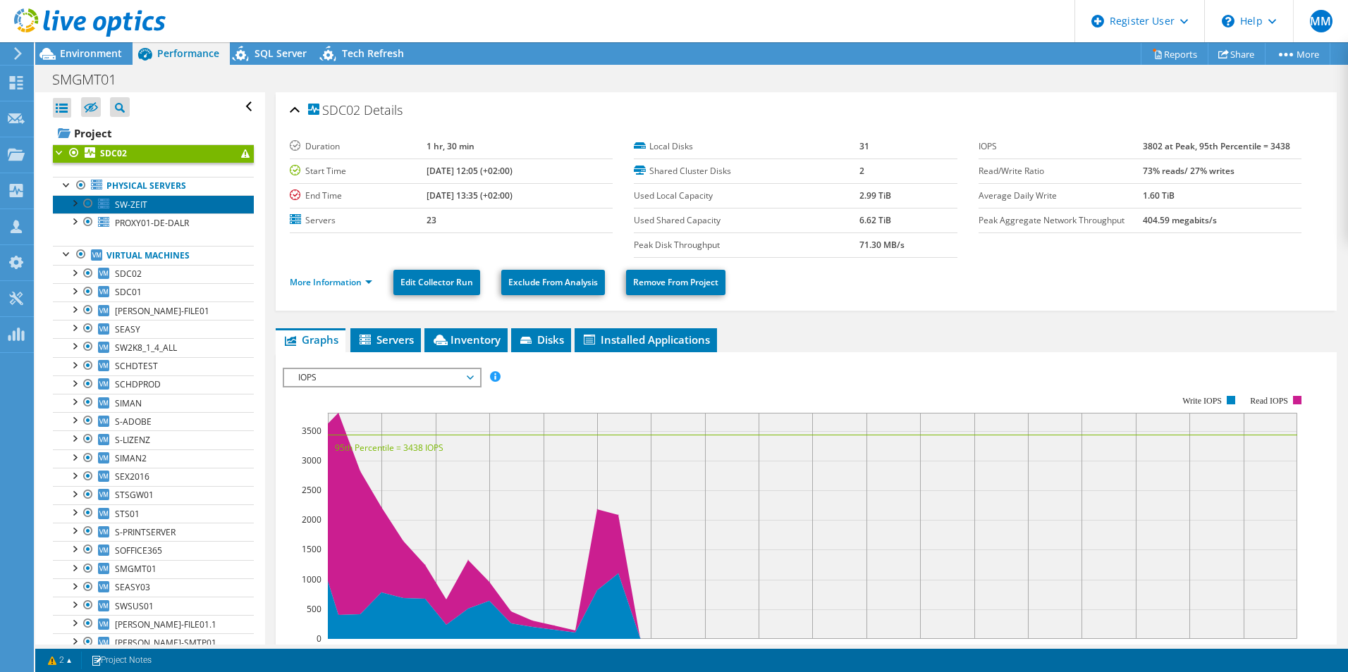
click at [165, 206] on link "SW-ZEIT" at bounding box center [153, 204] width 201 height 18
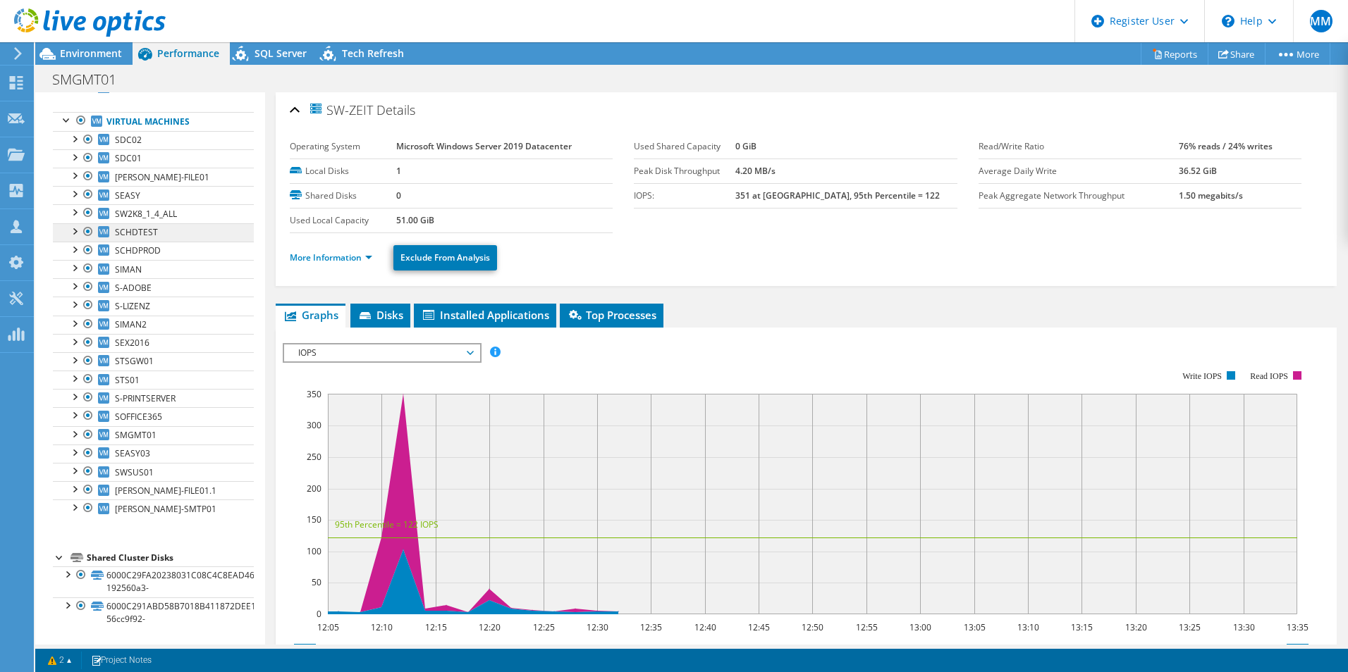
scroll to position [135, 0]
click at [124, 586] on link "6000C29FA20238031C08C4C8EAD46935-192560a3-" at bounding box center [153, 581] width 201 height 31
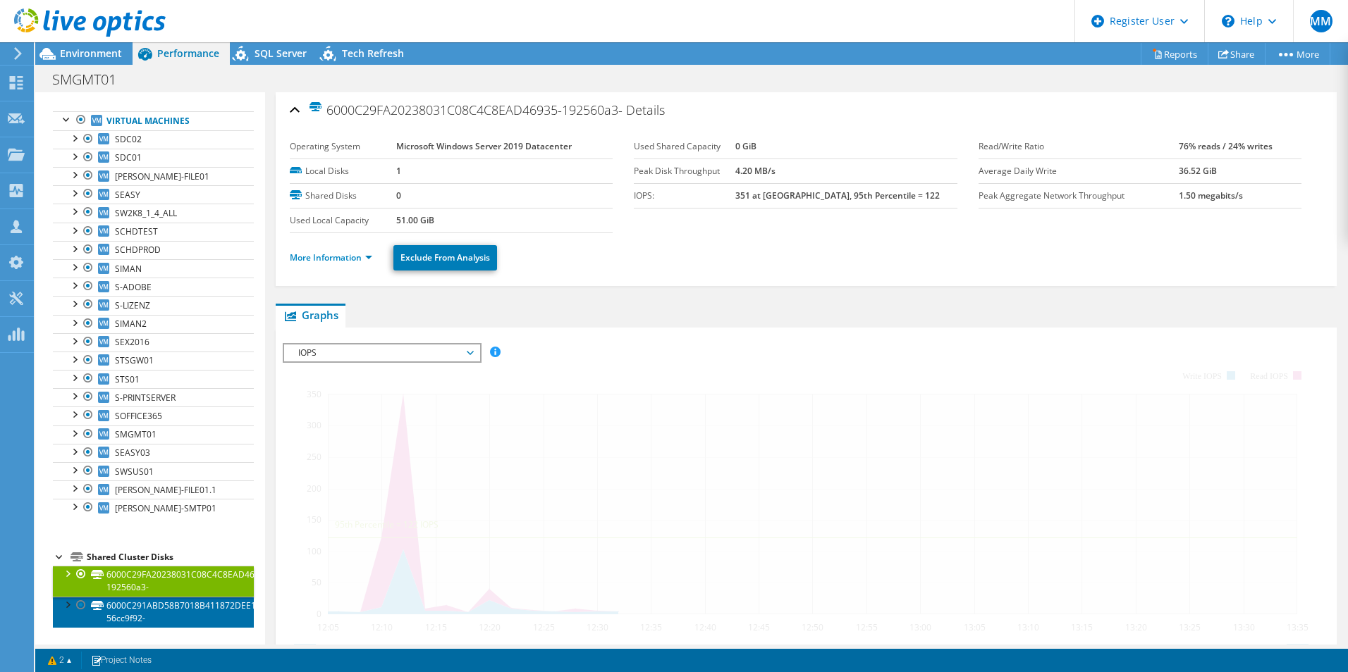
click at [145, 616] on link "6000C291ABD58B7018B411872DEE1CB2-56cc9f92-" at bounding box center [153, 612] width 201 height 31
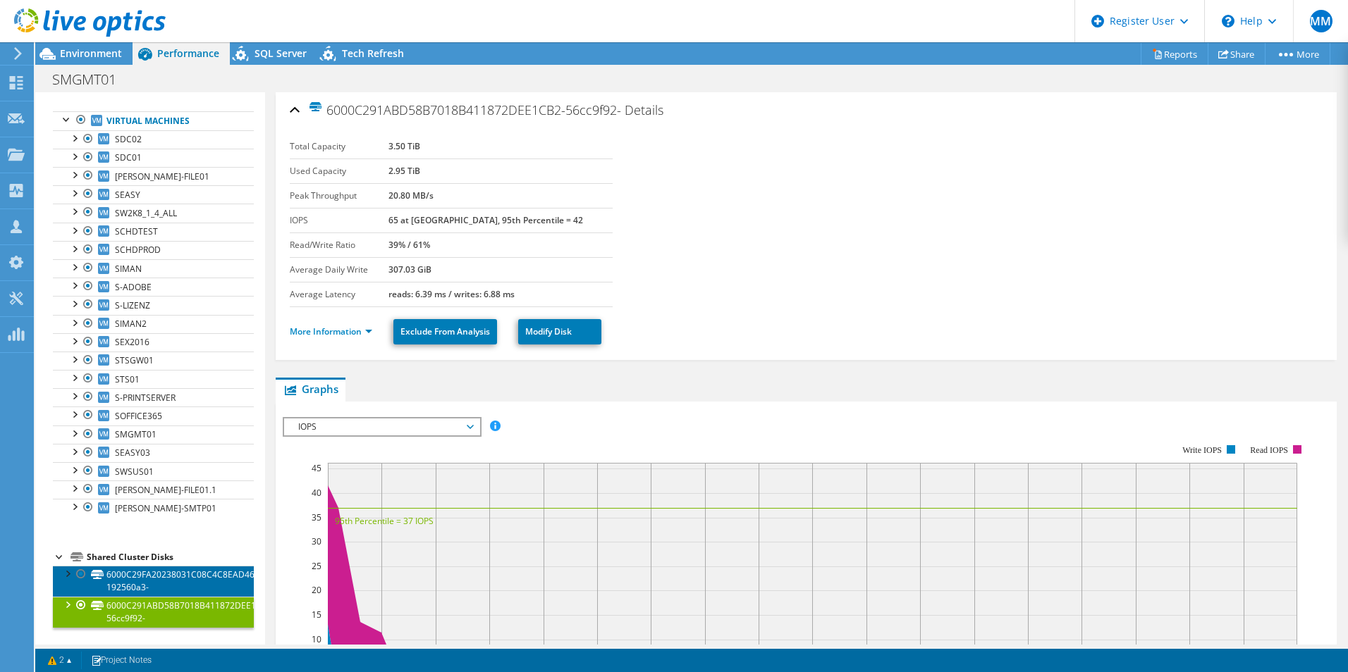
click at [156, 577] on link "6000C29FA20238031C08C4C8EAD46935-192560a3-" at bounding box center [153, 581] width 201 height 31
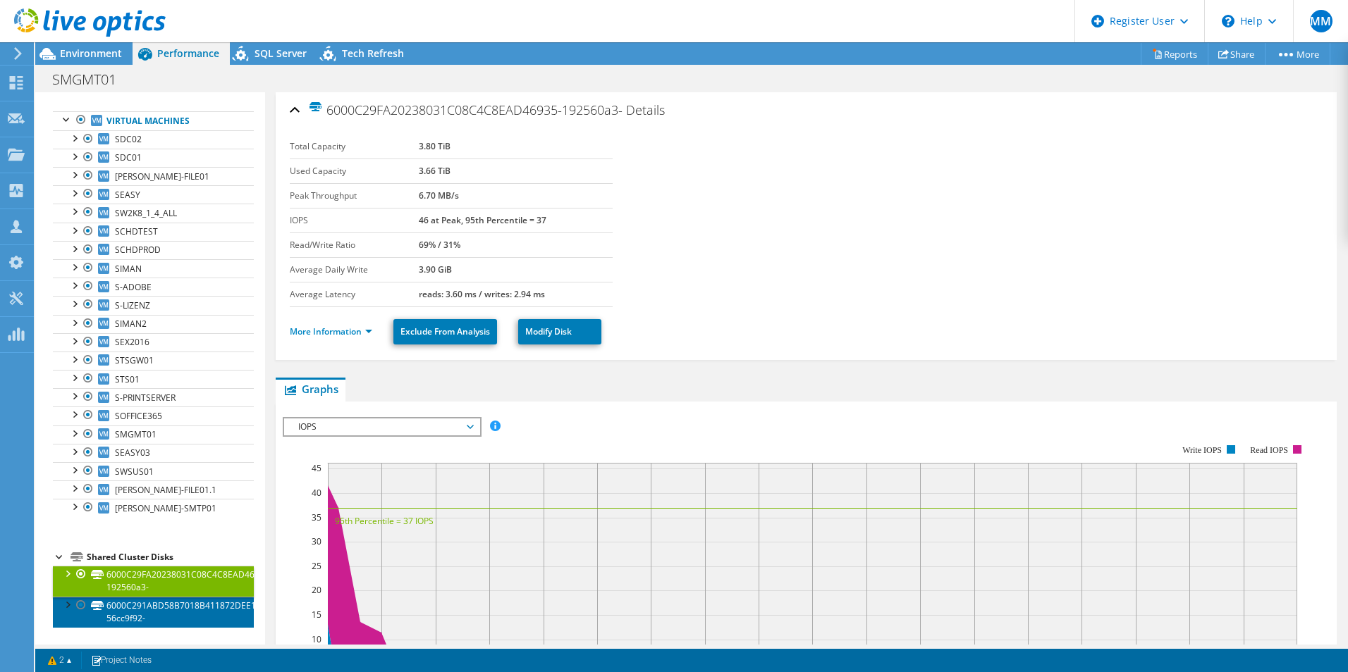
click at [156, 611] on link "6000C291ABD58B7018B411872DEE1CB2-56cc9f92-" at bounding box center [153, 612] width 201 height 31
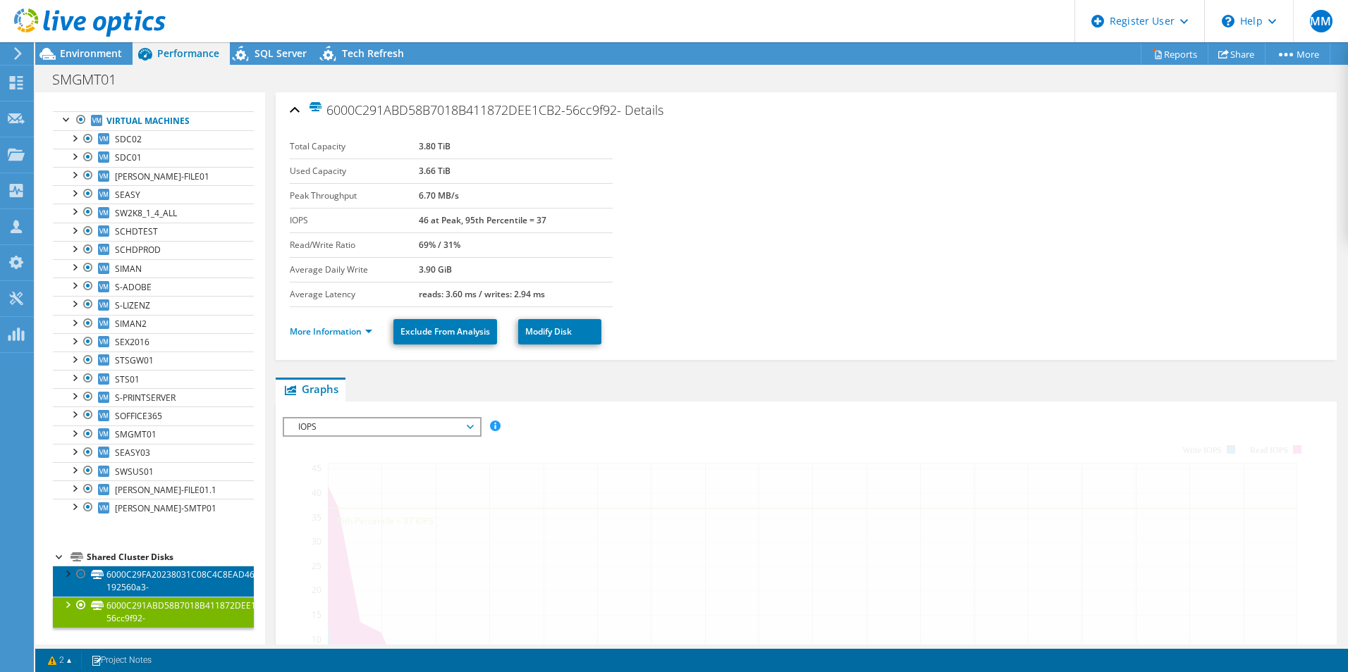
click at [152, 578] on link "6000C29FA20238031C08C4C8EAD46935-192560a3-" at bounding box center [153, 581] width 201 height 31
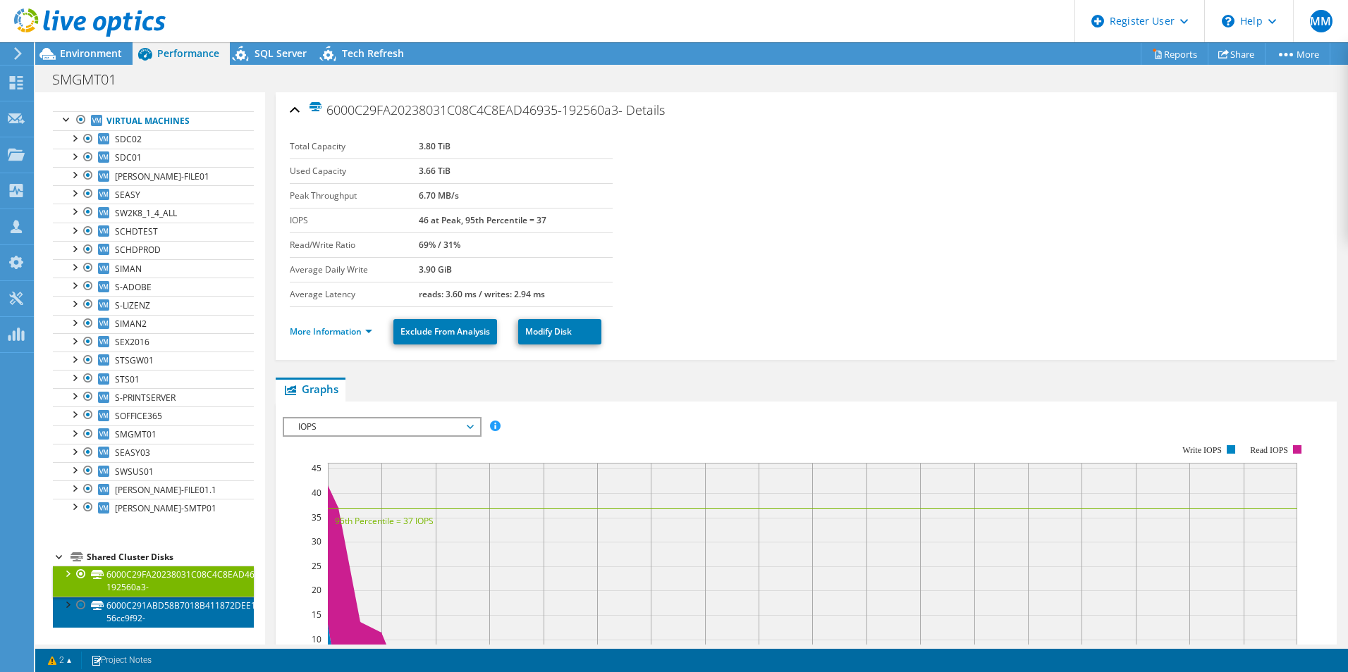
click at [157, 608] on link "6000C291ABD58B7018B411872DEE1CB2-56cc9f92-" at bounding box center [153, 612] width 201 height 31
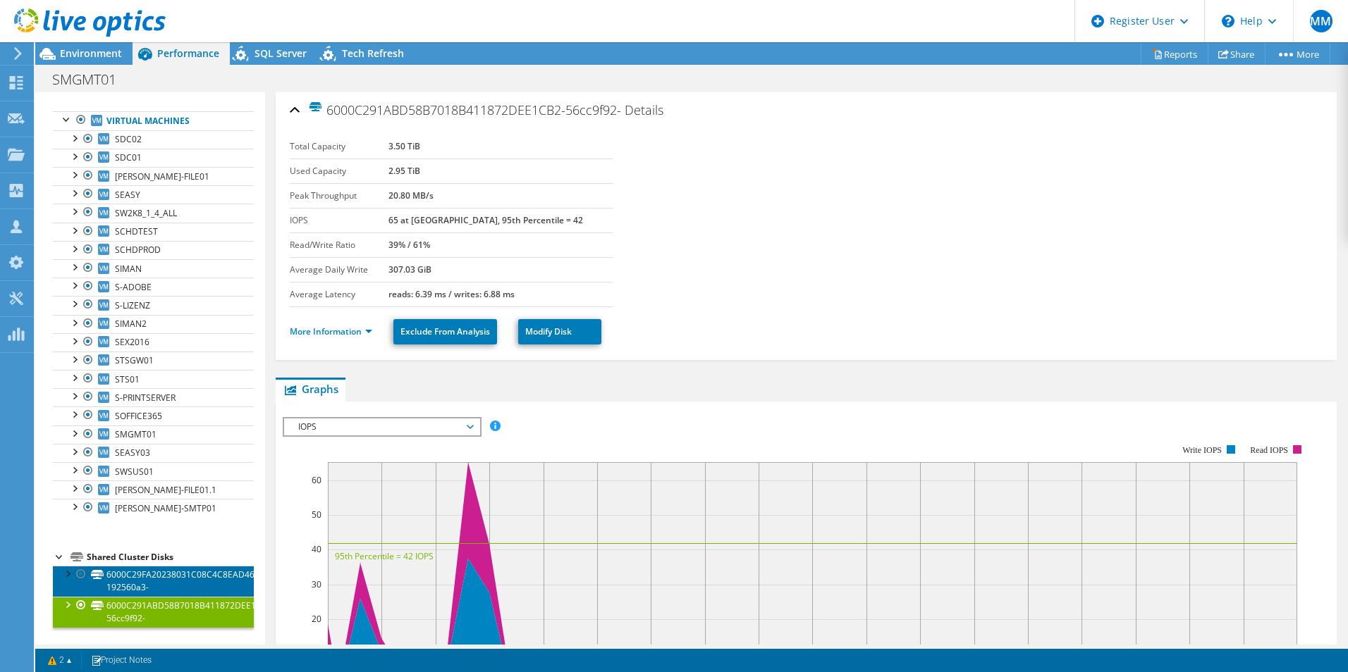
click at [158, 569] on link "6000C29FA20238031C08C4C8EAD46935-192560a3-" at bounding box center [153, 581] width 201 height 31
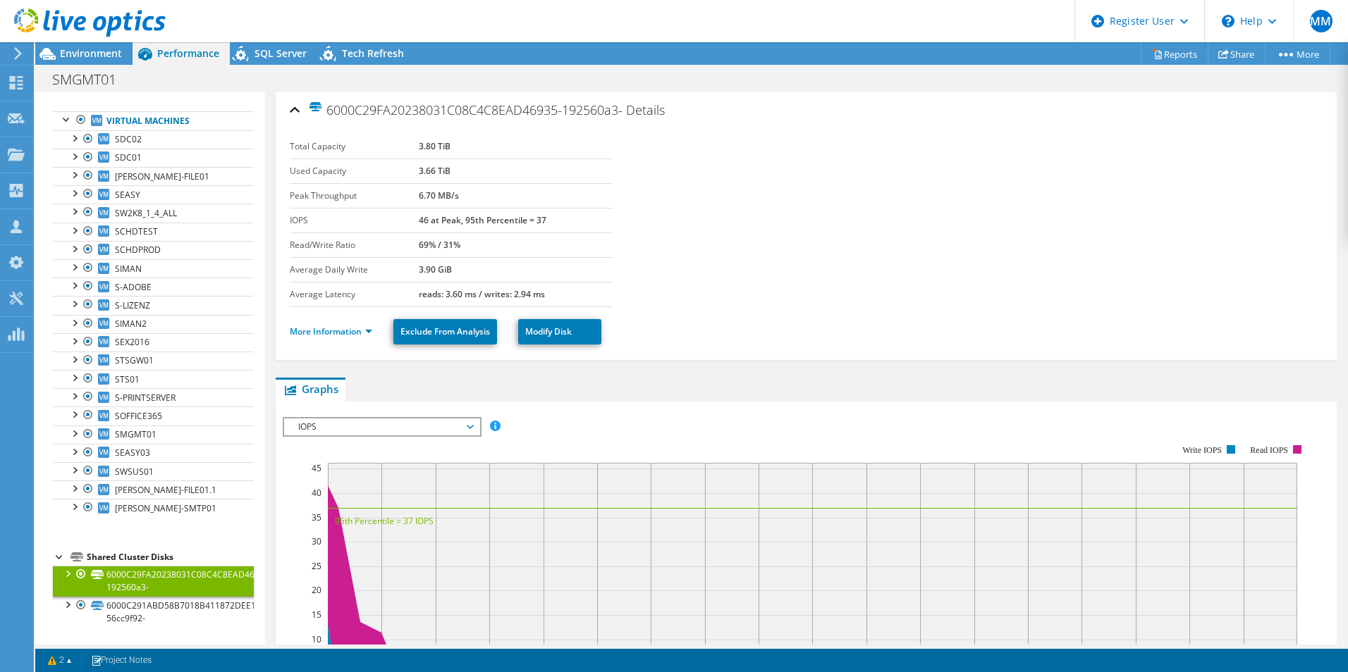
click at [66, 577] on div at bounding box center [67, 573] width 14 height 14
click at [176, 607] on link "6000C291ABD58B7018B411872DEE1CB2-56cc9f92-" at bounding box center [153, 612] width 201 height 31
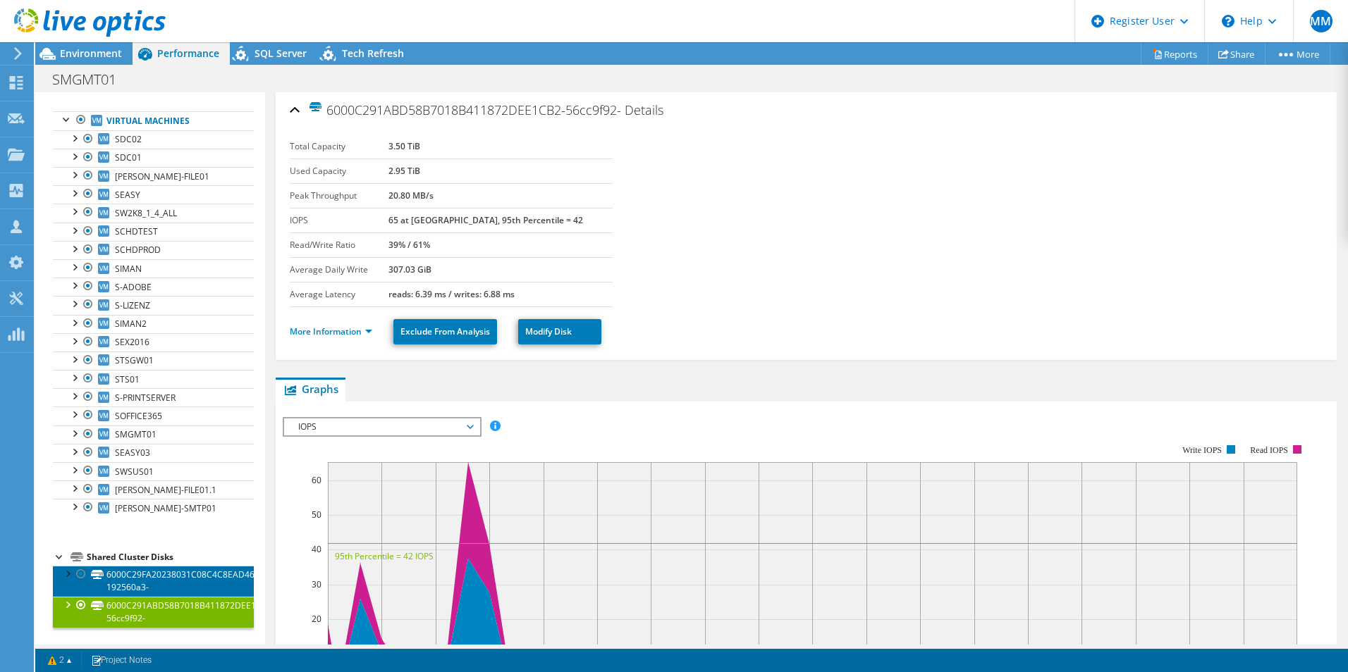
click at [183, 572] on link "6000C29FA20238031C08C4C8EAD46935-192560a3-" at bounding box center [153, 581] width 201 height 31
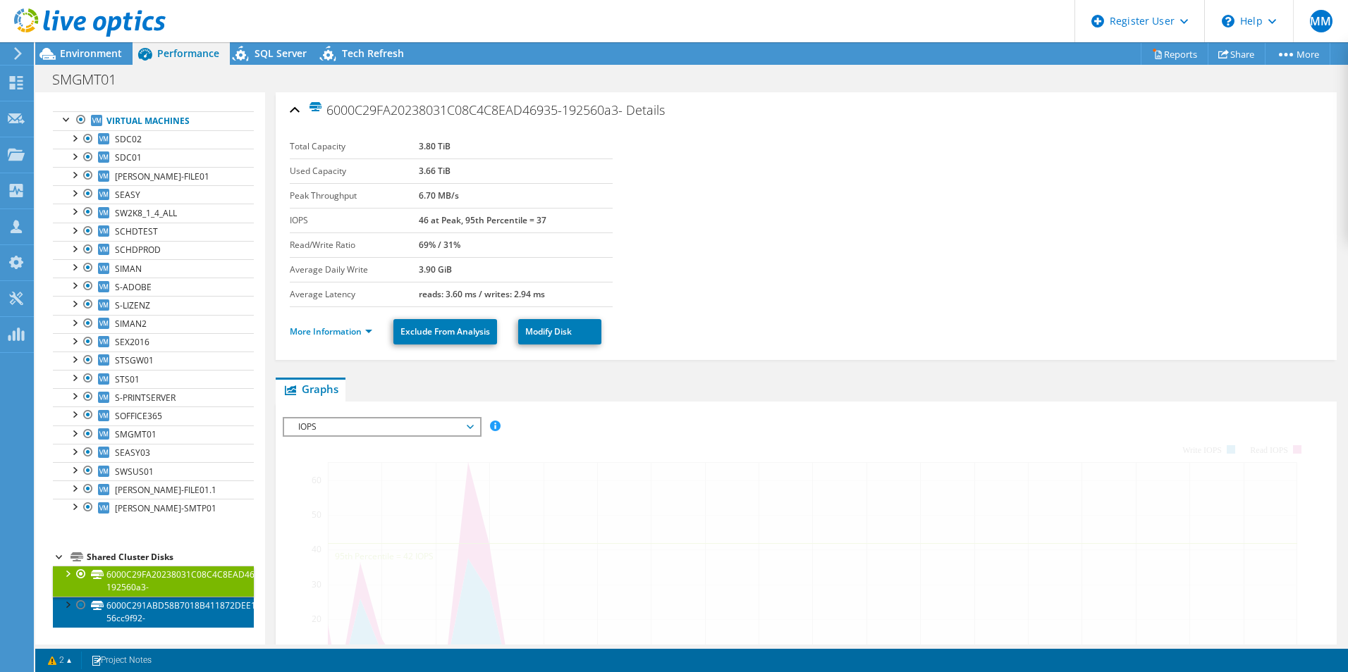
click at [189, 609] on link "6000C291ABD58B7018B411872DEE1CB2-56cc9f92-" at bounding box center [153, 612] width 201 height 31
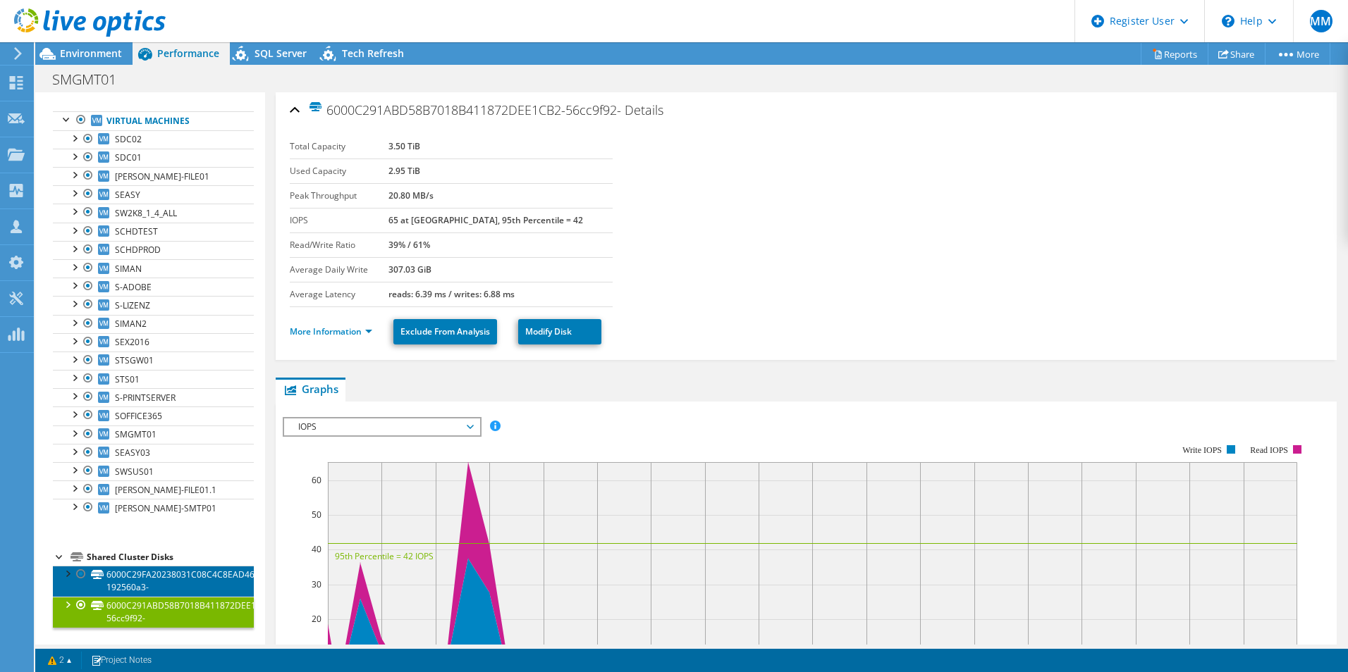
click at [190, 581] on link "6000C29FA20238031C08C4C8EAD46935-192560a3-" at bounding box center [153, 581] width 201 height 31
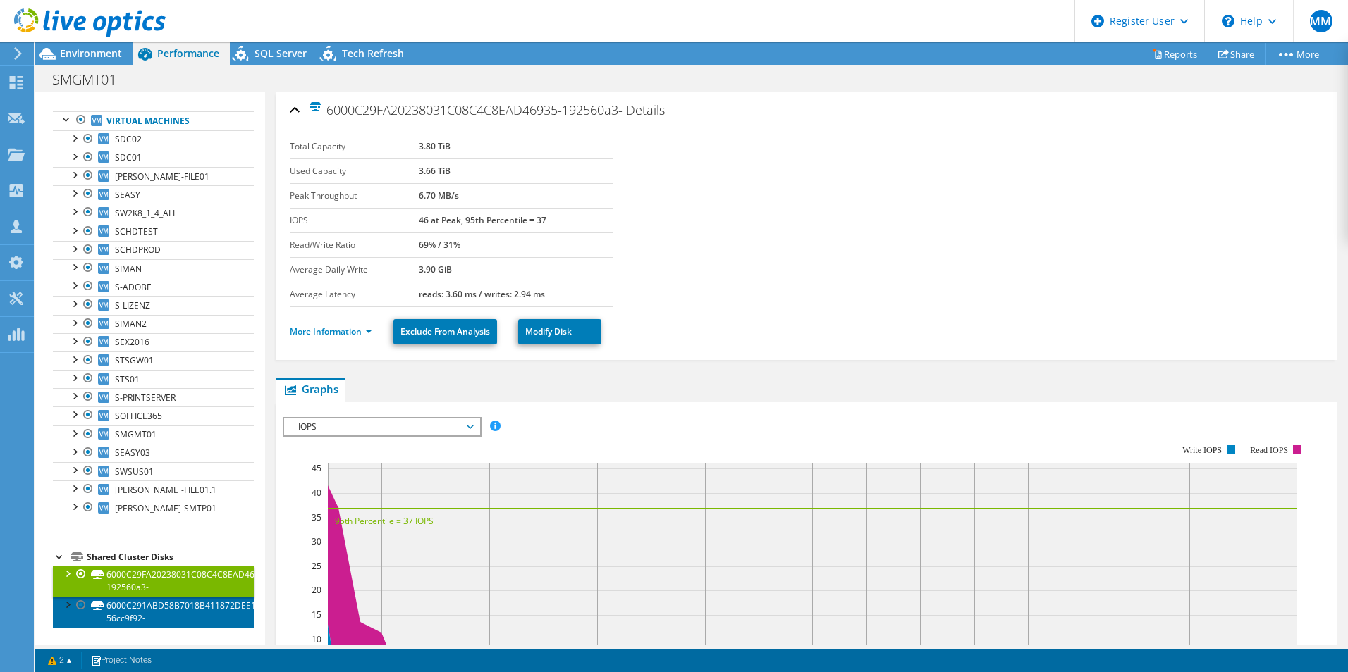
click at [192, 603] on link "6000C291ABD58B7018B411872DEE1CB2-56cc9f92-" at bounding box center [153, 612] width 201 height 31
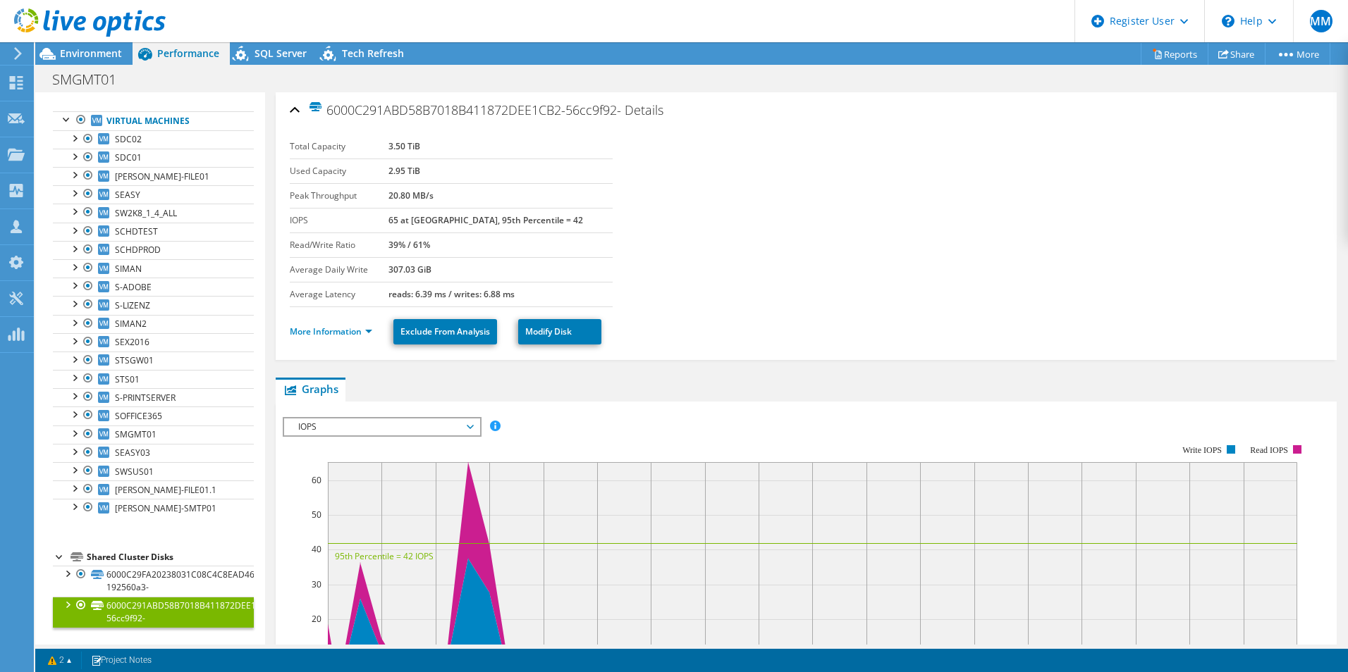
click at [209, 519] on ul "Physical Servers SW-ZEIT 0 C:" at bounding box center [153, 280] width 201 height 504
click at [174, 505] on link "[PERSON_NAME]-SMTP01" at bounding box center [153, 508] width 201 height 18
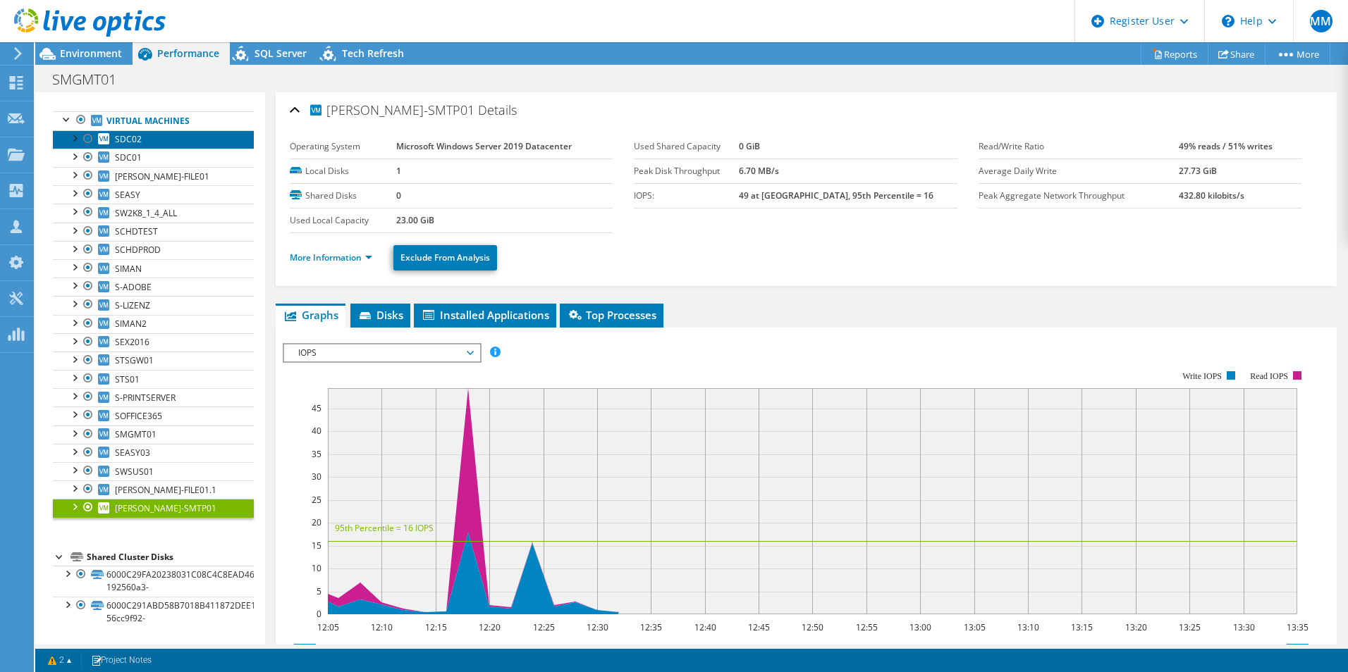
click at [154, 144] on link "SDC02" at bounding box center [153, 139] width 201 height 18
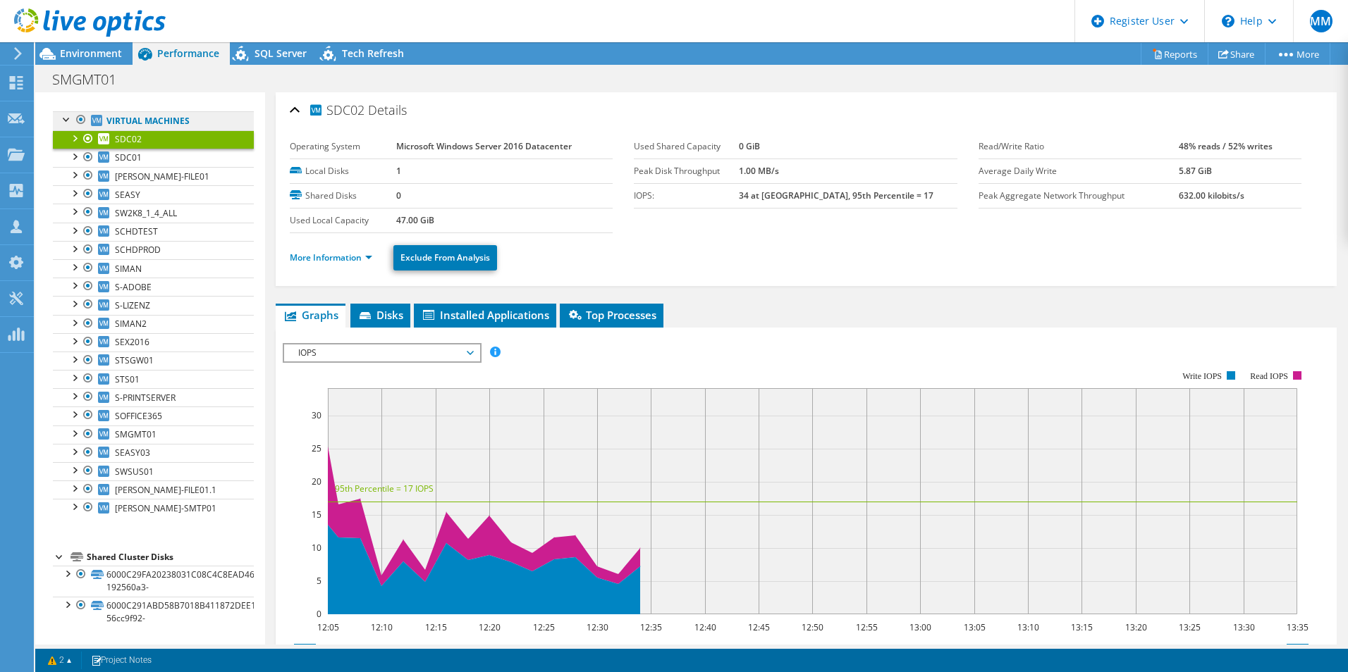
click at [130, 123] on link "Virtual Machines" at bounding box center [153, 120] width 201 height 18
click at [131, 116] on link "Virtual Machines" at bounding box center [153, 120] width 201 height 18
click at [142, 124] on link "Virtual Machines" at bounding box center [153, 120] width 201 height 18
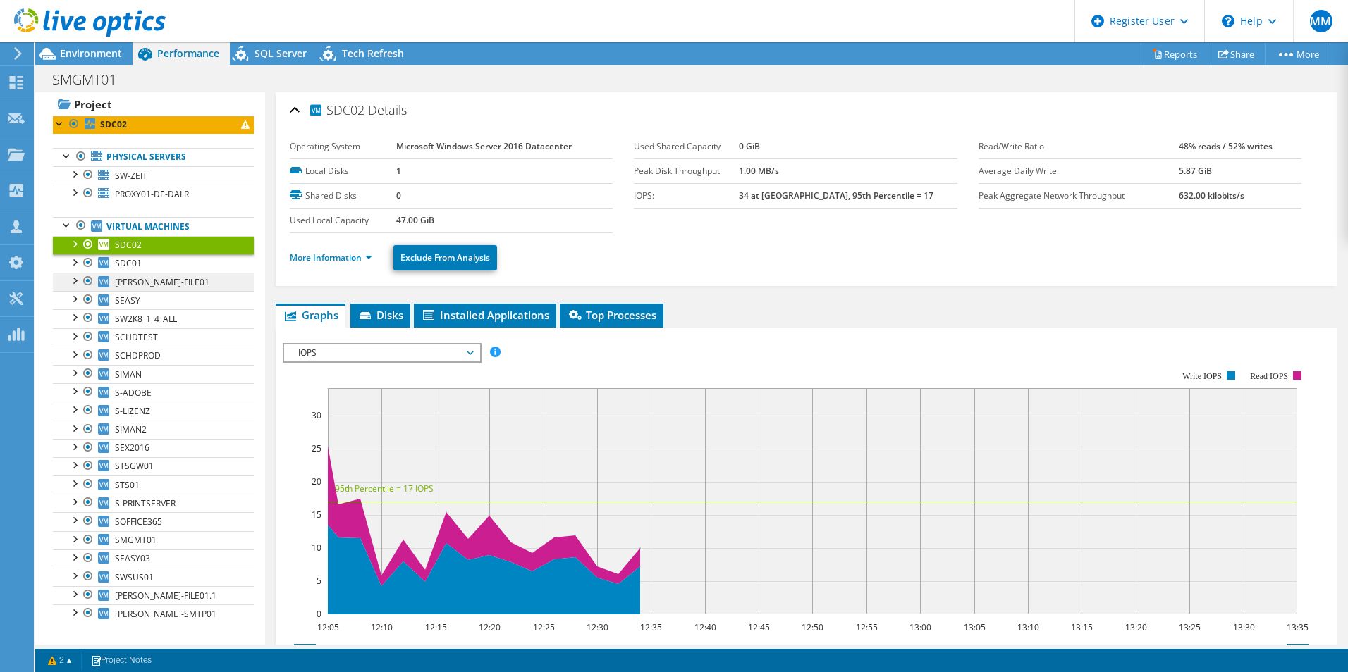
scroll to position [0, 0]
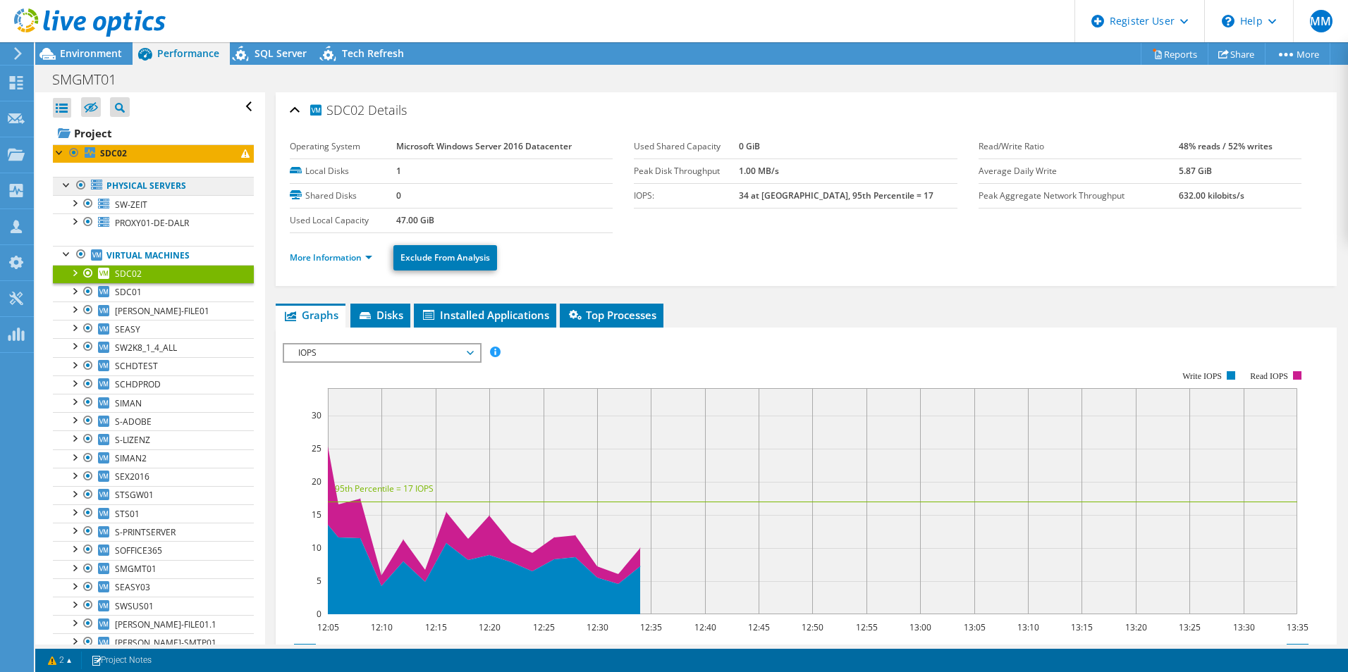
click at [113, 180] on link "Physical Servers" at bounding box center [153, 186] width 201 height 18
click at [119, 149] on b "SDC02" at bounding box center [113, 153] width 27 height 12
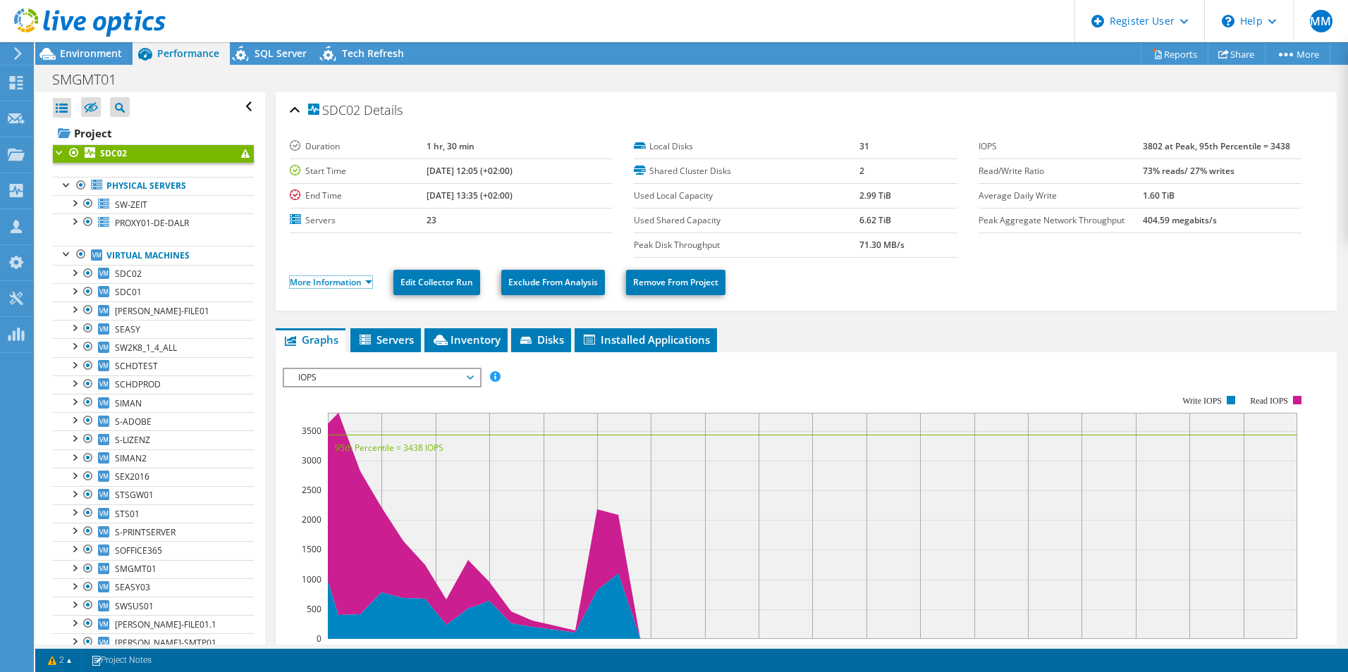
click at [336, 280] on link "More Information" at bounding box center [331, 282] width 82 height 12
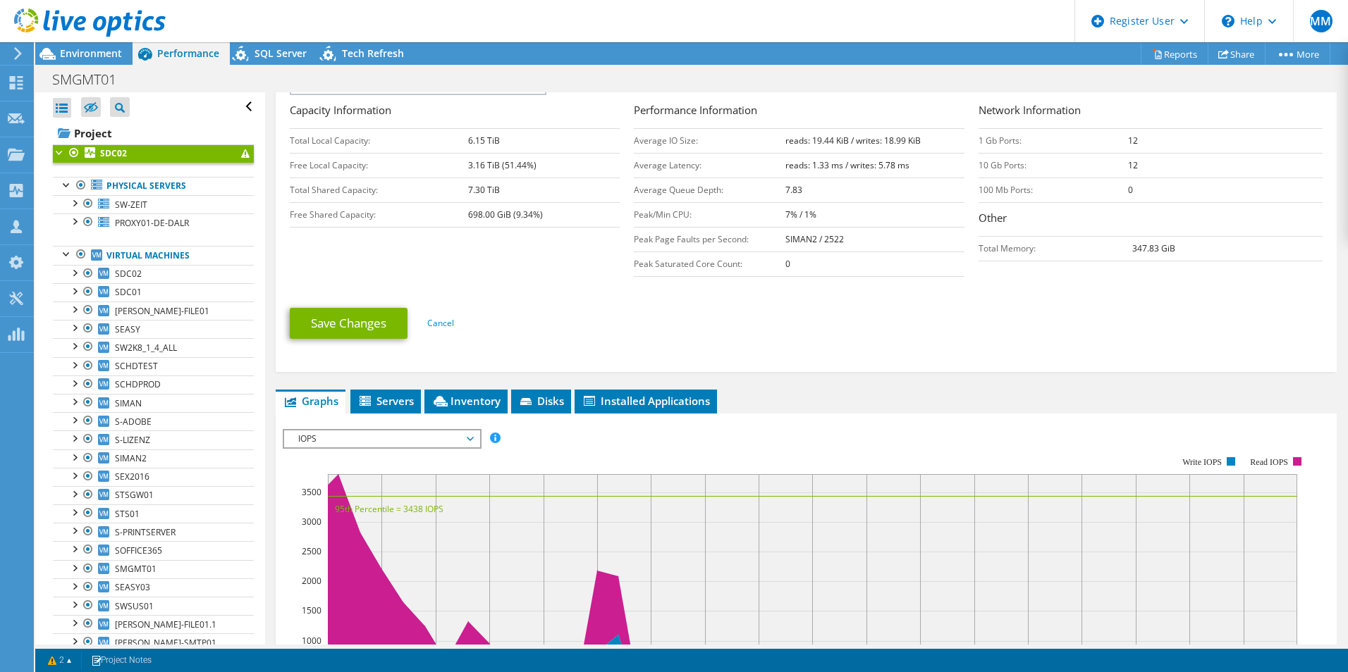
scroll to position [282, 0]
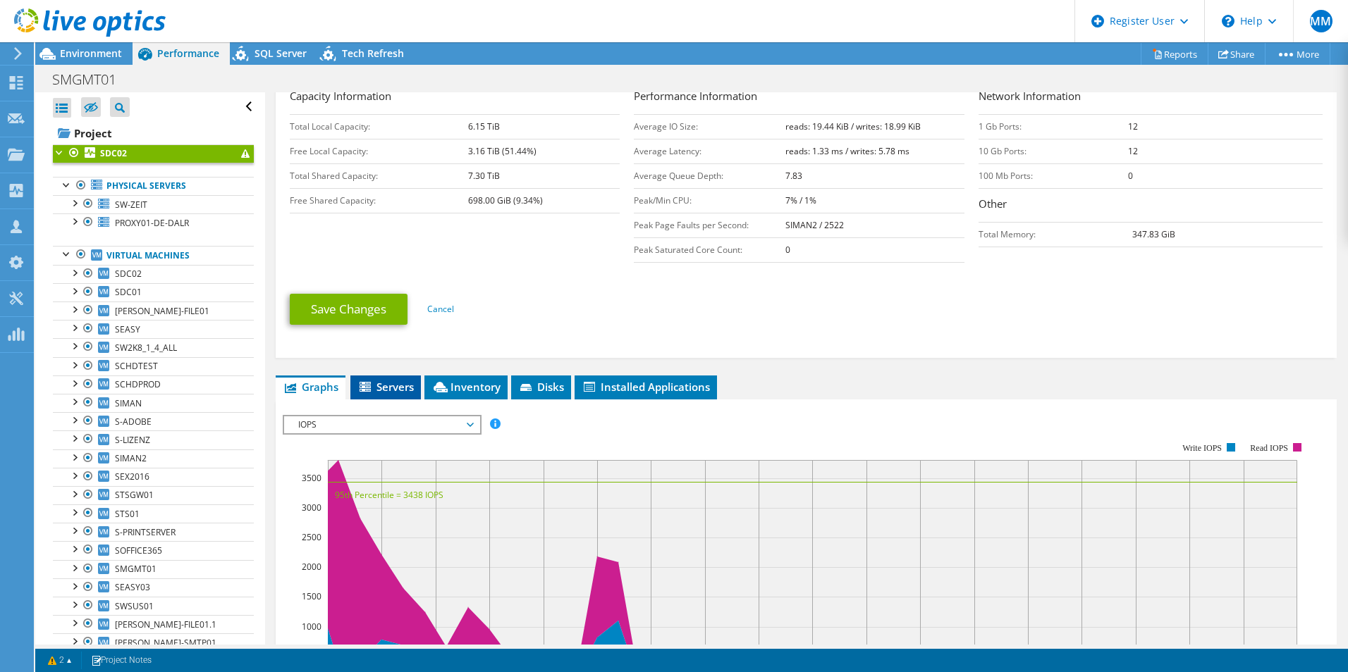
click at [390, 386] on span "Servers" at bounding box center [385, 387] width 56 height 14
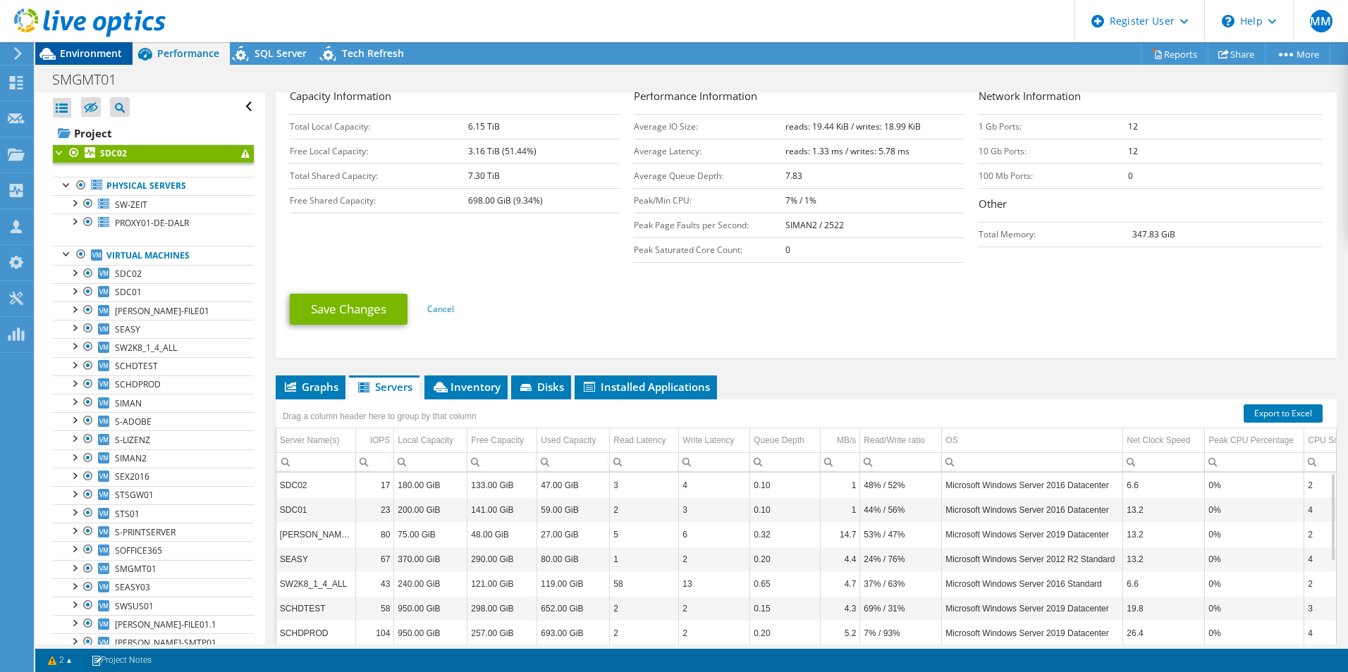
click at [87, 54] on span "Environment" at bounding box center [91, 53] width 62 height 13
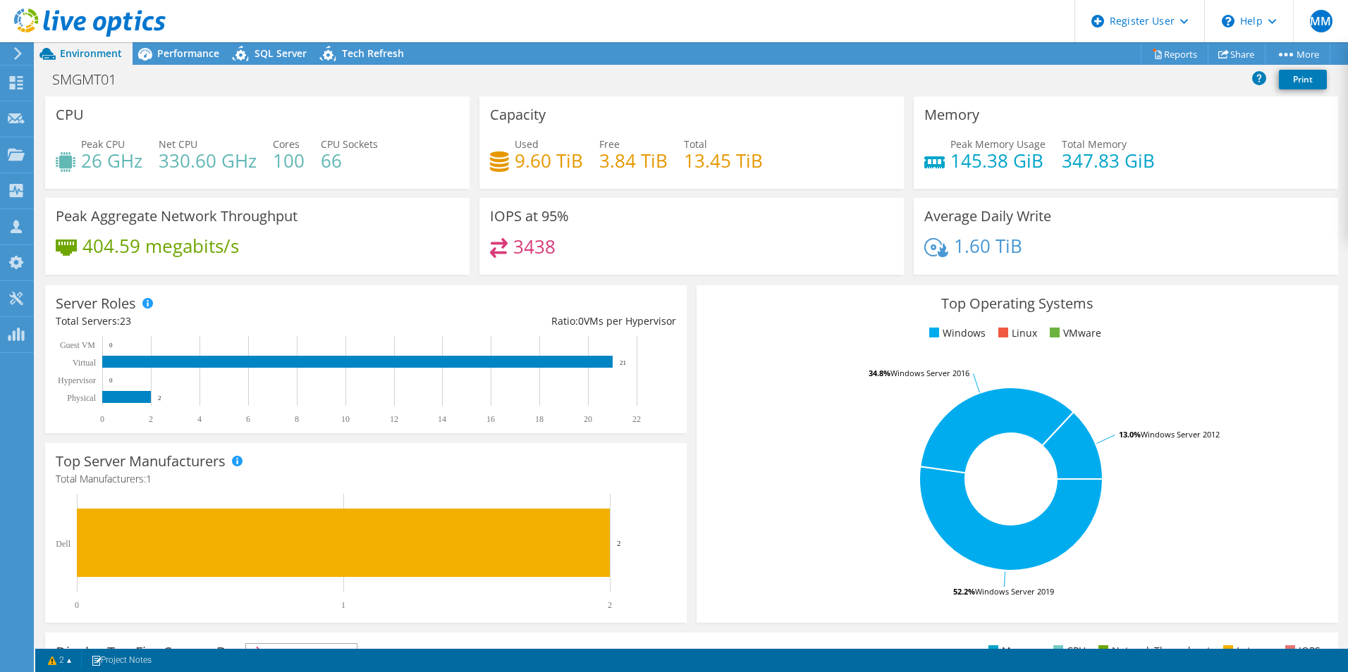
click at [400, 223] on div "Peak Aggregate Network Throughput 404.59 megabits/s" at bounding box center [257, 236] width 424 height 77
click at [180, 52] on span "Performance" at bounding box center [188, 53] width 62 height 13
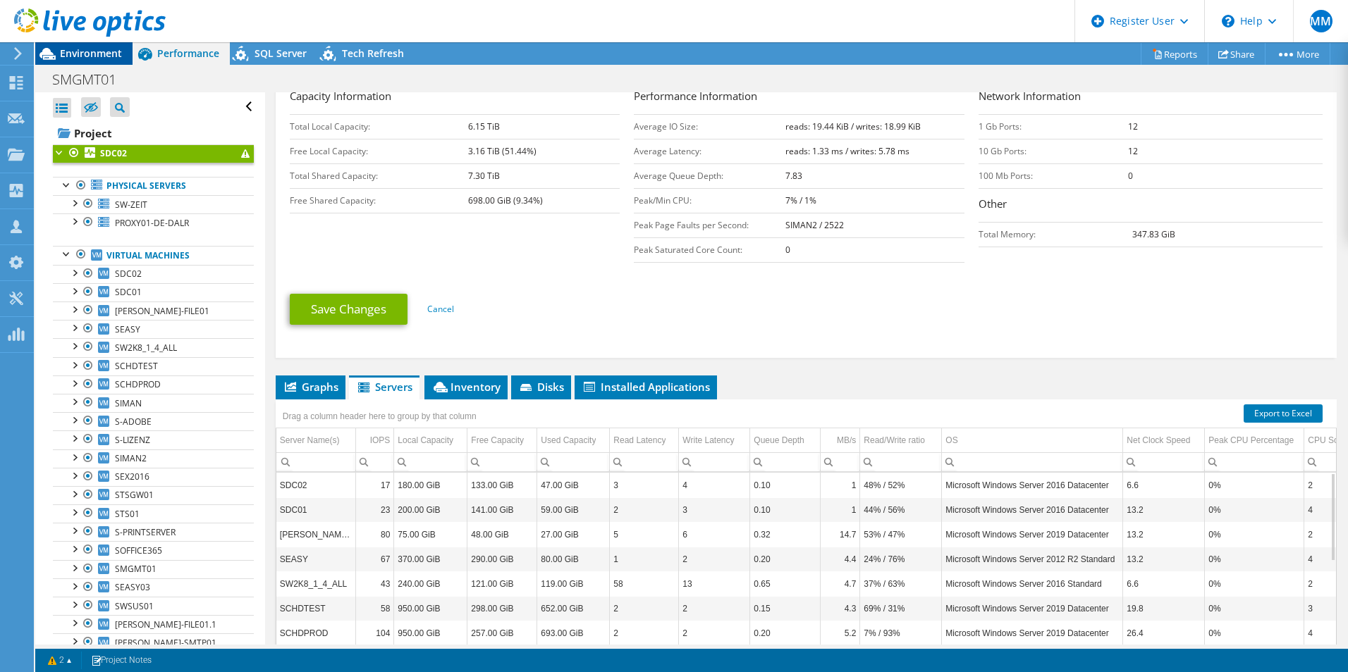
click at [104, 57] on span "Environment" at bounding box center [91, 53] width 62 height 13
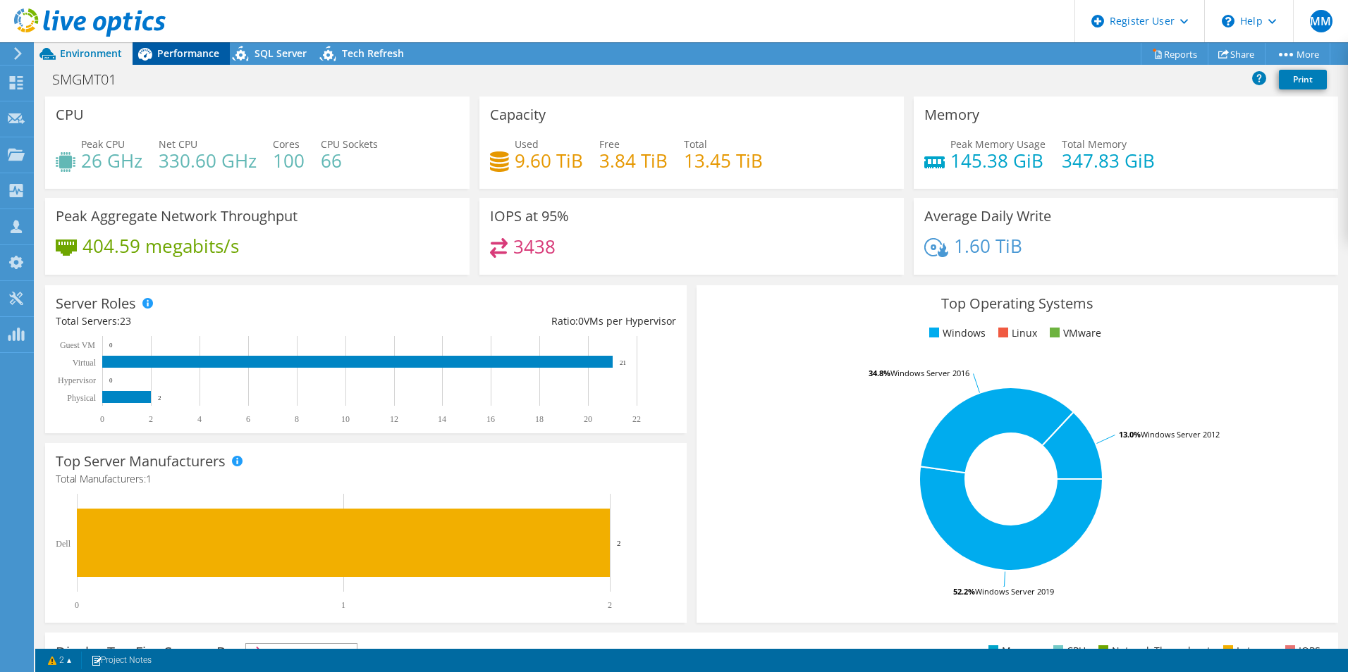
click at [166, 53] on span "Performance" at bounding box center [188, 53] width 62 height 13
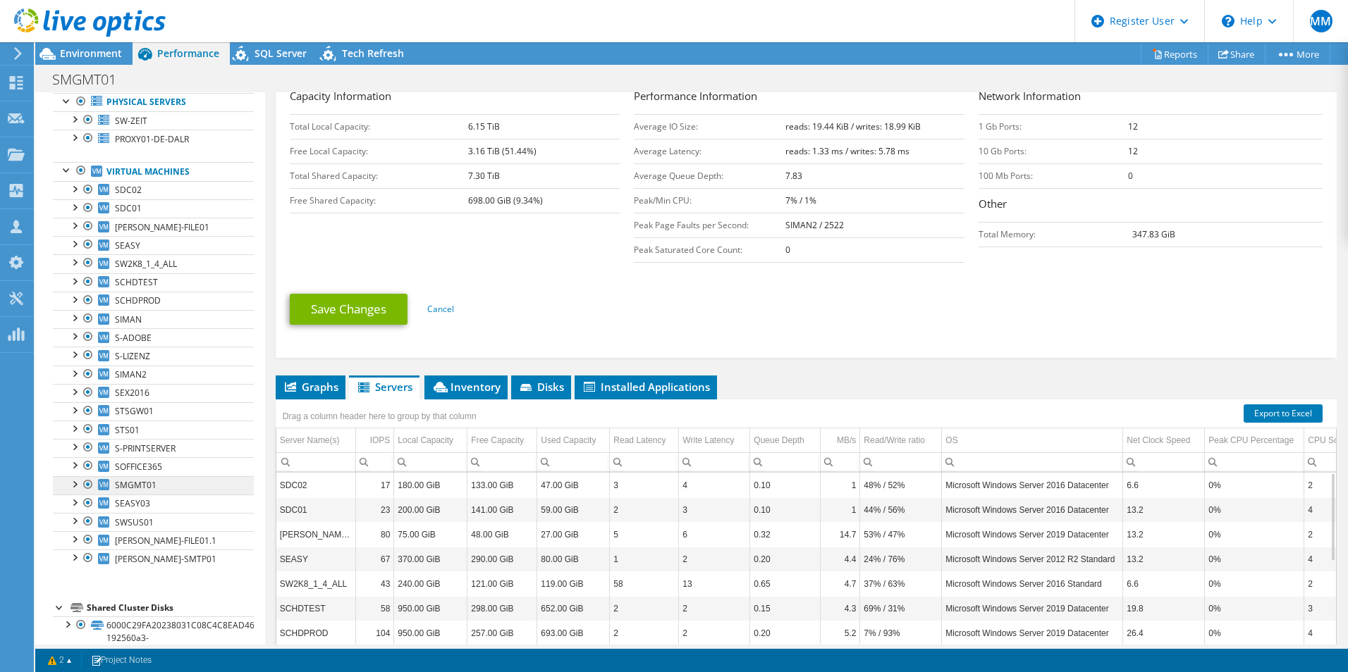
scroll to position [135, 0]
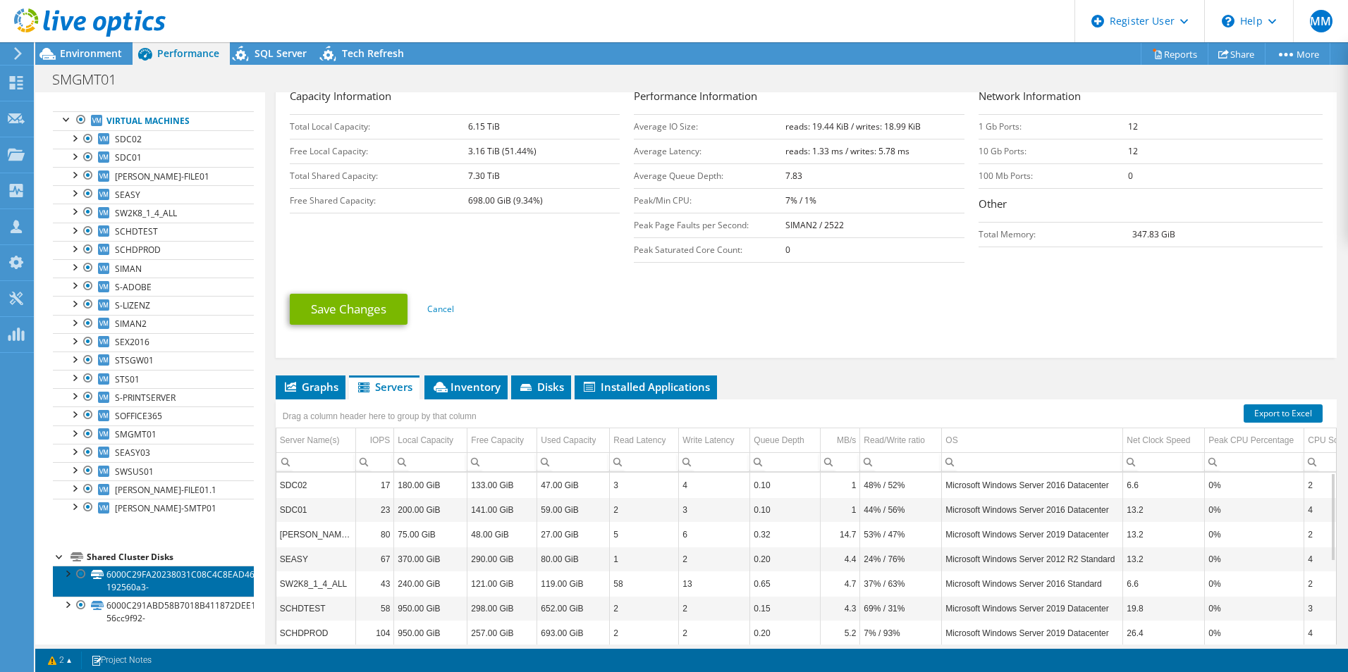
click at [128, 589] on link "6000C29FA20238031C08C4C8EAD46935-192560a3-" at bounding box center [153, 581] width 201 height 31
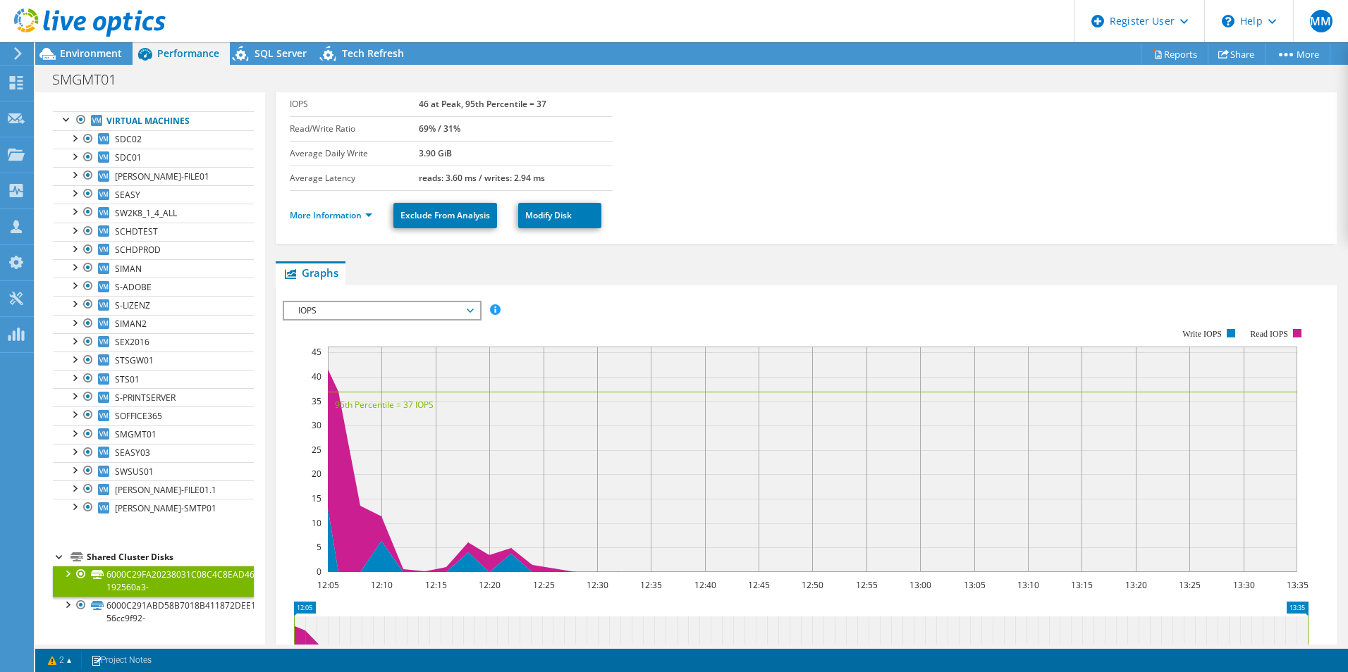
scroll to position [0, 0]
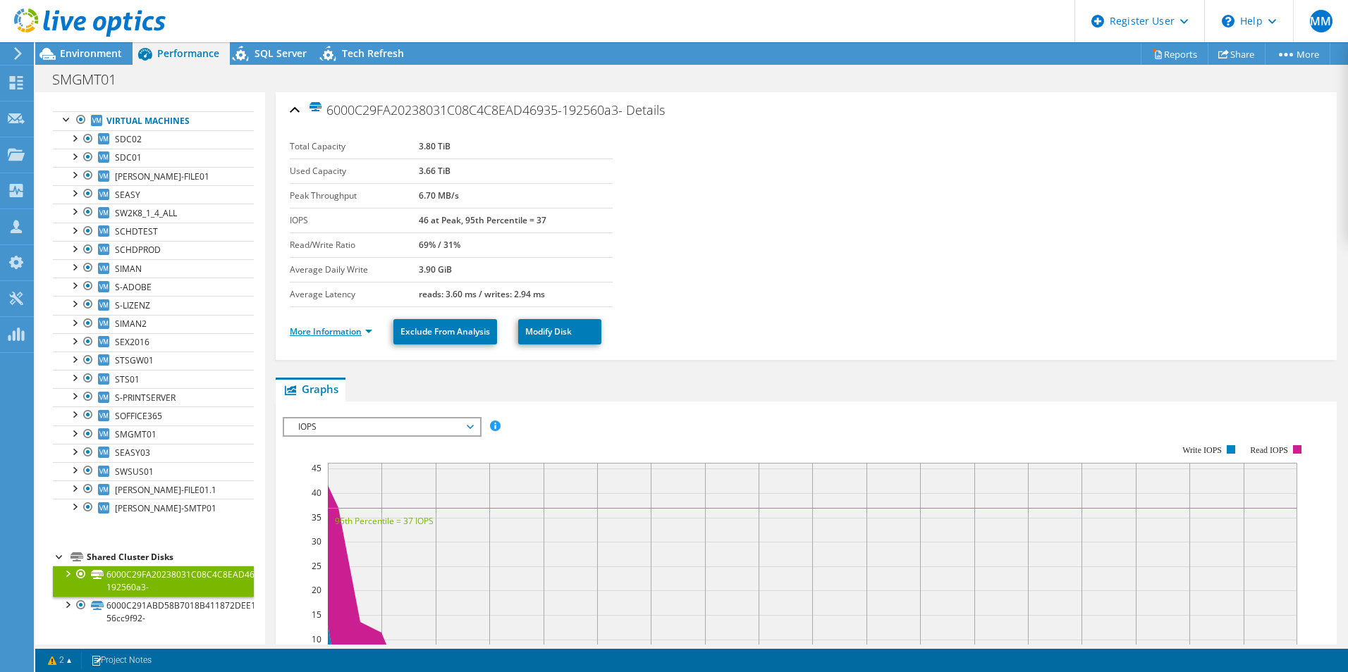
click at [309, 333] on link "More Information" at bounding box center [331, 332] width 82 height 12
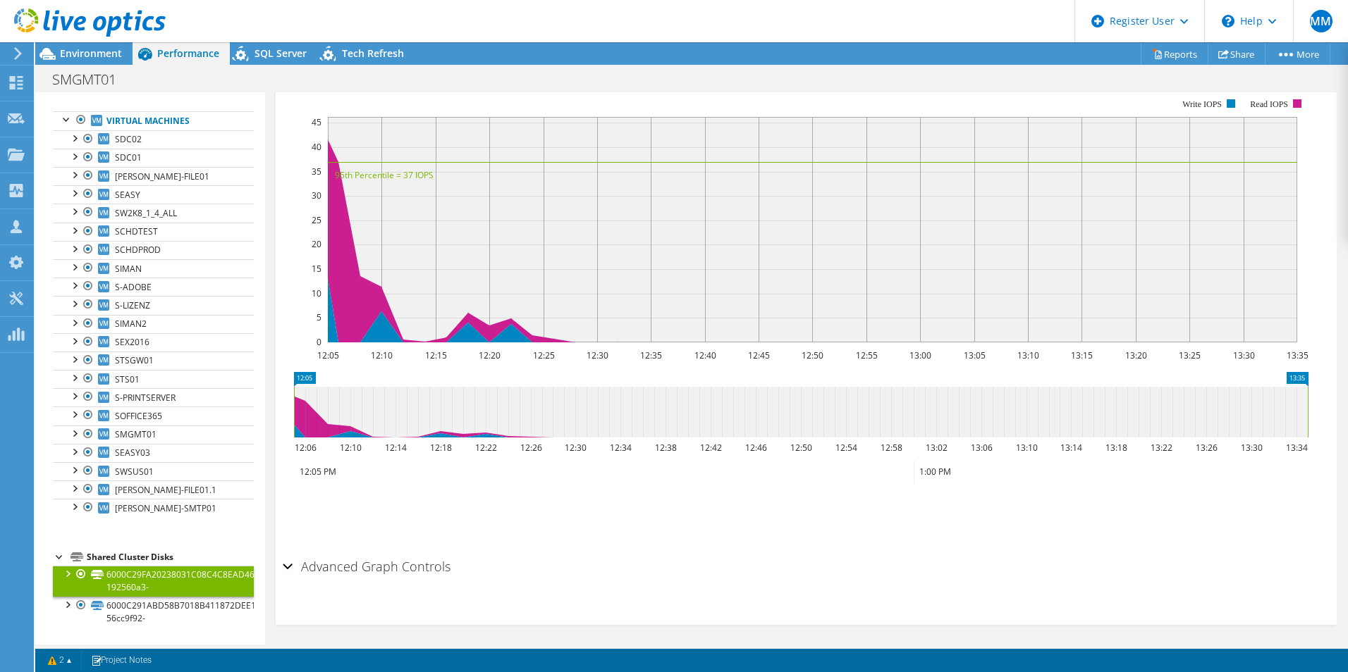
scroll to position [619, 0]
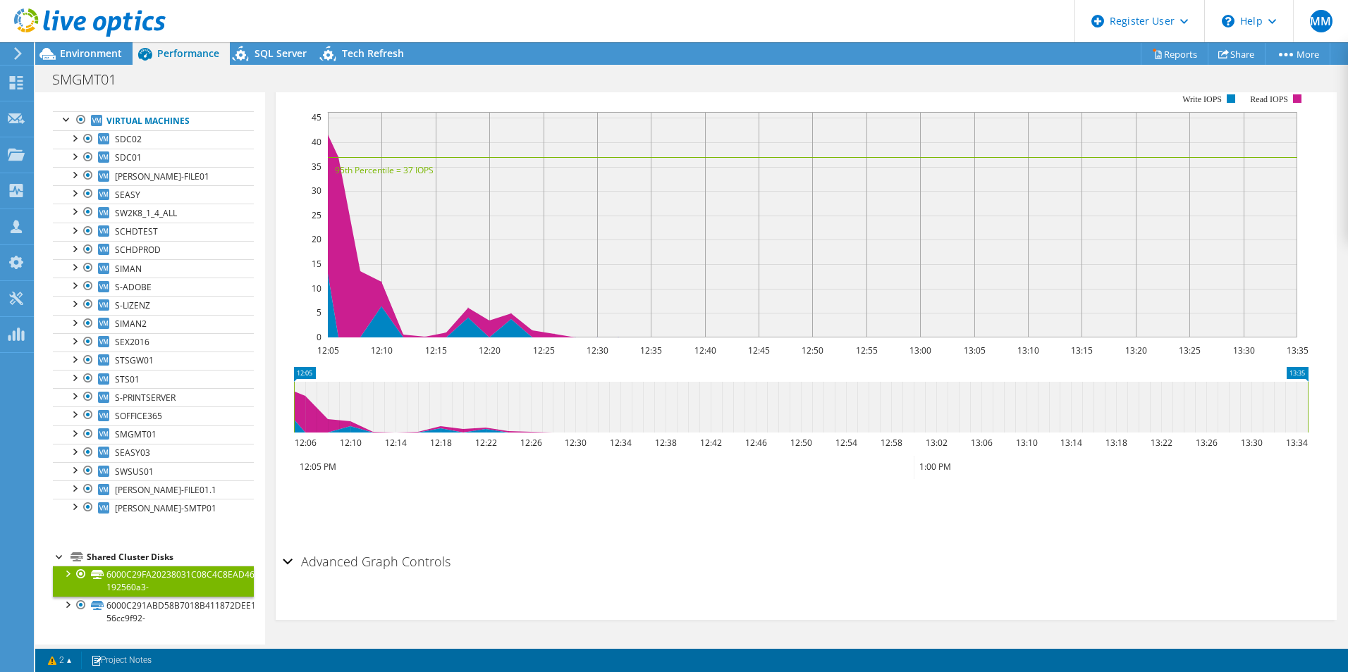
click at [353, 558] on h2 "Advanced Graph Controls" at bounding box center [367, 562] width 168 height 28
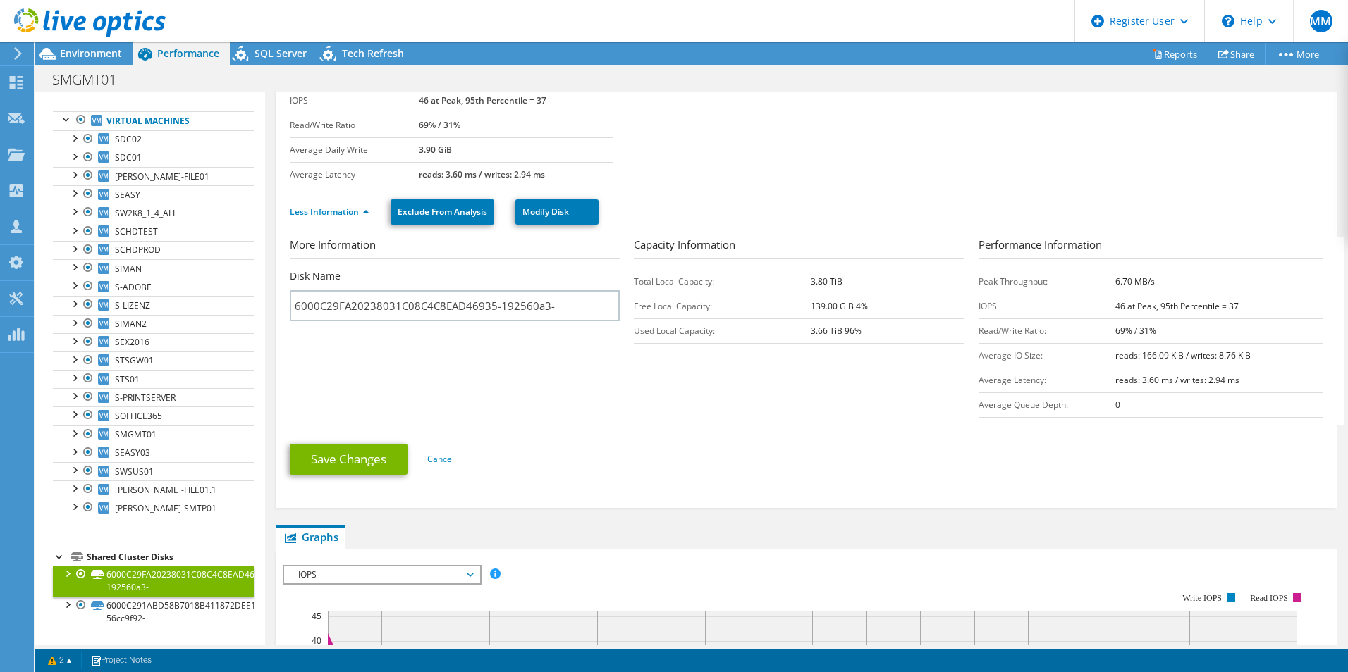
scroll to position [94, 0]
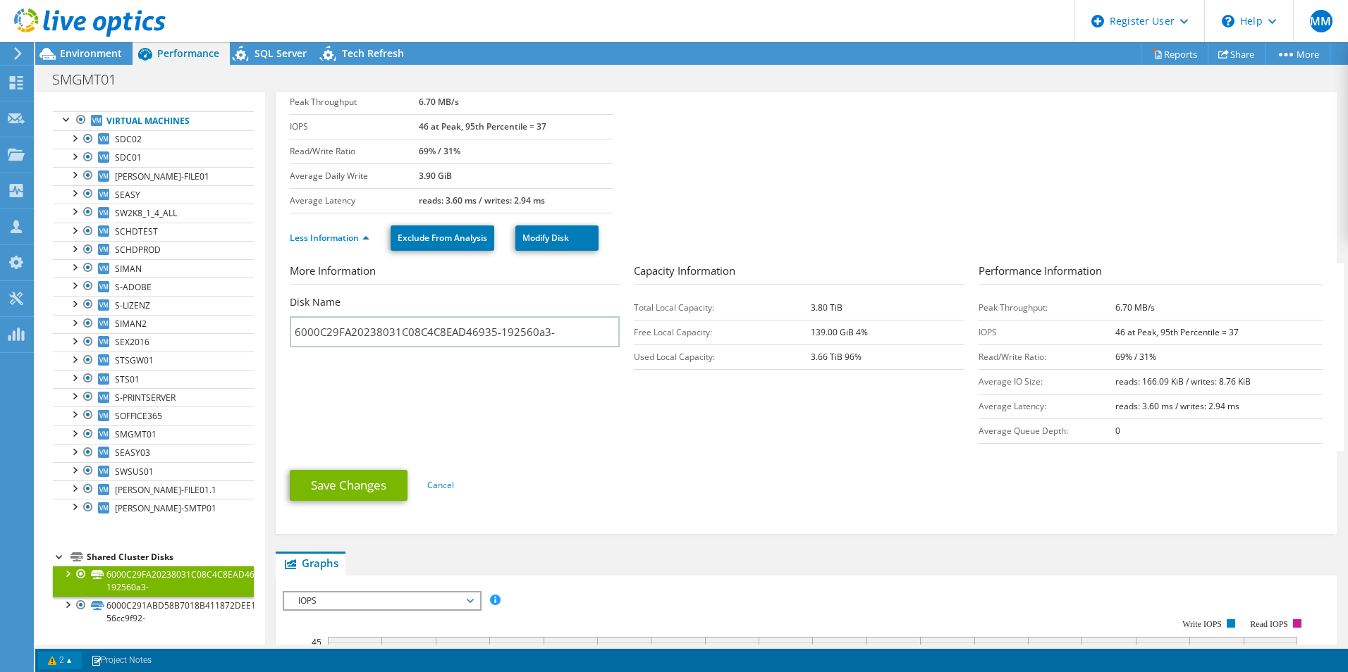
click at [51, 663] on link "2" at bounding box center [60, 661] width 44 height 18
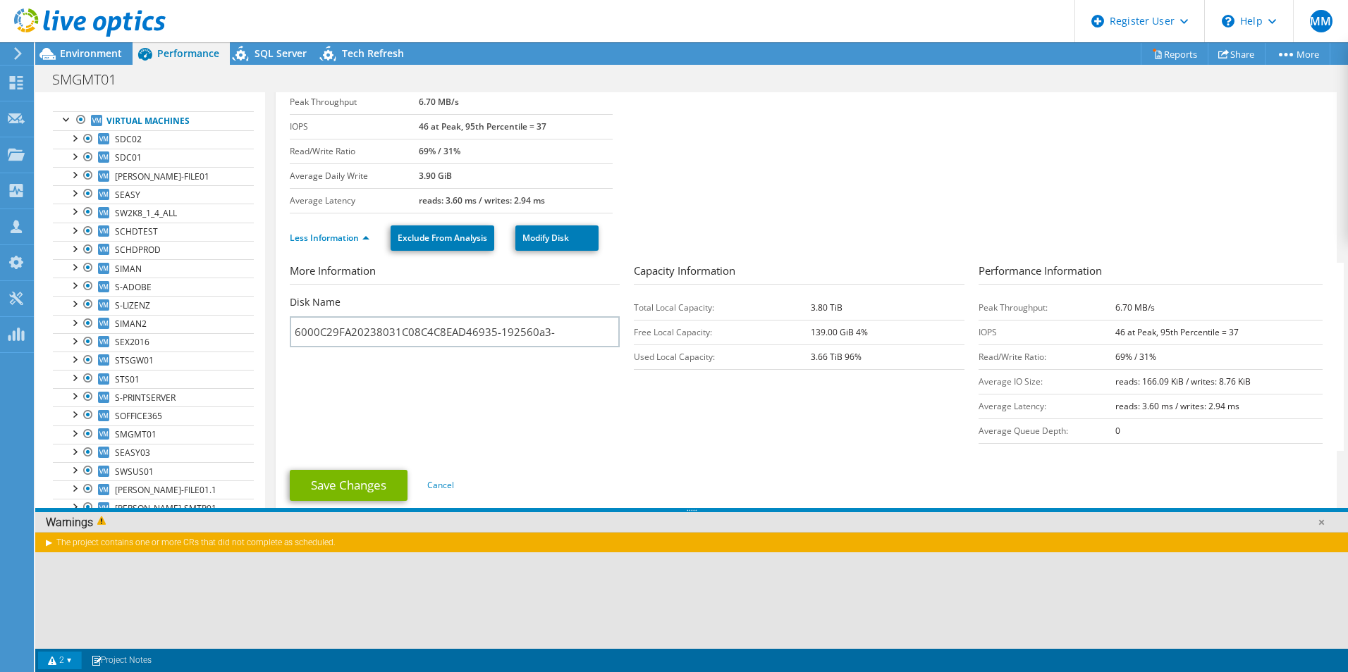
click at [49, 543] on div "The project contains one or more CRs that did not complete as scheduled." at bounding box center [691, 542] width 1312 height 20
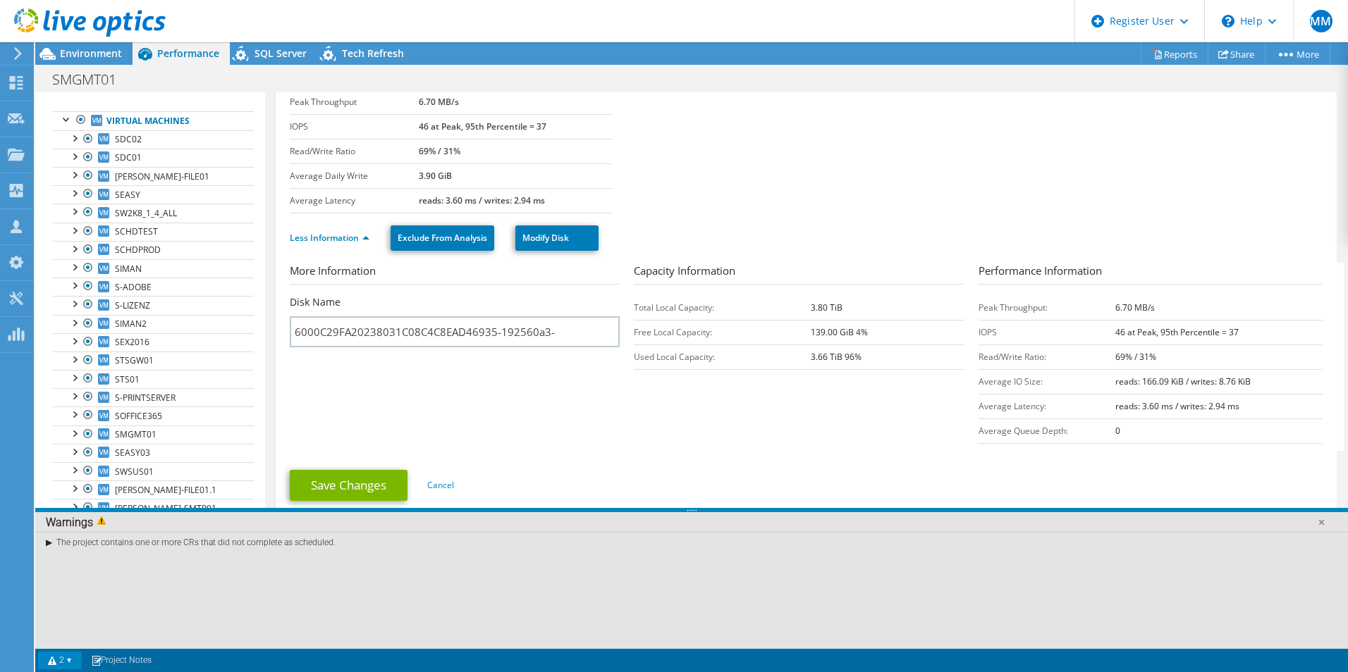
click at [49, 543] on div "The project contains one or more CRs that did not complete as scheduled." at bounding box center [691, 542] width 1312 height 20
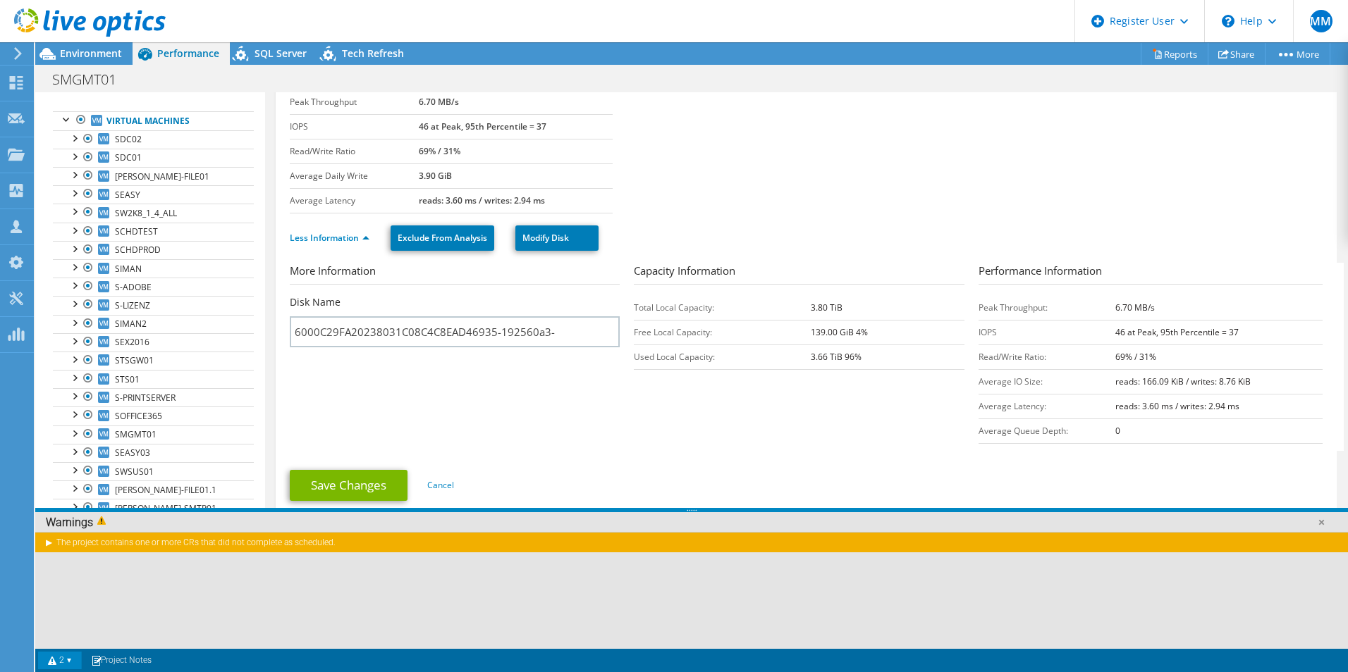
click at [69, 663] on link "2" at bounding box center [60, 661] width 44 height 18
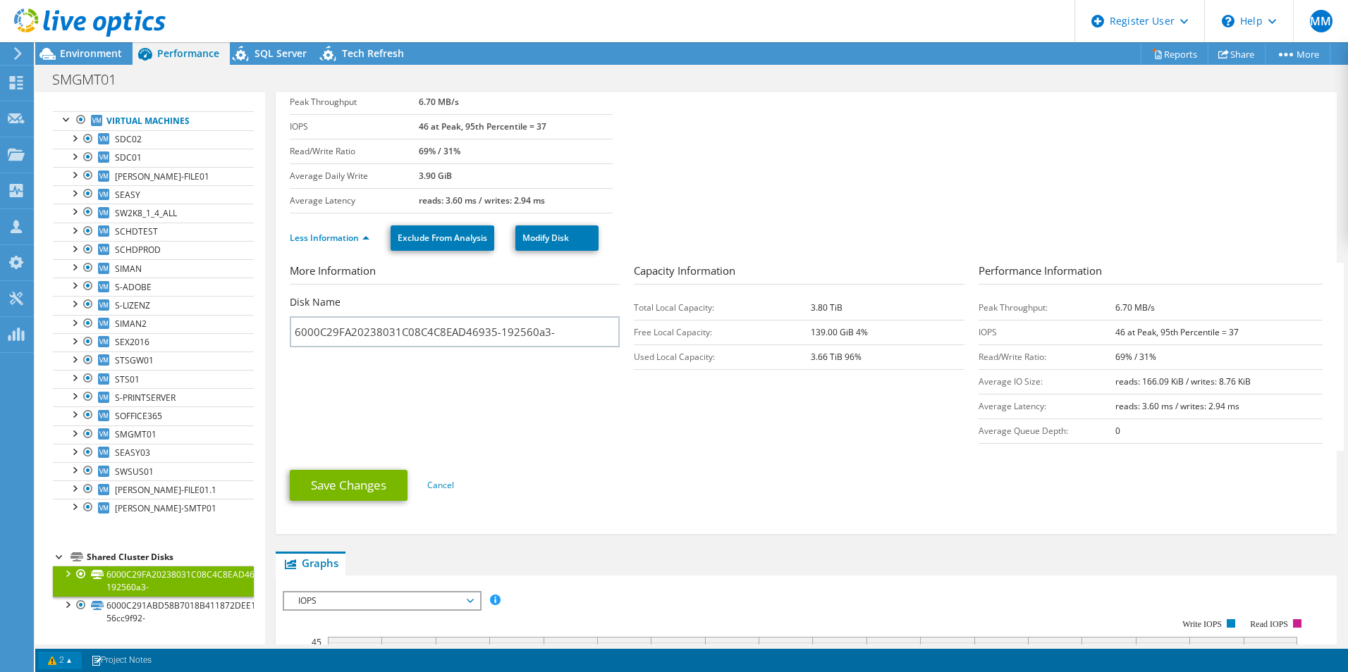
click at [69, 663] on link "2" at bounding box center [60, 661] width 44 height 18
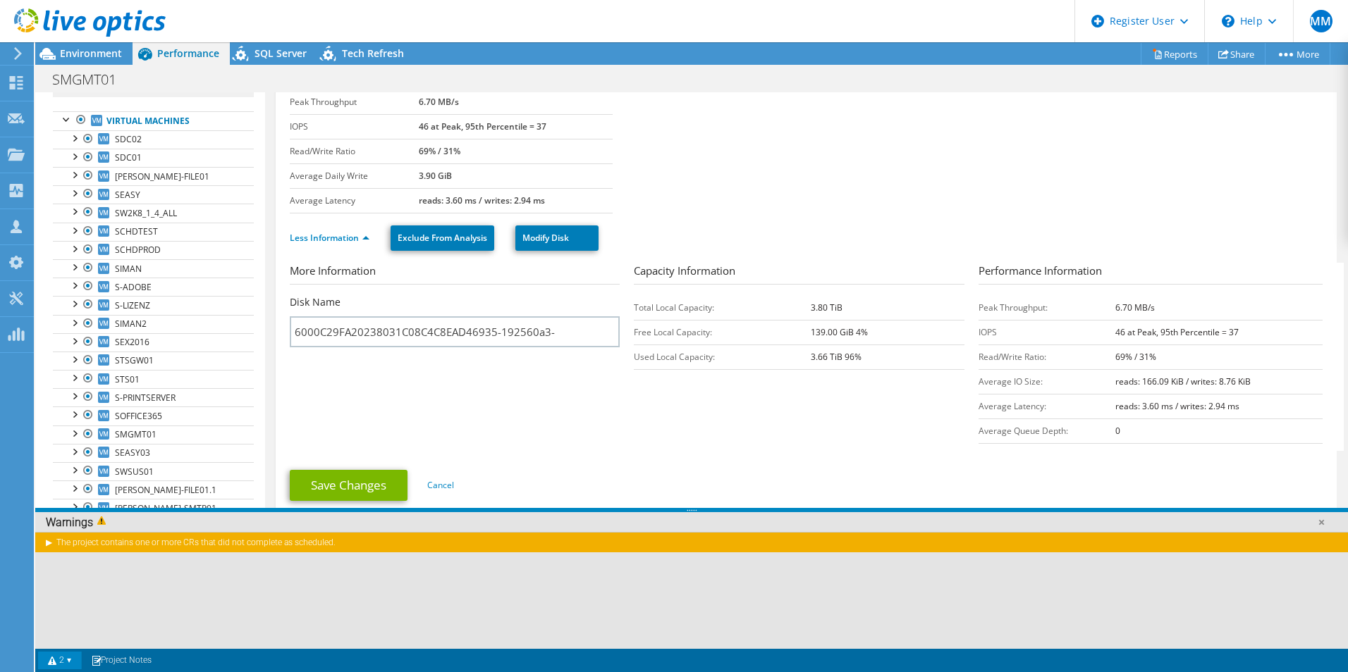
scroll to position [0, 0]
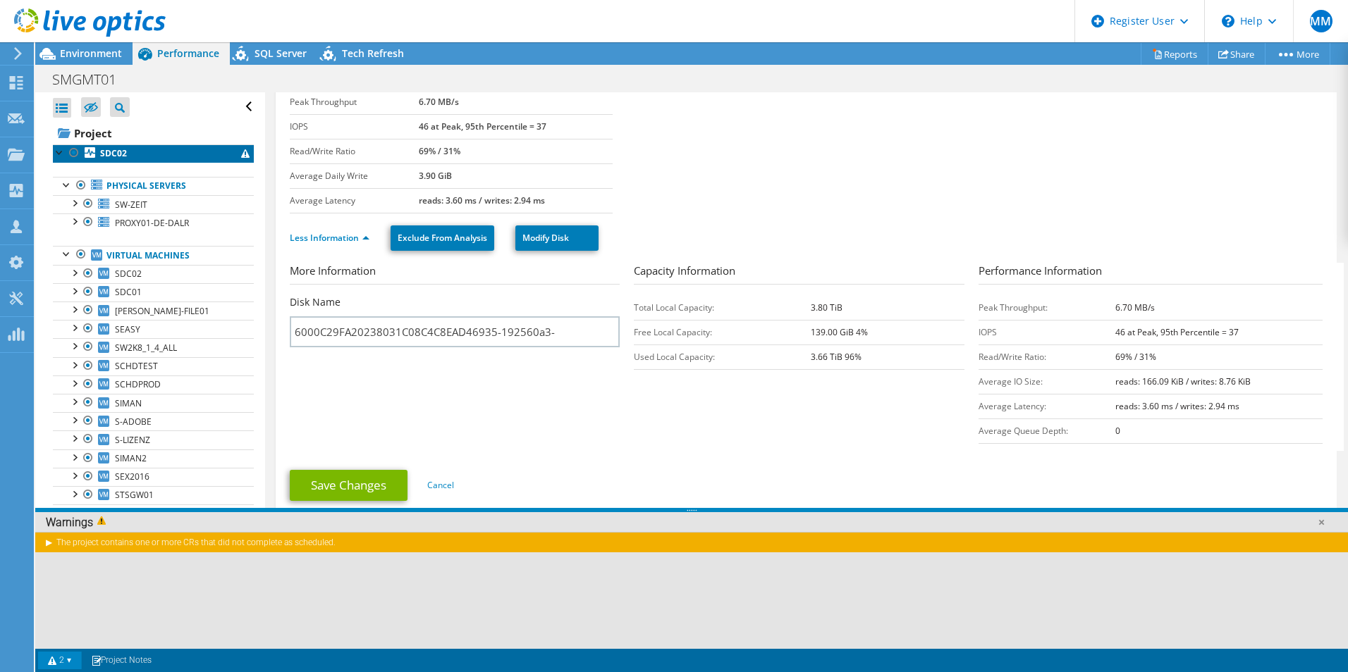
click at [121, 149] on b "SDC02" at bounding box center [113, 153] width 27 height 12
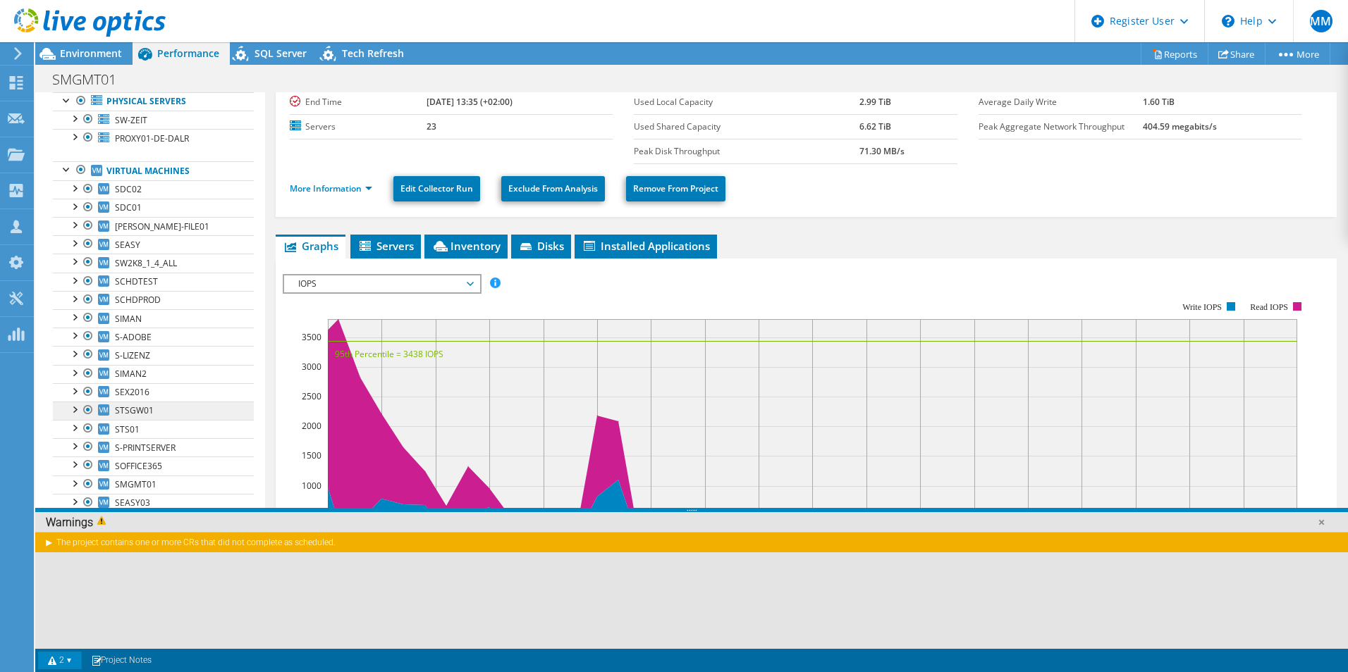
scroll to position [135, 0]
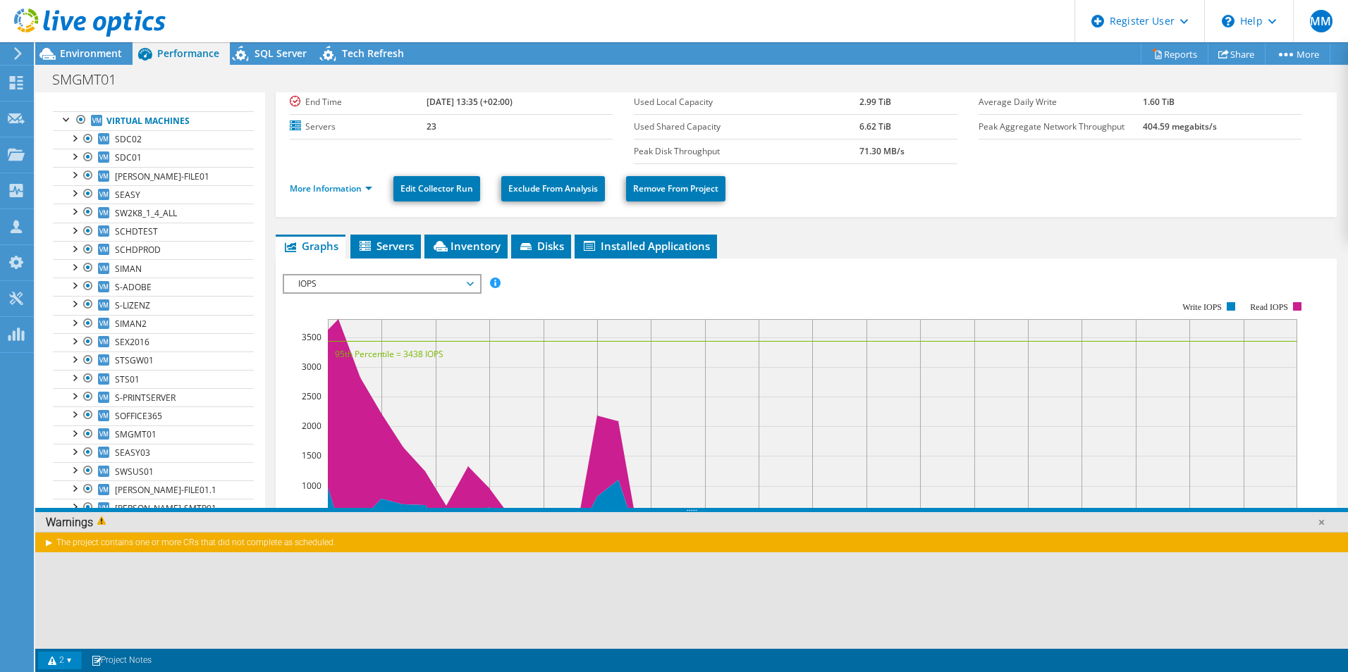
click at [191, 519] on div "Warnings" at bounding box center [691, 522] width 1312 height 21
click at [114, 526] on span at bounding box center [103, 522] width 21 height 13
click at [973, 553] on div "The project contains one or more CRs that did not complete as scheduled." at bounding box center [691, 590] width 1312 height 117
click at [971, 555] on div "The project contains one or more CRs that did not complete as scheduled." at bounding box center [691, 590] width 1312 height 117
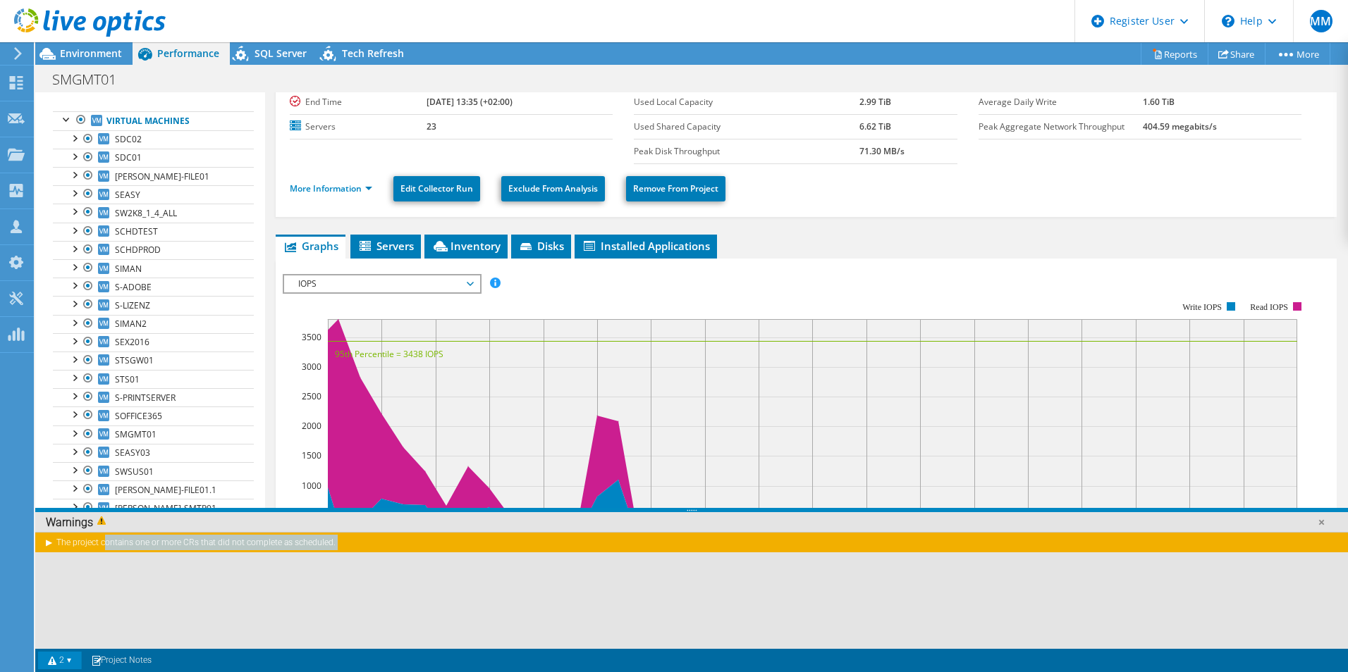
copy div "The project contains one or more CRs that did not complete as scheduled. Messag…"
click at [276, 326] on section "IOPS Disk Throughput IO Size Latency Queue Depth CPU Percentage Memory Page Fau…" at bounding box center [806, 572] width 1061 height 626
click at [254, 516] on div "Warnings" at bounding box center [691, 522] width 1312 height 21
click at [70, 528] on div "Warnings" at bounding box center [691, 522] width 1312 height 21
click at [71, 553] on div "The project contains one or more CRs that did not complete as scheduled." at bounding box center [691, 590] width 1312 height 117
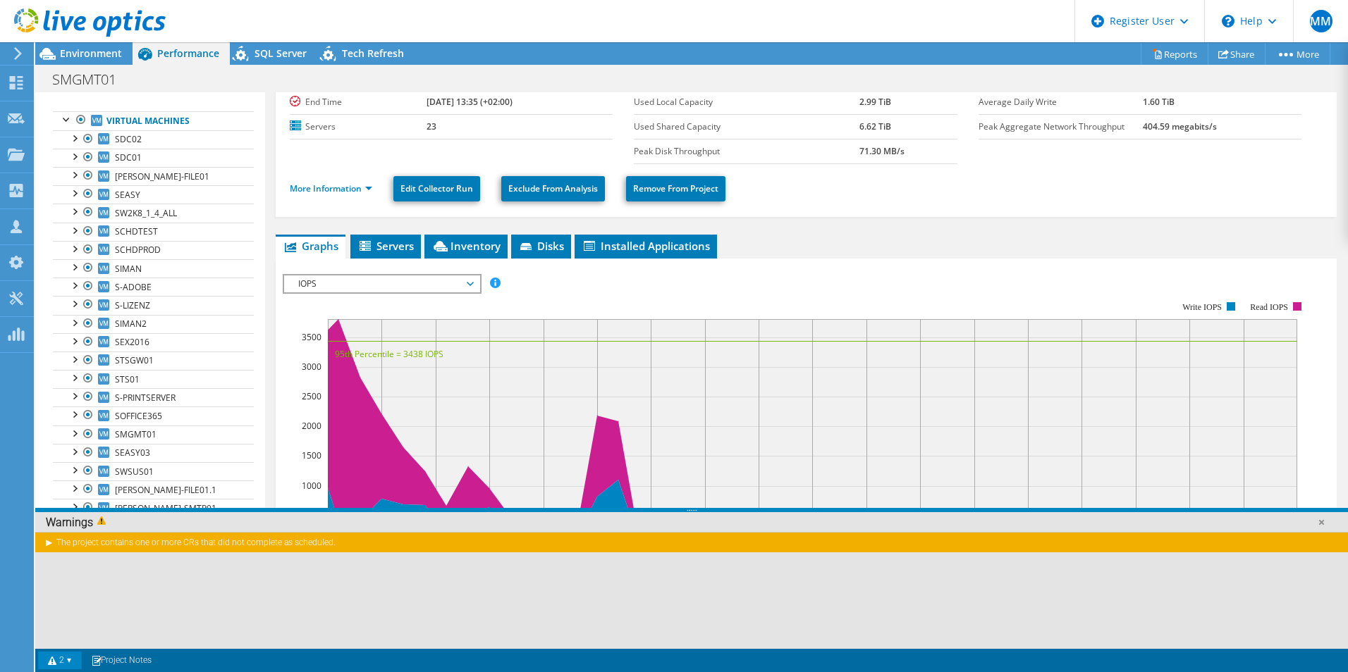
click at [44, 543] on div "The project contains one or more CRs that did not complete as scheduled." at bounding box center [691, 542] width 1312 height 20
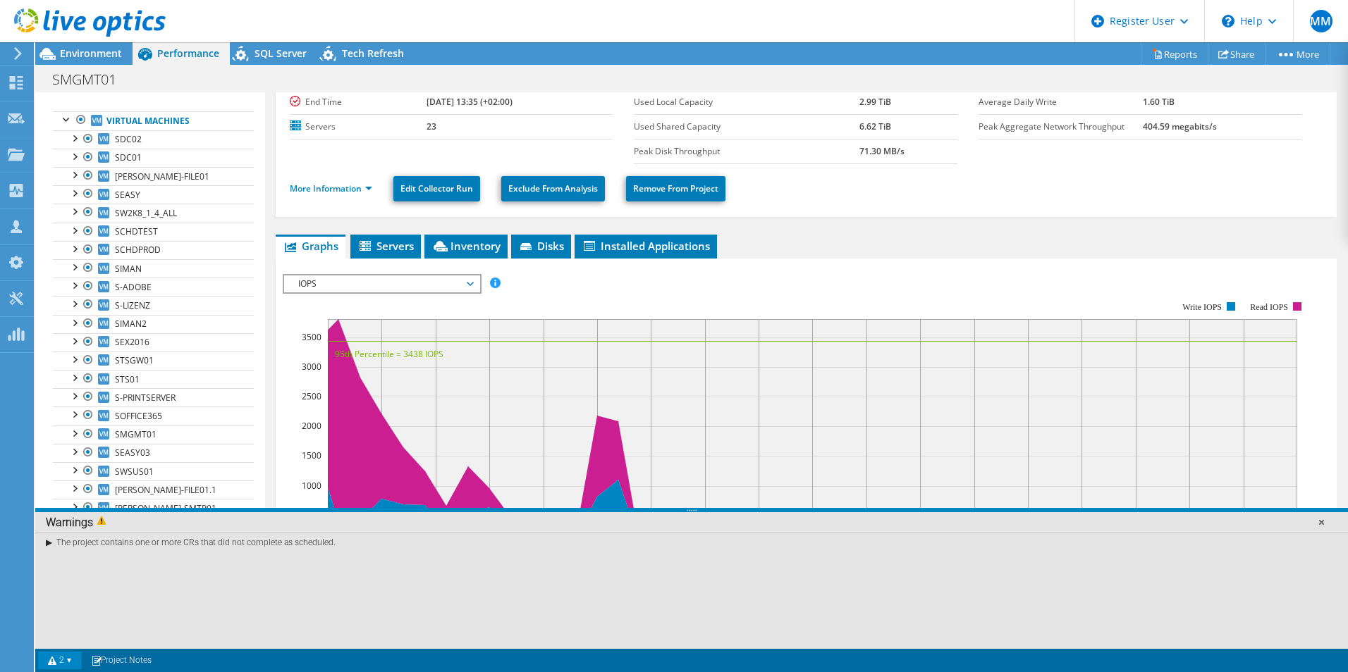
click at [1315, 521] on link at bounding box center [1321, 522] width 14 height 14
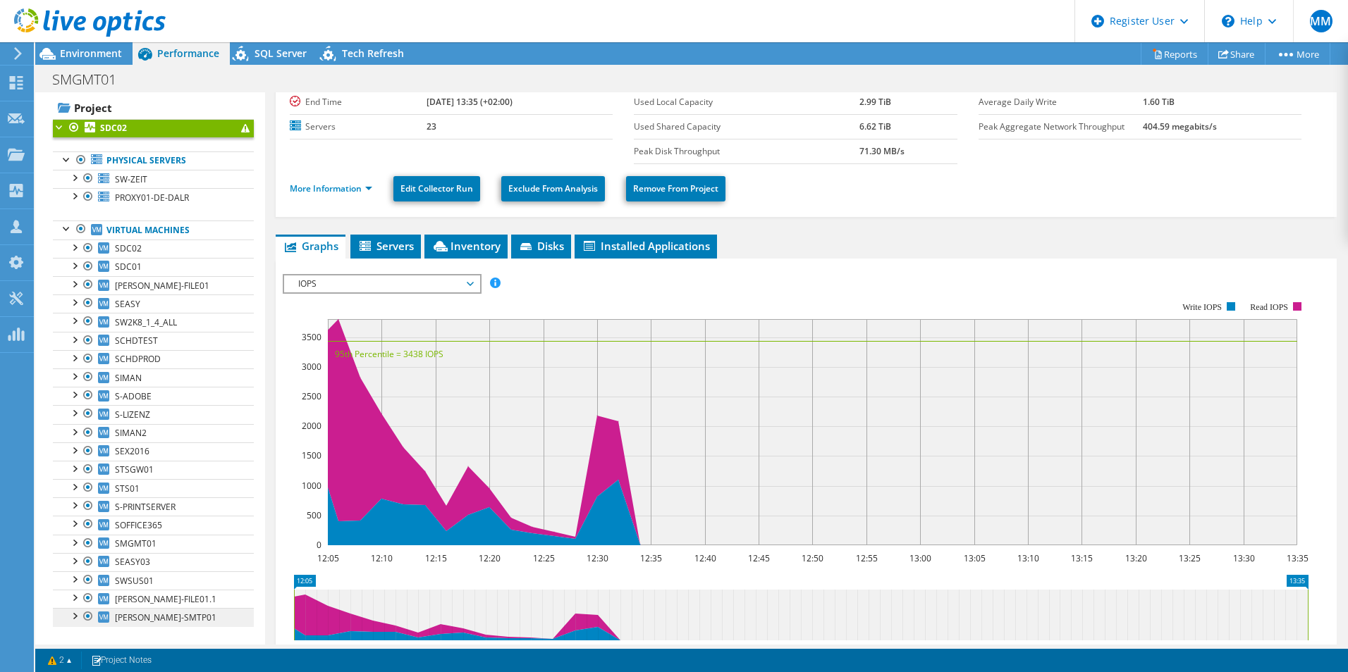
scroll to position [0, 0]
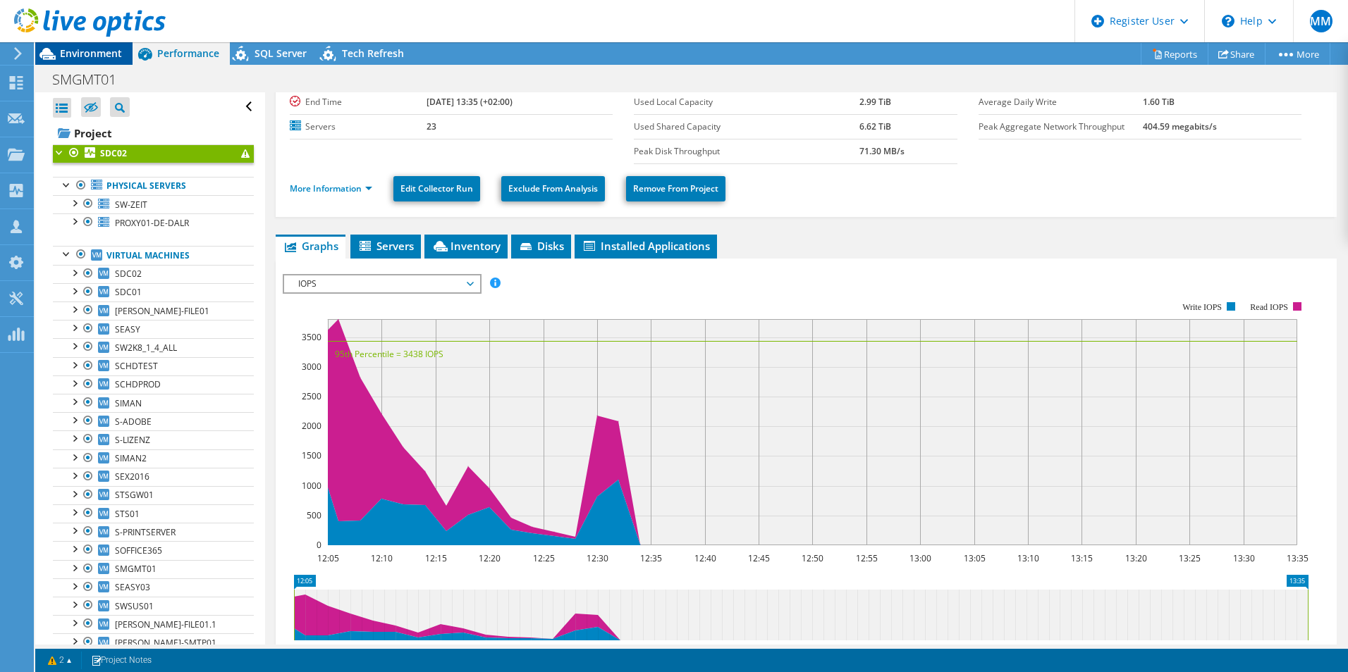
click at [56, 49] on icon at bounding box center [47, 54] width 25 height 25
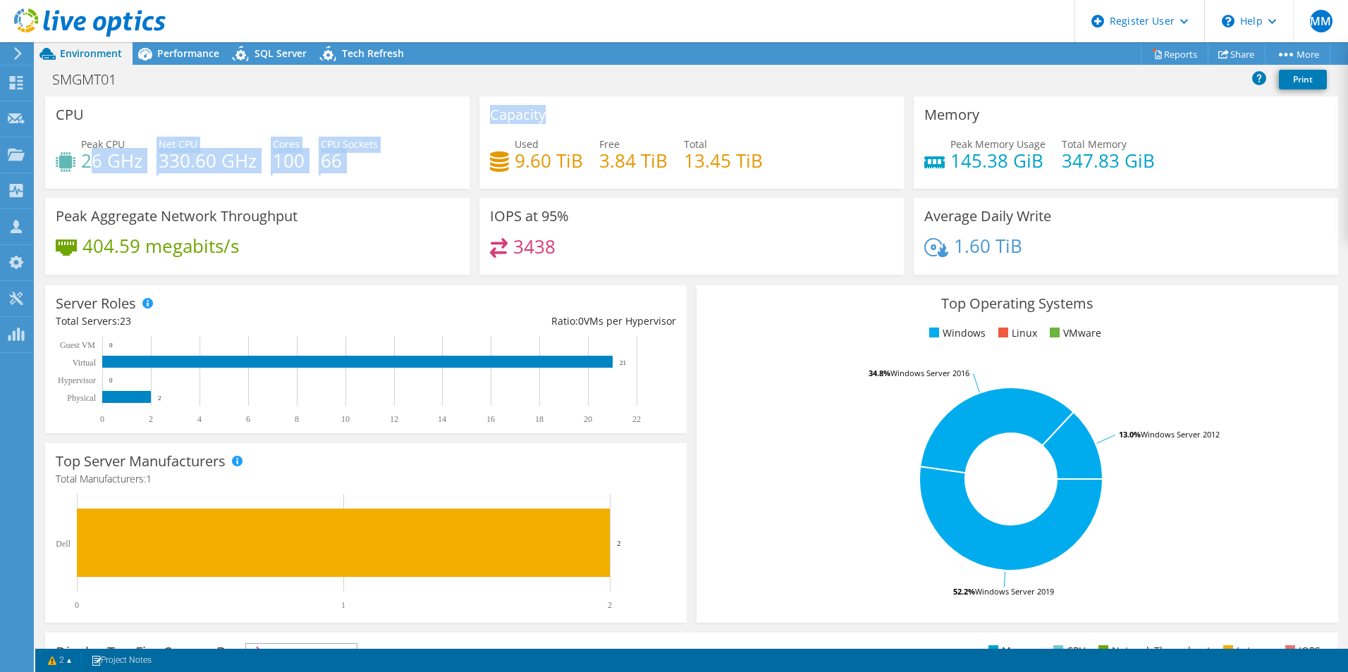
drag, startPoint x: 87, startPoint y: 157, endPoint x: 581, endPoint y: 130, distance: 494.8
click at [576, 130] on div "CPU Peak CPU 26 GHz Net CPU 330.60 GHz Cores 100 CPU Sockets 66 Capacity Used 9…" at bounding box center [691, 190] width 1302 height 187
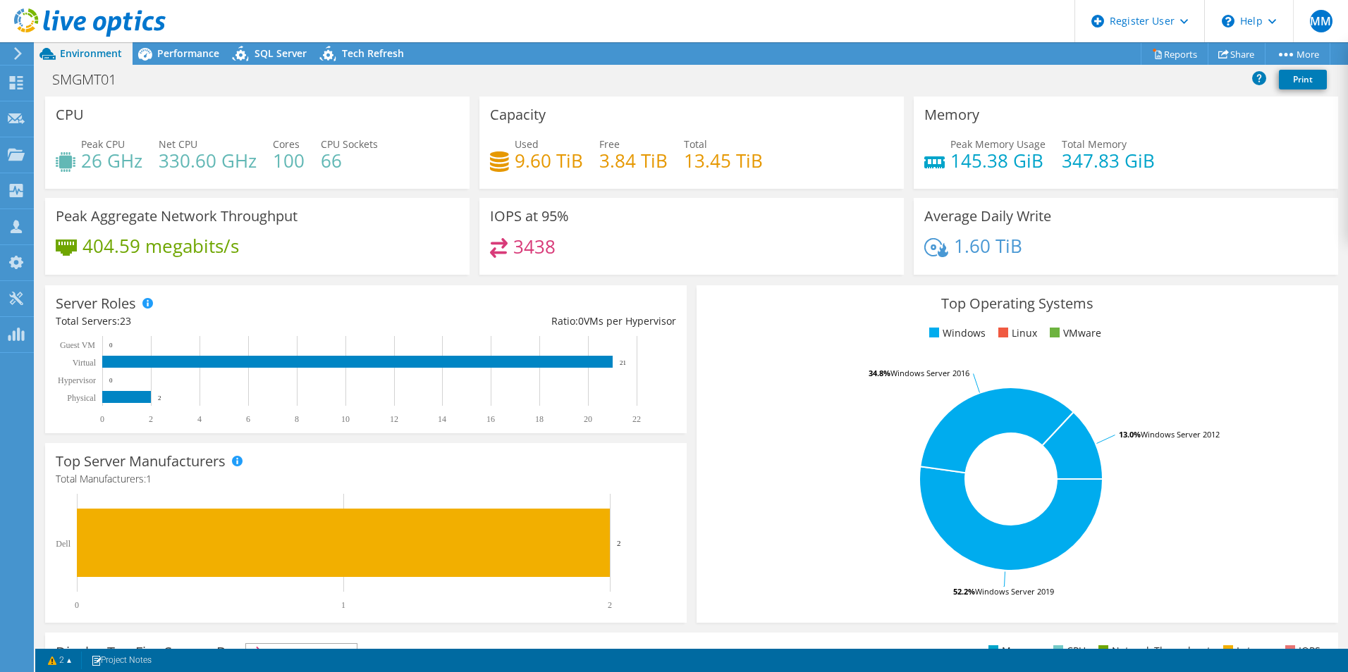
drag, startPoint x: 581, startPoint y: 130, endPoint x: 682, endPoint y: 180, distance: 112.8
click at [682, 180] on div "Used 9.60 TiB Free 3.84 TiB Total 13.45 TiB" at bounding box center [691, 160] width 403 height 46
drag, startPoint x: 510, startPoint y: 163, endPoint x: 727, endPoint y: 137, distance: 219.3
click at [723, 136] on div "Capacity Used 9.60 TiB Free 3.84 TiB Total 13.45 TiB" at bounding box center [691, 143] width 424 height 92
click at [781, 193] on div "Capacity Used 9.60 TiB Free 3.84 TiB Total 13.45 TiB" at bounding box center [691, 147] width 434 height 101
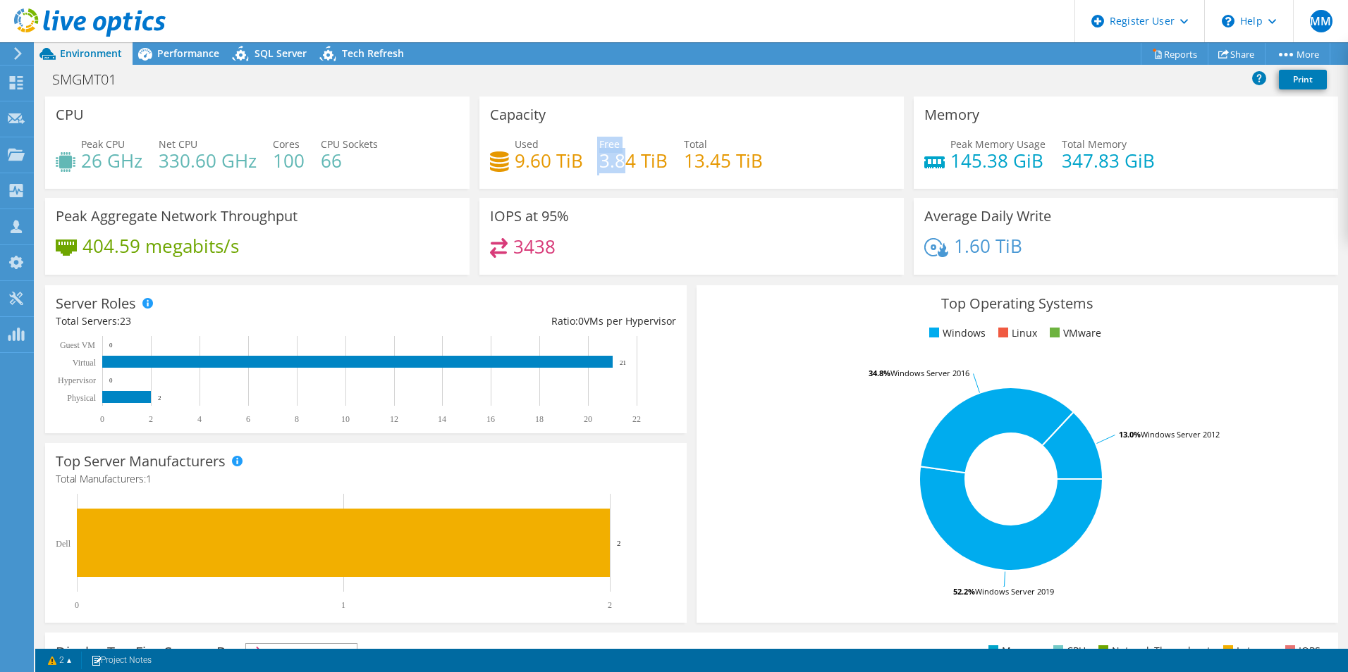
drag, startPoint x: 589, startPoint y: 164, endPoint x: 647, endPoint y: 163, distance: 57.8
click at [643, 164] on div "Used 9.60 TiB Free 3.84 TiB Total 13.45 TiB" at bounding box center [691, 160] width 403 height 46
drag, startPoint x: 647, startPoint y: 163, endPoint x: 737, endPoint y: 155, distance: 90.5
click at [737, 155] on h4 "13.45 TiB" at bounding box center [723, 161] width 79 height 16
drag, startPoint x: 512, startPoint y: 157, endPoint x: 565, endPoint y: 157, distance: 52.2
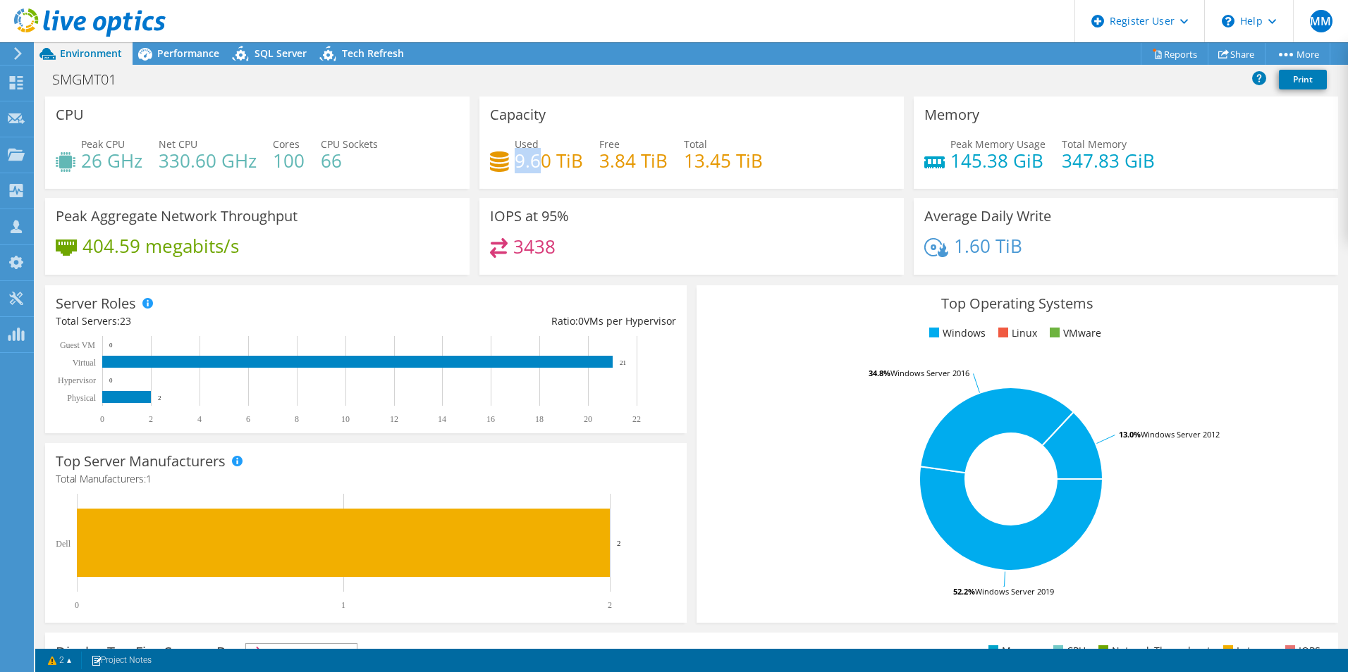
click at [557, 157] on h4 "9.60 TiB" at bounding box center [549, 161] width 68 height 16
drag, startPoint x: 565, startPoint y: 157, endPoint x: 655, endPoint y: 166, distance: 90.7
click at [655, 166] on h4 "3.84 TiB" at bounding box center [633, 161] width 68 height 16
click at [706, 158] on h4 "13.45 TiB" at bounding box center [723, 161] width 79 height 16
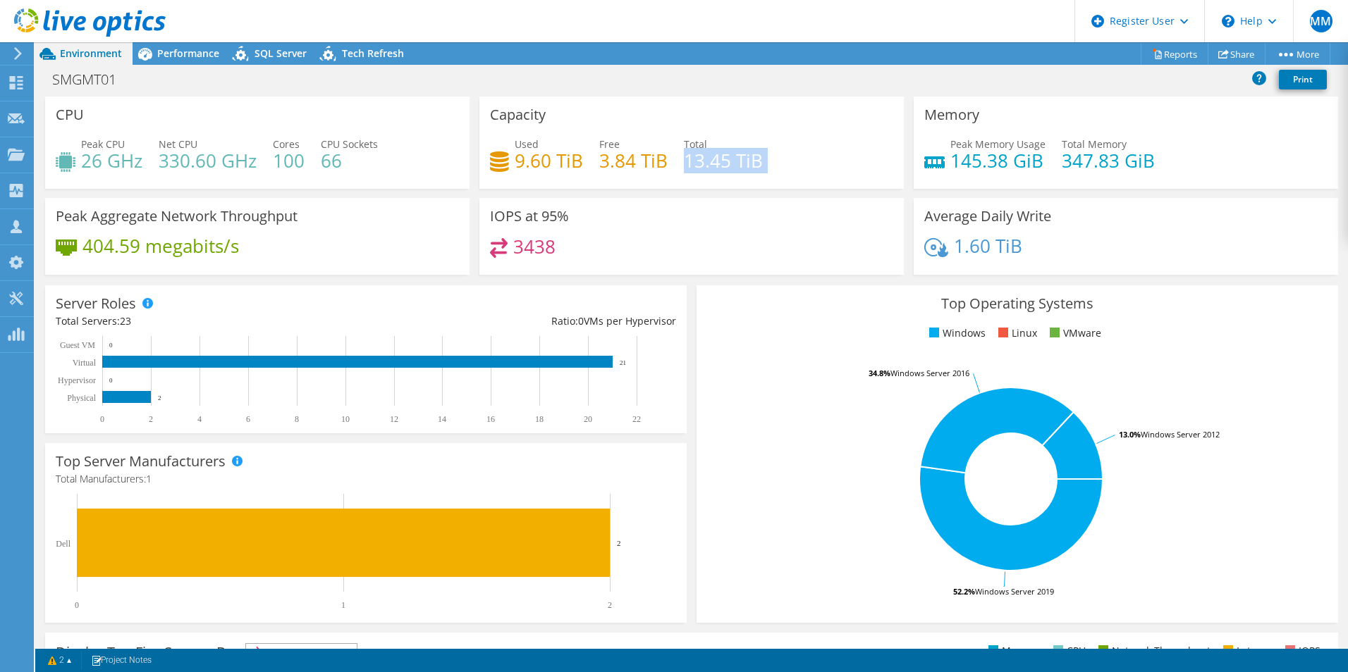
click at [706, 158] on h4 "13.45 TiB" at bounding box center [723, 161] width 79 height 16
drag, startPoint x: 706, startPoint y: 158, endPoint x: 555, endPoint y: 253, distance: 178.9
click at [555, 253] on div "3438" at bounding box center [691, 253] width 403 height 30
click at [519, 163] on h4 "9.60 TiB" at bounding box center [549, 161] width 68 height 16
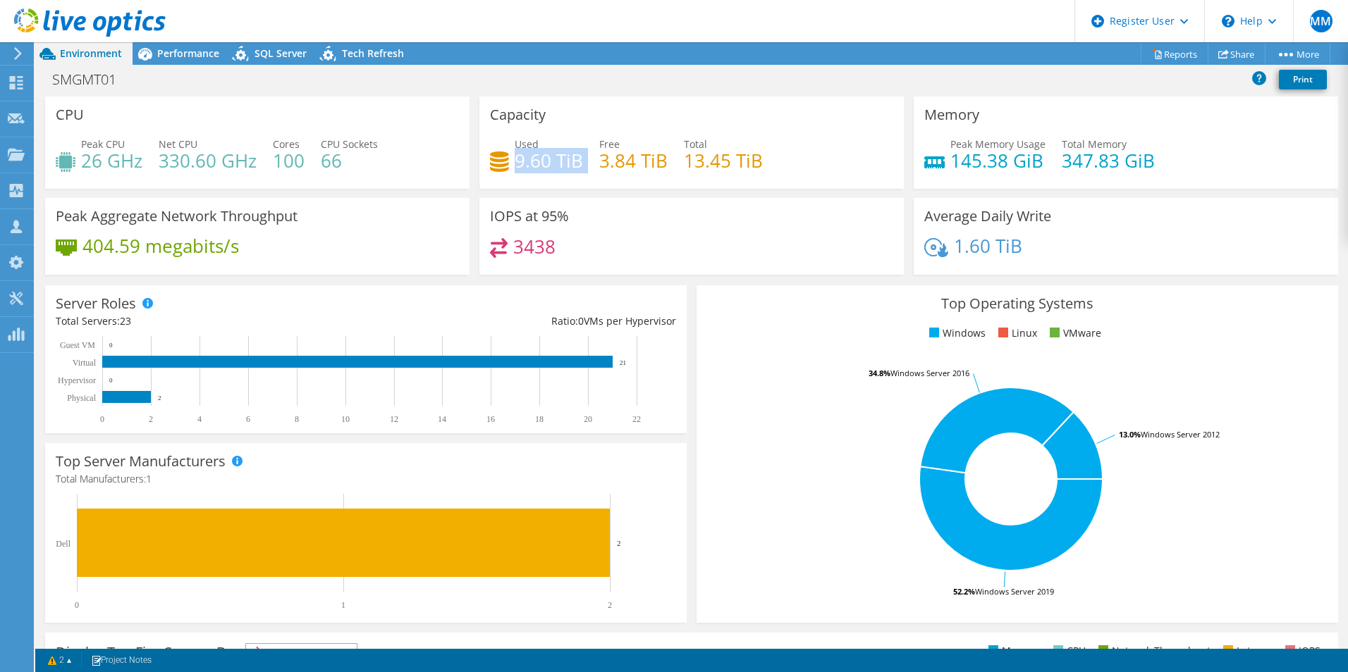
click at [519, 163] on h4 "9.60 TiB" at bounding box center [549, 161] width 68 height 16
drag, startPoint x: 519, startPoint y: 163, endPoint x: 506, endPoint y: 172, distance: 15.6
click at [506, 172] on div "Used 9.60 TiB Free 3.84 TiB Total 13.45 TiB" at bounding box center [691, 160] width 403 height 46
click at [523, 166] on h4 "9.60 TiB" at bounding box center [549, 161] width 68 height 16
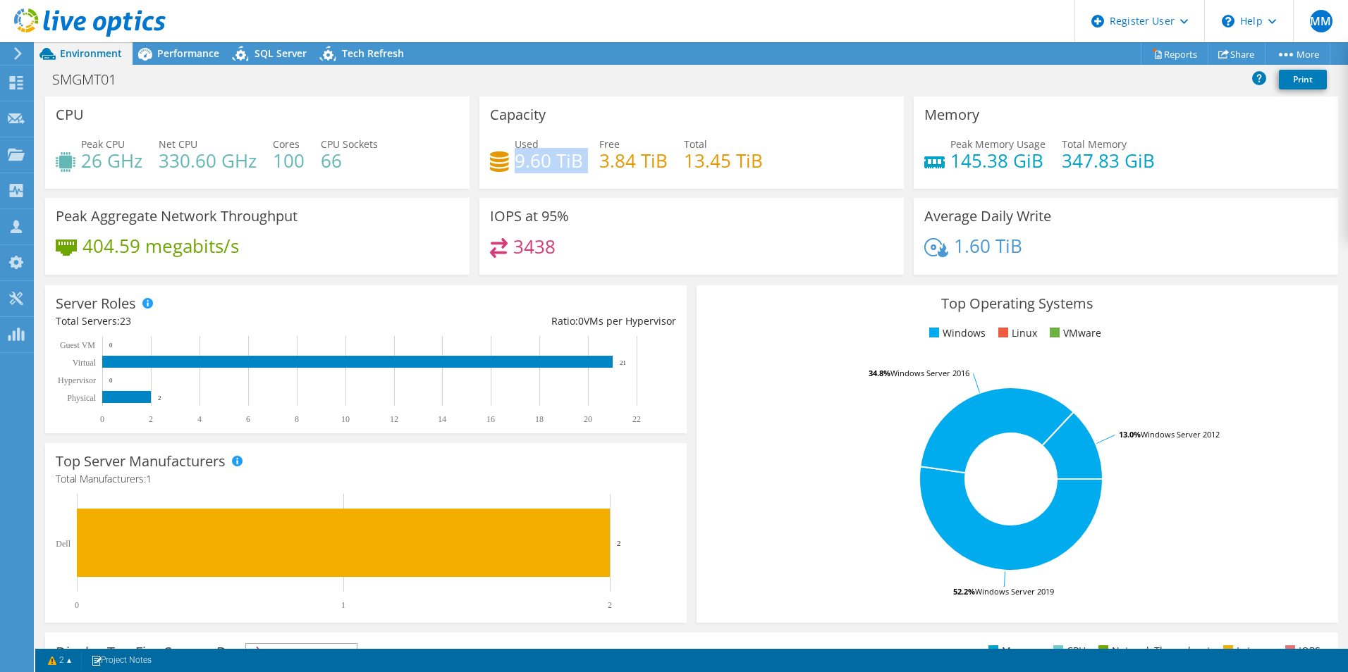
click at [523, 166] on h4 "9.60 TiB" at bounding box center [549, 161] width 68 height 16
